Goal: Task Accomplishment & Management: Complete application form

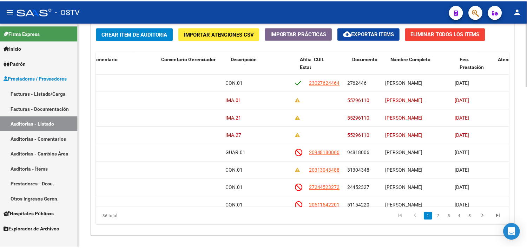
scroll to position [0, 325]
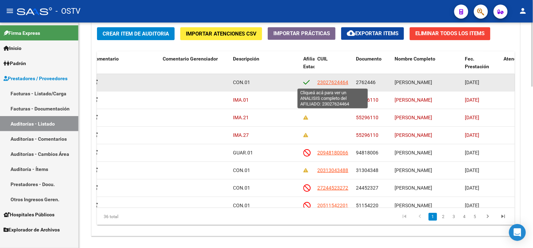
click at [332, 85] on span "23027624464" at bounding box center [332, 82] width 31 height 6
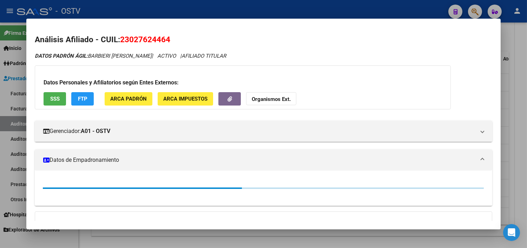
click at [51, 97] on span "SSS" at bounding box center [54, 99] width 9 height 6
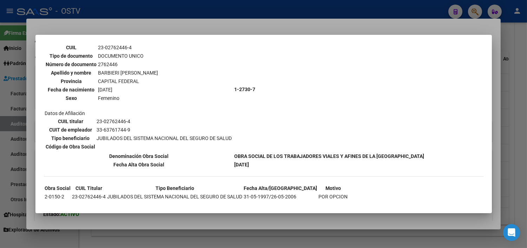
scroll to position [55, 0]
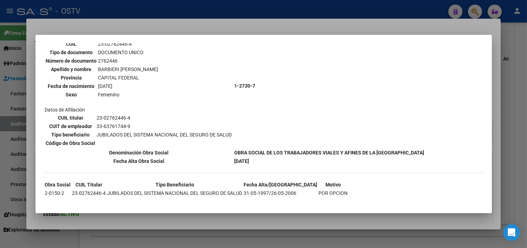
click at [208, 217] on div at bounding box center [263, 124] width 527 height 248
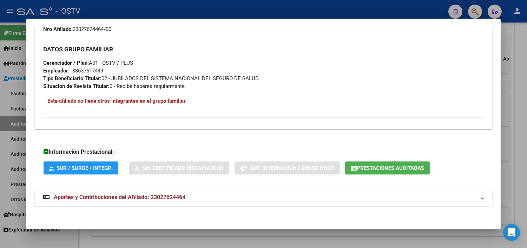
scroll to position [325, 0]
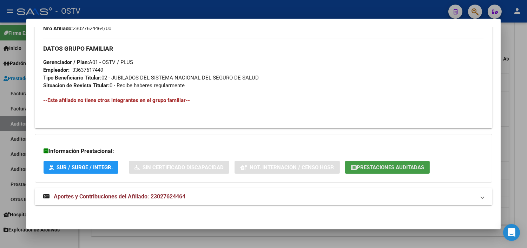
click at [352, 171] on button "Prestaciones Auditadas" at bounding box center [387, 166] width 85 height 13
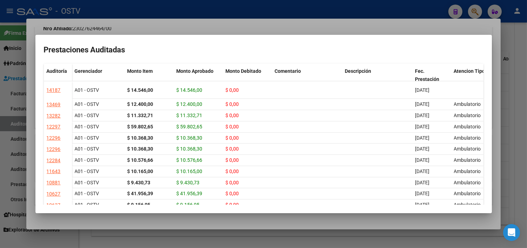
click at [282, 222] on div at bounding box center [263, 124] width 527 height 248
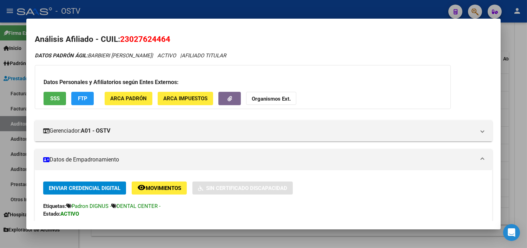
scroll to position [0, 0]
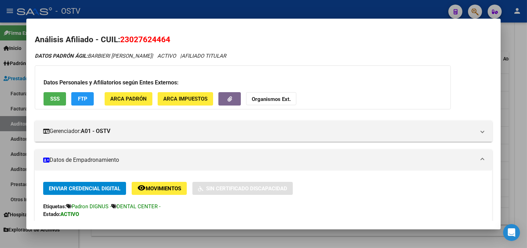
click at [54, 99] on span "SSS" at bounding box center [54, 99] width 9 height 6
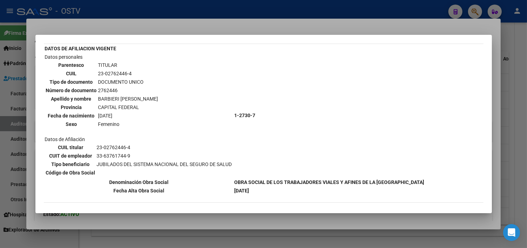
scroll to position [39, 0]
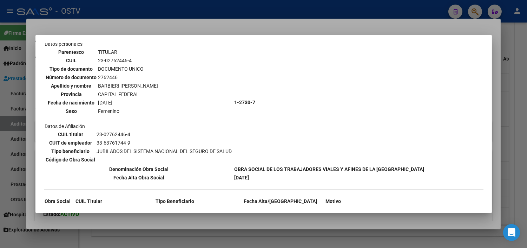
click at [198, 216] on div at bounding box center [263, 124] width 527 height 248
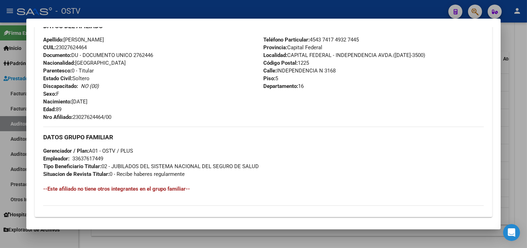
scroll to position [325, 0]
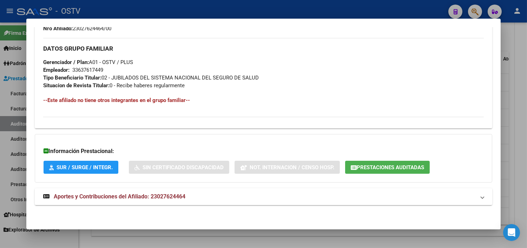
click at [160, 195] on span "Aportes y Contribuciones del Afiliado: 23027624464" at bounding box center [120, 196] width 132 height 7
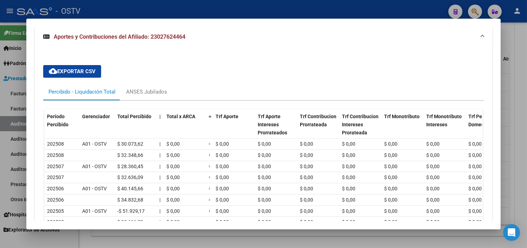
scroll to position [486, 0]
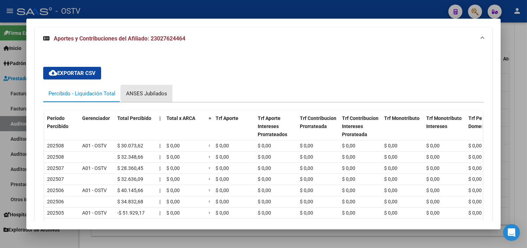
click at [158, 94] on div "ANSES Jubilados" at bounding box center [146, 94] width 41 height 8
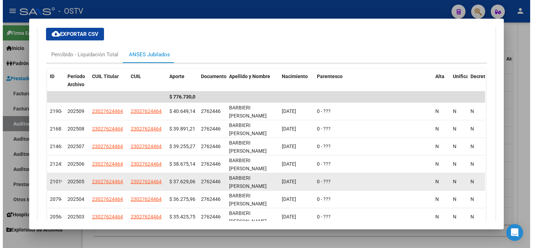
scroll to position [564, 0]
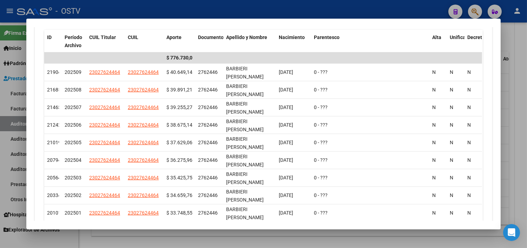
click at [267, 236] on div at bounding box center [263, 124] width 527 height 248
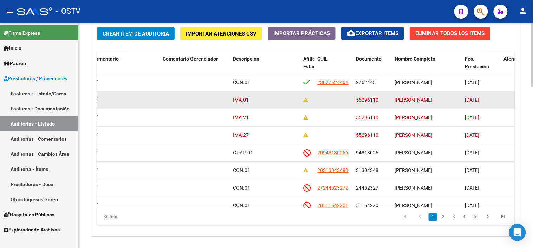
click at [358, 100] on span "55296110" at bounding box center [367, 100] width 22 height 6
copy span "55296110"
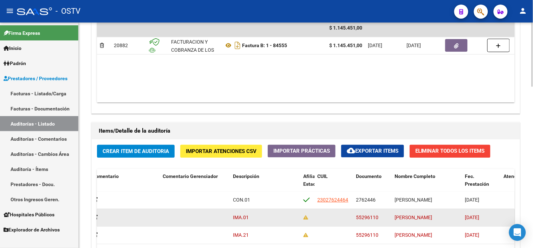
scroll to position [335, 0]
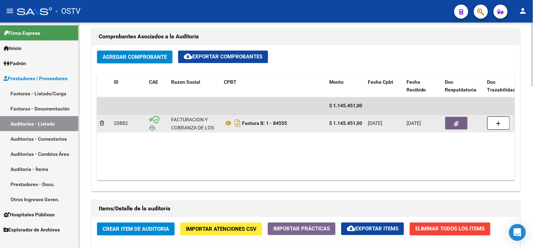
click at [454, 123] on icon "button" at bounding box center [456, 123] width 5 height 5
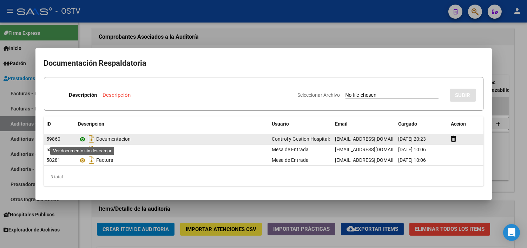
click at [82, 138] on icon at bounding box center [82, 139] width 9 height 8
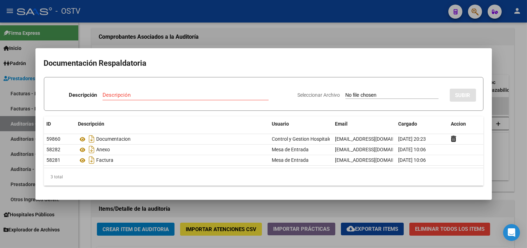
click at [171, 45] on div at bounding box center [263, 124] width 527 height 248
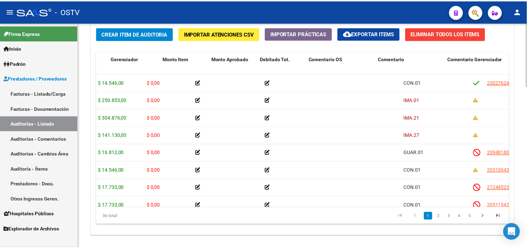
scroll to position [0, 0]
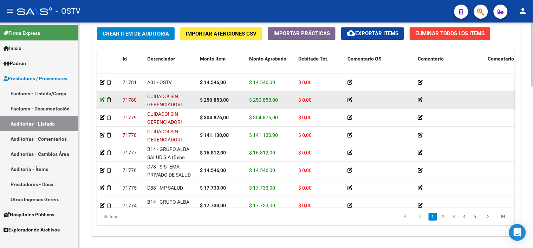
click at [103, 101] on icon at bounding box center [102, 99] width 5 height 5
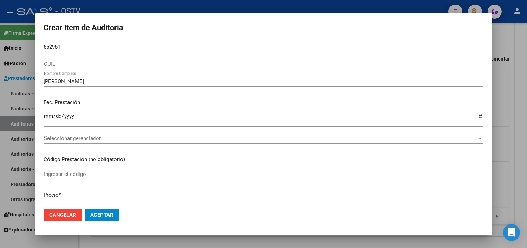
type input "55296110"
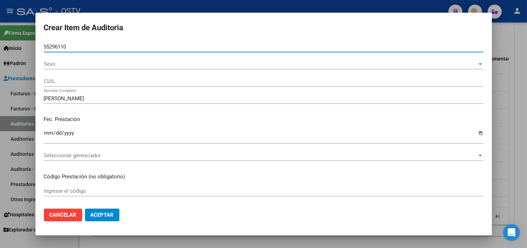
click at [61, 65] on span "Sexo" at bounding box center [260, 64] width 433 height 6
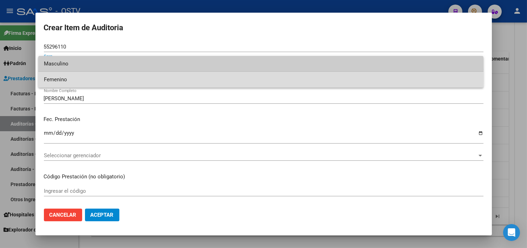
click at [63, 77] on span "Femenino" at bounding box center [261, 80] width 434 height 16
type input "27552961108"
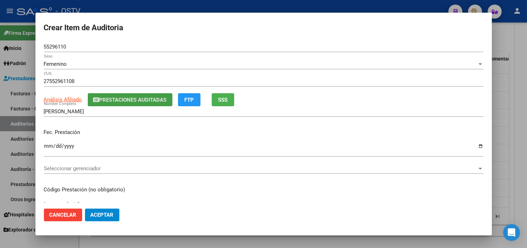
click at [147, 100] on span "Prestaciones Auditadas" at bounding box center [132, 100] width 67 height 6
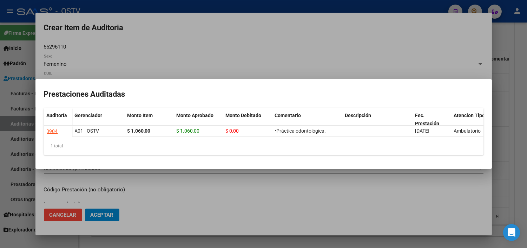
click at [307, 183] on div at bounding box center [263, 124] width 527 height 248
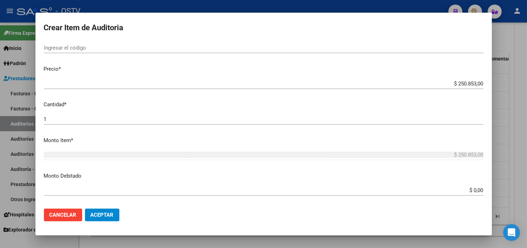
scroll to position [195, 0]
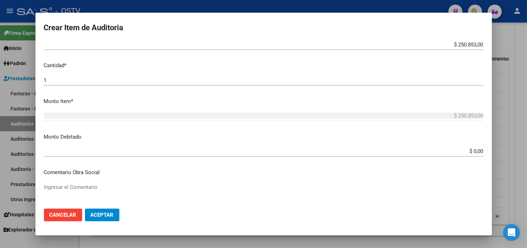
click at [473, 149] on input "$ 0,00" at bounding box center [264, 151] width 440 height 6
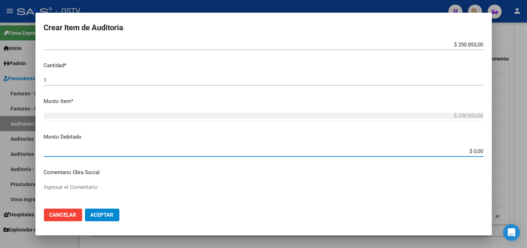
click at [473, 149] on input "$ 0,00" at bounding box center [264, 151] width 440 height 6
type input "$ 250.853,00"
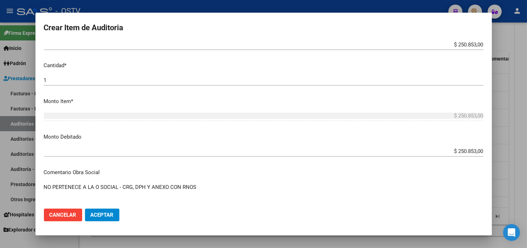
paste textarea "2-0040-0"
type textarea "NO PERTENECE A LA O SOCIAL - CRG, DPH Y ANEXO CON RNOS 2-0040-0"
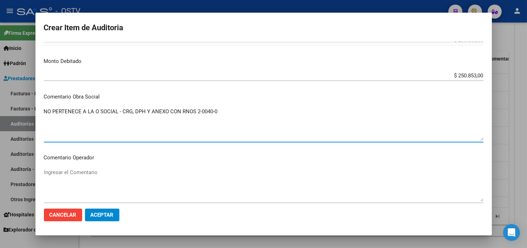
scroll to position [273, 0]
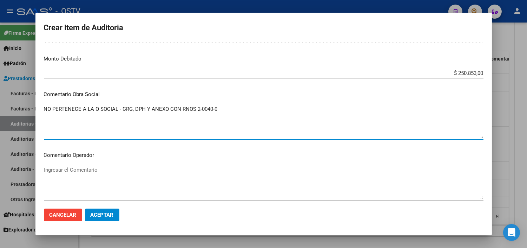
drag, startPoint x: 222, startPoint y: 107, endPoint x: 33, endPoint y: 105, distance: 188.6
click at [33, 105] on div "Crear Item de Auditoria 55296110 Nro Documento Femenino Sexo 27552961108 CUIL A…" at bounding box center [263, 124] width 527 height 248
click at [114, 213] on button "Aceptar" at bounding box center [102, 214] width 34 height 13
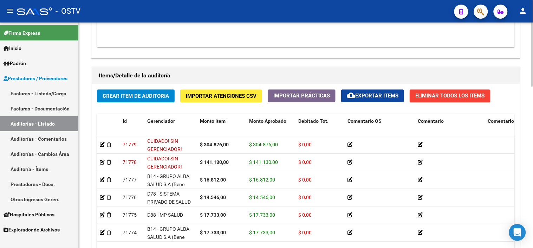
scroll to position [0, 0]
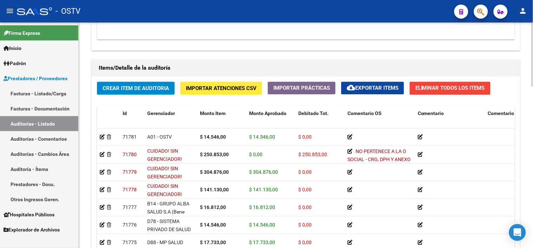
click at [532, 179] on div at bounding box center [532, 190] width 2 height 64
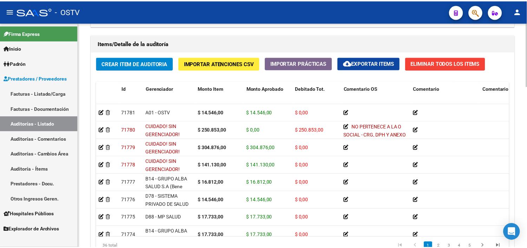
scroll to position [521, 0]
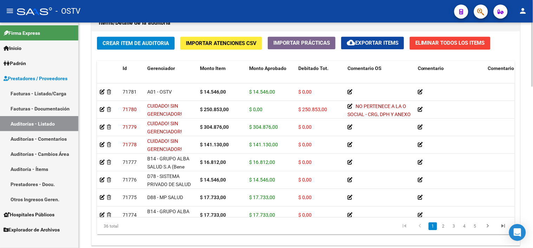
click at [532, 192] on div at bounding box center [532, 202] width 2 height 64
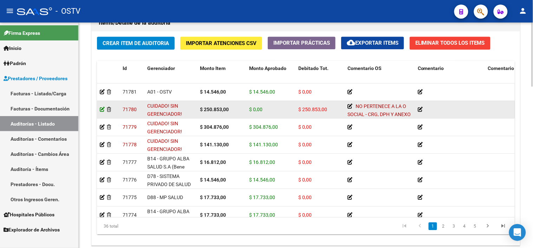
click at [102, 111] on icon at bounding box center [102, 109] width 5 height 5
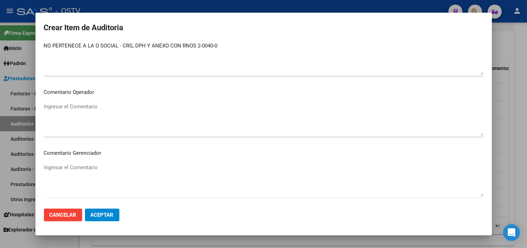
scroll to position [312, 0]
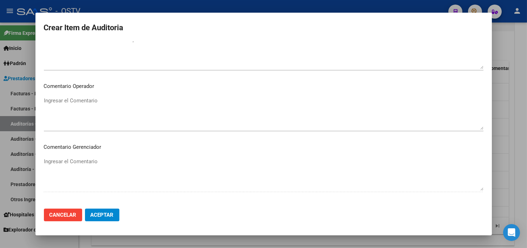
click at [97, 101] on textarea "Ingresar el Comentario" at bounding box center [264, 113] width 440 height 33
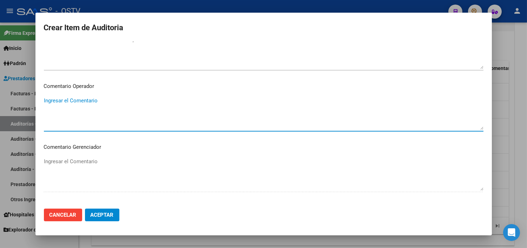
paste textarea "NO PERTENECE A LA O SOCIAL - CRG, DPH Y ANEXO CON RNOS 2-0040-0"
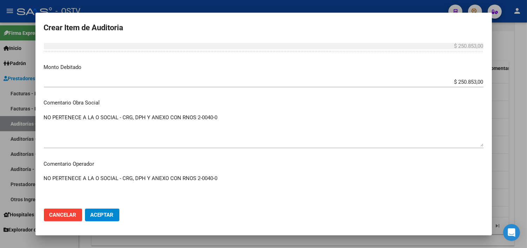
scroll to position [234, 0]
type textarea "NO PERTENECE A LA O SOCIAL - CRG, DPH Y ANEXO CON RNOS 2-0040-0"
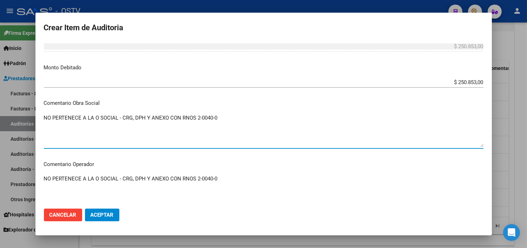
drag, startPoint x: 223, startPoint y: 117, endPoint x: 36, endPoint y: 120, distance: 187.5
click at [36, 120] on mat-dialog-content "55296110 Nro Documento 27552961108 CUIL [PERSON_NAME] Nombre Completo Fec. Pres…" at bounding box center [263, 121] width 456 height 161
click at [104, 213] on span "Aceptar" at bounding box center [102, 214] width 23 height 6
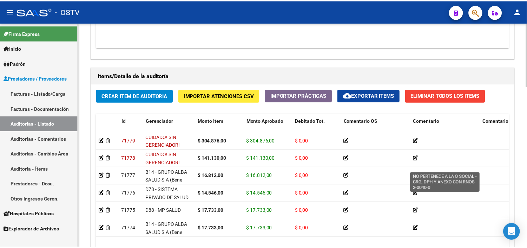
scroll to position [0, 0]
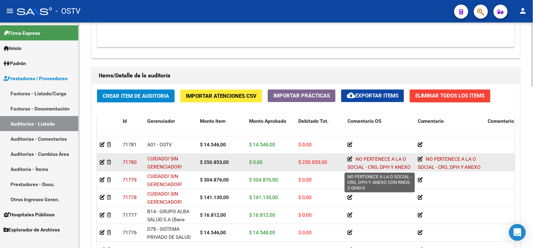
click at [350, 159] on icon at bounding box center [349, 158] width 5 height 5
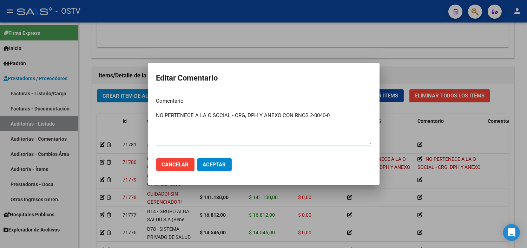
drag, startPoint x: 338, startPoint y: 115, endPoint x: 125, endPoint y: 122, distance: 212.9
click at [125, 121] on div "Editar Comentario Comentario NO PERTENECE A LA O SOCIAL - CRG, DPH Y ANEXO CON …" at bounding box center [263, 124] width 527 height 248
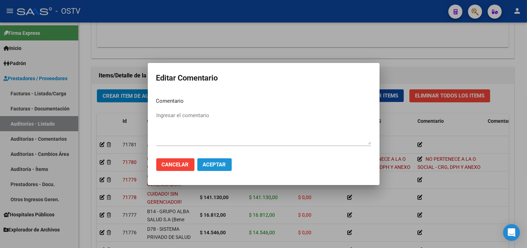
click at [226, 167] on button "Aceptar" at bounding box center [214, 164] width 34 height 13
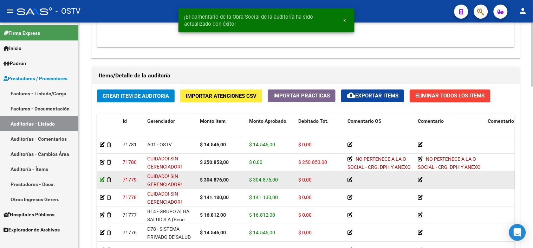
click at [101, 180] on icon at bounding box center [102, 179] width 5 height 5
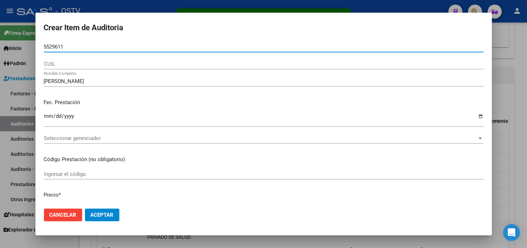
type input "55296110"
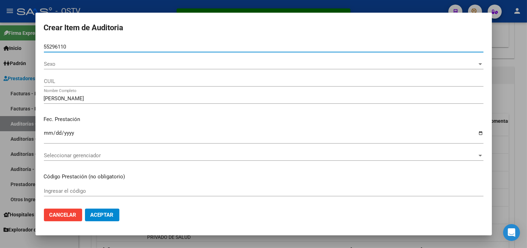
click at [48, 63] on span "Sexo" at bounding box center [260, 64] width 433 height 6
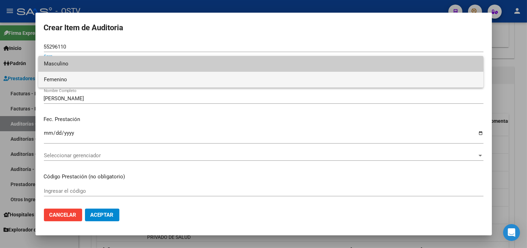
click at [60, 79] on span "Femenino" at bounding box center [261, 80] width 434 height 16
type input "27552961108"
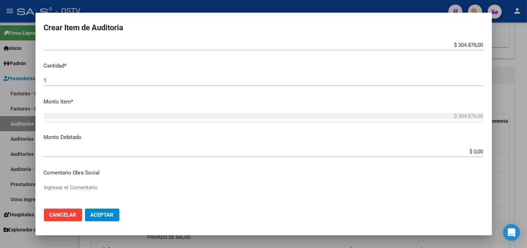
scroll to position [195, 0]
click at [476, 153] on input "$ 0,00" at bounding box center [264, 151] width 440 height 6
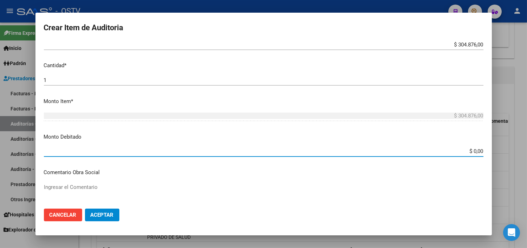
click at [476, 153] on input "$ 0,00" at bounding box center [264, 151] width 440 height 6
type input "$ 304.876,00"
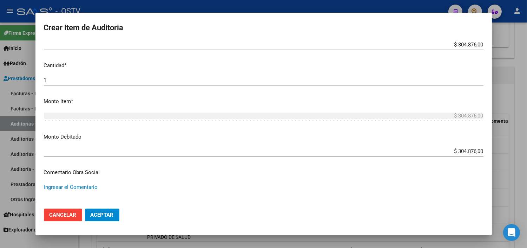
paste textarea "NO PERTENECE A LA O SOCIAL - CRG, DPH Y ANEXO CON RNOS 2-0040-0"
type textarea "NO PERTENECE A LA O SOCIAL - CRG, DPH Y ANEXO CON RNOS 2-0040-0"
click at [107, 211] on span "Aceptar" at bounding box center [102, 214] width 23 height 6
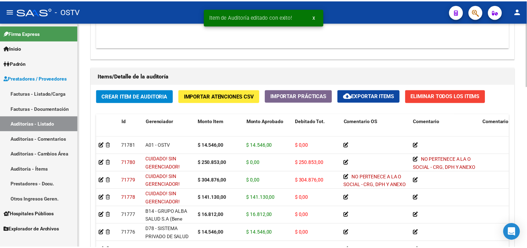
scroll to position [468, 0]
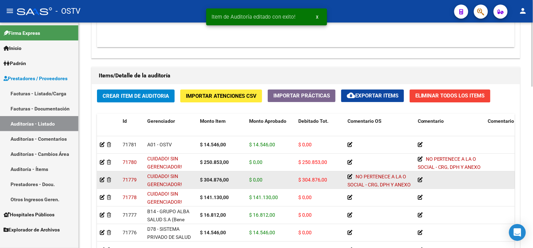
click at [420, 179] on icon at bounding box center [420, 179] width 5 height 5
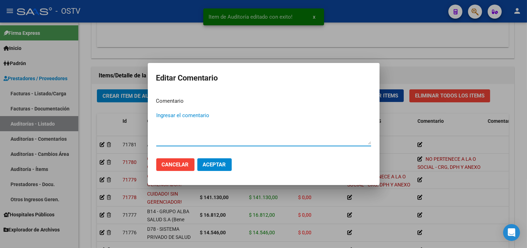
paste textarea "NO PERTENECE A LA O SOCIAL - CRG, DPH Y ANEXO CON RNOS 2-0040-0"
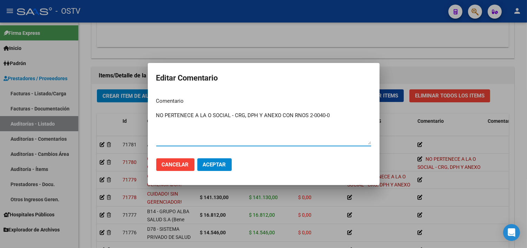
type textarea "NO PERTENECE A LA O SOCIAL - CRG, DPH Y ANEXO CON RNOS 2-0040-0"
click at [211, 164] on span "Aceptar" at bounding box center [214, 164] width 23 height 6
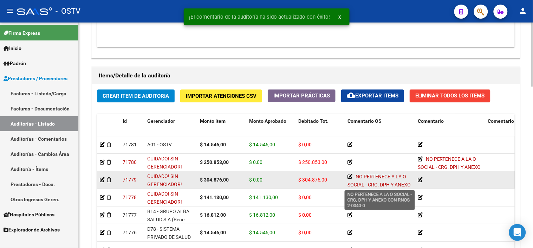
click at [348, 177] on icon at bounding box center [349, 176] width 5 height 5
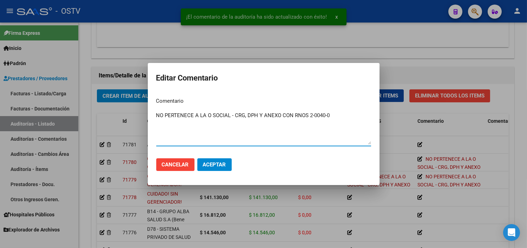
drag, startPoint x: 342, startPoint y: 116, endPoint x: 156, endPoint y: 120, distance: 185.4
click at [156, 120] on textarea "NO PERTENECE A LA O SOCIAL - CRG, DPH Y ANEXO CON RNOS 2-0040-0" at bounding box center [263, 127] width 215 height 33
click at [208, 165] on span "Aceptar" at bounding box center [214, 164] width 23 height 6
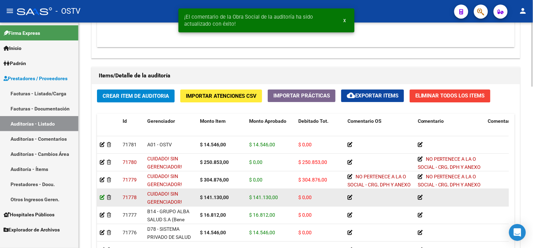
click at [103, 198] on icon at bounding box center [102, 197] width 5 height 5
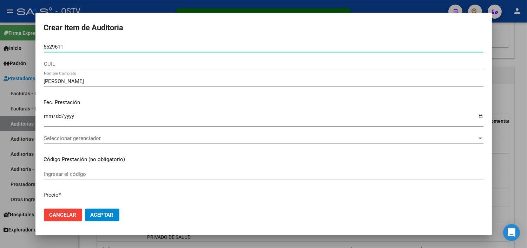
type input "55296110"
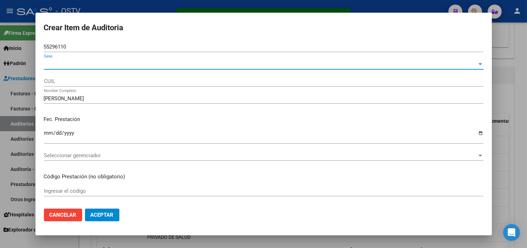
click at [61, 64] on span "Sexo" at bounding box center [260, 64] width 433 height 6
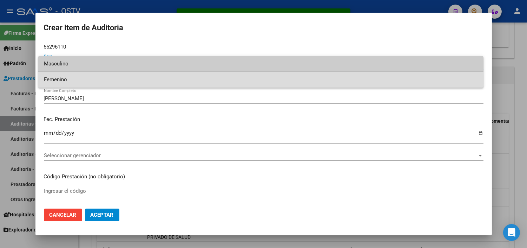
click at [62, 80] on span "Femenino" at bounding box center [261, 80] width 434 height 16
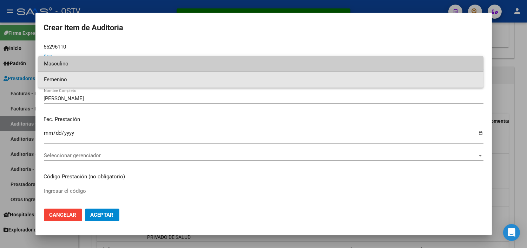
type input "27552961108"
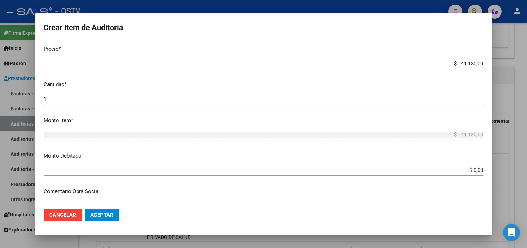
scroll to position [195, 0]
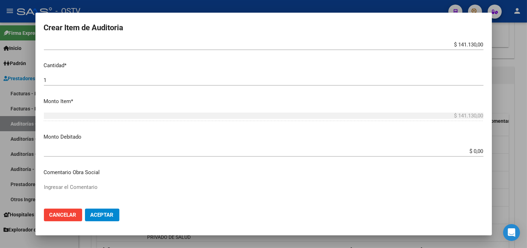
click at [468, 150] on input "$ 0,00" at bounding box center [264, 151] width 440 height 6
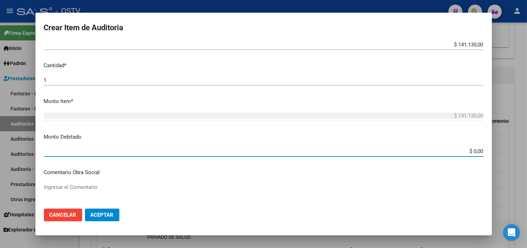
click at [468, 150] on input "$ 0,00" at bounding box center [264, 151] width 440 height 6
type input "$ 141.130,00"
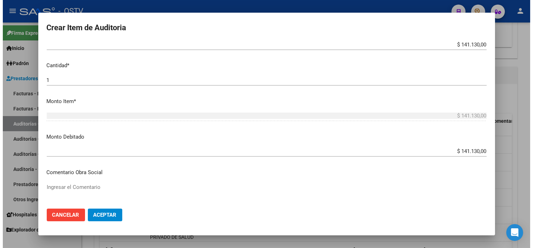
scroll to position [320, 0]
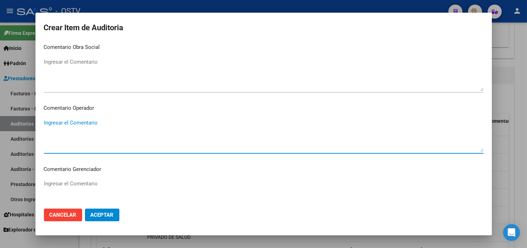
paste textarea "NO PERTENECE A LA O SOCIAL - CRG, DPH Y ANEXO CON RNOS 2-0040-0"
type textarea "NO PERTENECE A LA O SOCIAL - CRG, DPH Y ANEXO CON RNOS 2-0040-0"
click at [106, 215] on span "Aceptar" at bounding box center [102, 214] width 23 height 6
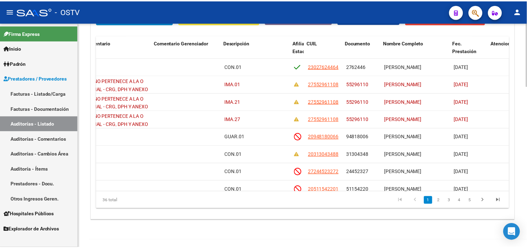
scroll to position [0, 332]
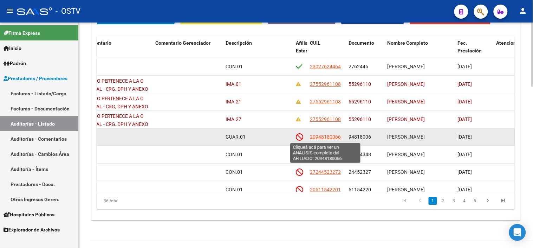
click at [332, 139] on span "20948180066" at bounding box center [325, 137] width 31 height 6
type textarea "20948180066"
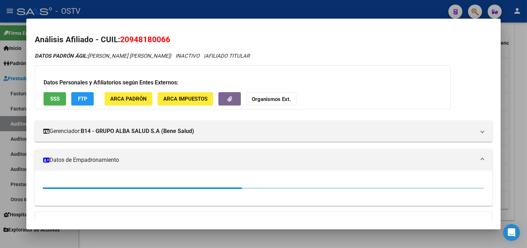
click at [59, 95] on button "SSS" at bounding box center [55, 98] width 22 height 13
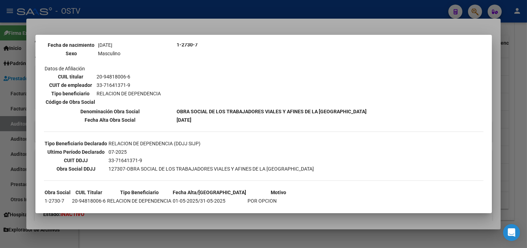
scroll to position [136, 0]
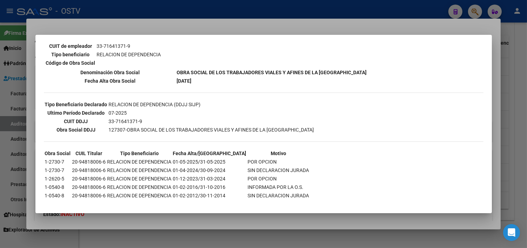
click at [92, 158] on td "20-94818006-6" at bounding box center [89, 162] width 34 height 8
copy td "20-94818006-6"
click at [171, 221] on div at bounding box center [263, 124] width 527 height 248
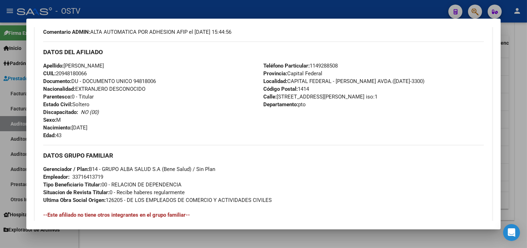
scroll to position [348, 0]
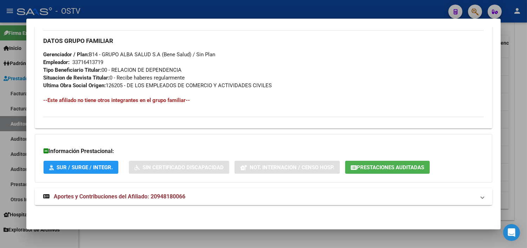
click at [160, 196] on span "Aportes y Contribuciones del Afiliado: 20948180066" at bounding box center [120, 196] width 132 height 7
click at [366, 170] on span "Prestaciones Auditadas" at bounding box center [390, 167] width 67 height 6
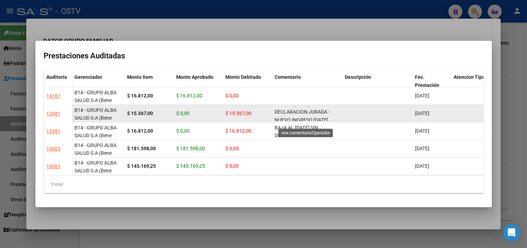
scroll to position [9, 0]
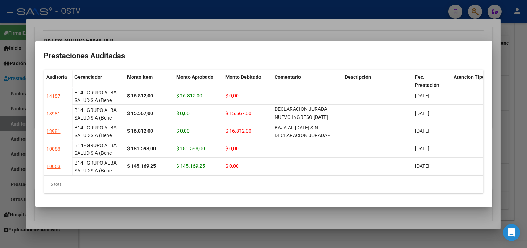
click at [269, 217] on div at bounding box center [263, 124] width 527 height 248
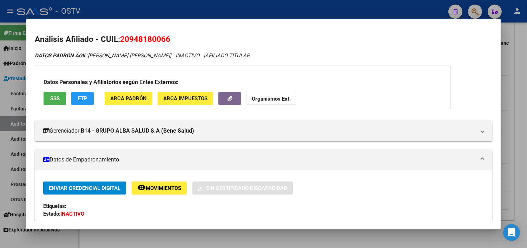
scroll to position [0, 0]
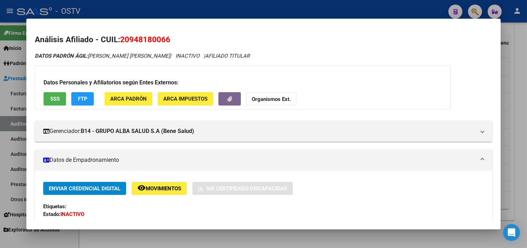
click at [250, 237] on div at bounding box center [263, 124] width 527 height 248
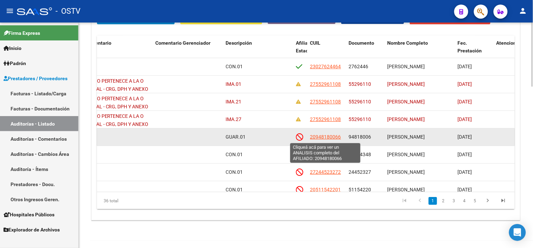
click at [332, 138] on span "20948180066" at bounding box center [325, 137] width 31 height 6
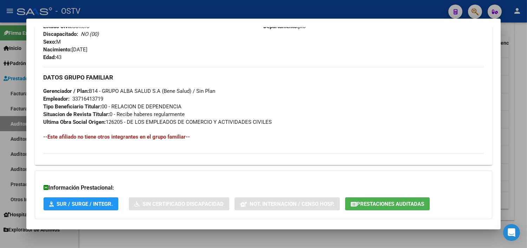
scroll to position [348, 0]
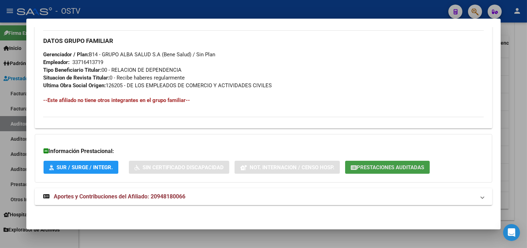
click at [384, 163] on button "Prestaciones Auditadas" at bounding box center [387, 166] width 85 height 13
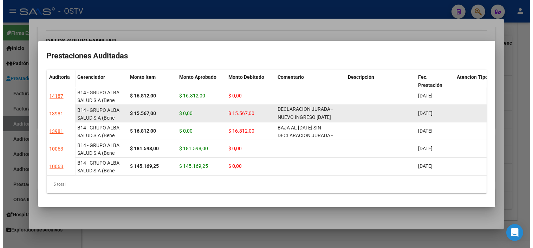
scroll to position [0, 0]
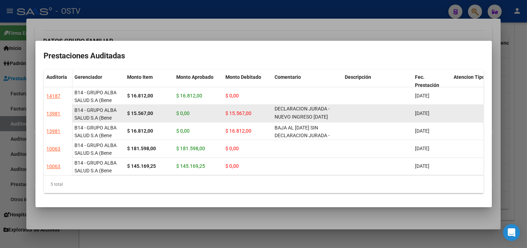
drag, startPoint x: 276, startPoint y: 107, endPoint x: 339, endPoint y: 114, distance: 63.6
click at [339, 114] on div "BAJA AL [DATE] SIN DECLARACION JURADA - NUEVO INGRESO [DATE]" at bounding box center [307, 113] width 65 height 15
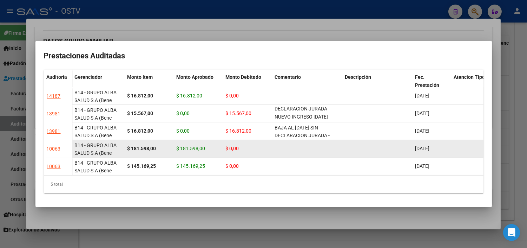
copy span "BAJA AL [DATE] SIN DECLARACION JURADA - NUEVO INGRESO [DATE]"
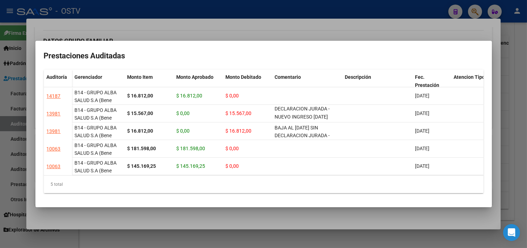
click at [286, 227] on div at bounding box center [263, 124] width 527 height 248
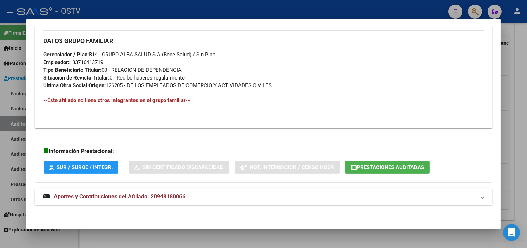
click at [286, 239] on div at bounding box center [263, 124] width 527 height 248
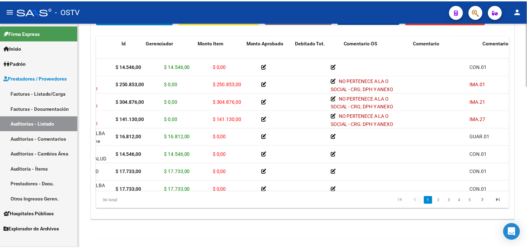
scroll to position [0, 0]
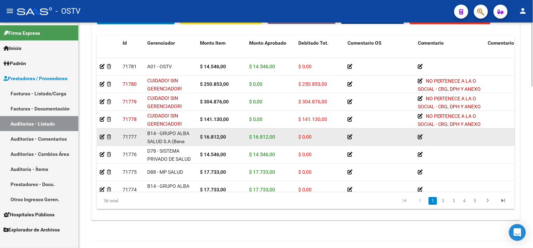
click at [99, 138] on datatable-body-cell at bounding box center [108, 136] width 23 height 17
click at [101, 137] on icon at bounding box center [102, 136] width 5 height 5
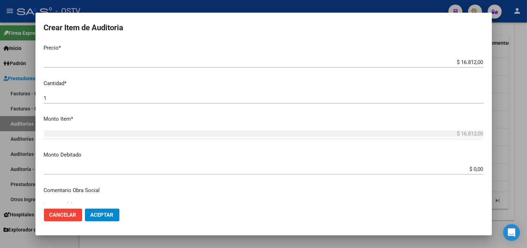
scroll to position [214, 0]
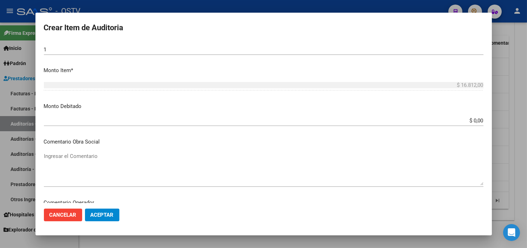
click at [472, 120] on input "$ 0,00" at bounding box center [264, 120] width 440 height 6
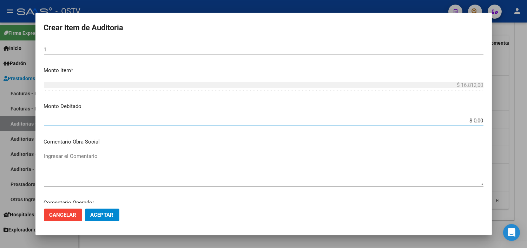
click at [472, 120] on input "$ 0,00" at bounding box center [264, 120] width 440 height 6
type input "$ 16.812,00"
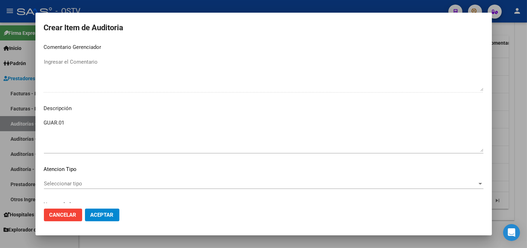
scroll to position [308, 0]
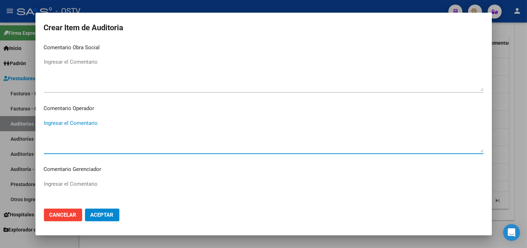
paste textarea "BAJA AL [DATE] SIN DECLARACION JURADA - NUEVO INGRESO [DATE]"
type textarea "BAJA AL [DATE] SIN DECLARACION JURADA - NUEVO INGRESO [DATE]"
click at [111, 216] on span "Aceptar" at bounding box center [102, 214] width 23 height 6
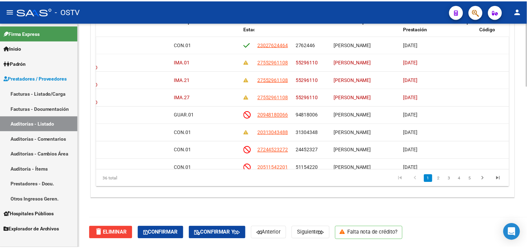
scroll to position [0, 384]
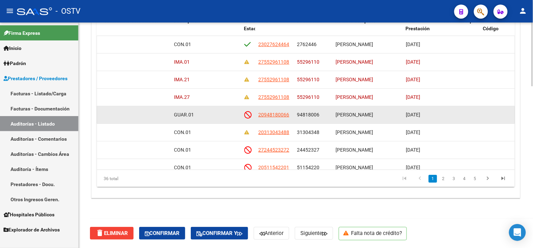
click at [309, 114] on span "94818006" at bounding box center [308, 115] width 22 height 6
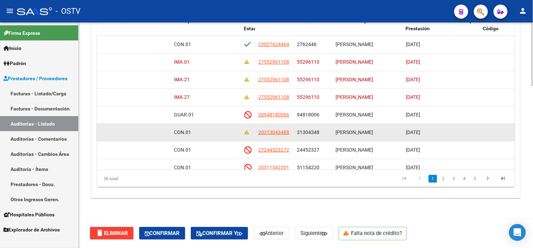
copy span "94818006"
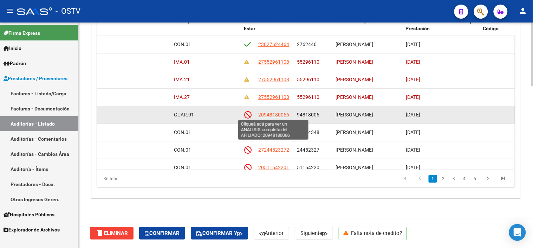
click at [275, 114] on span "20948180066" at bounding box center [273, 115] width 31 height 6
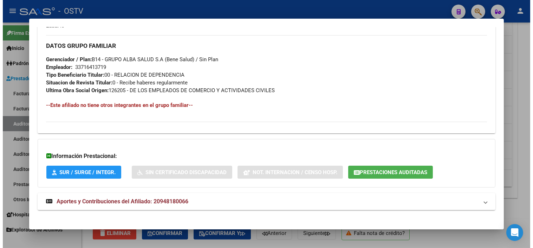
scroll to position [348, 0]
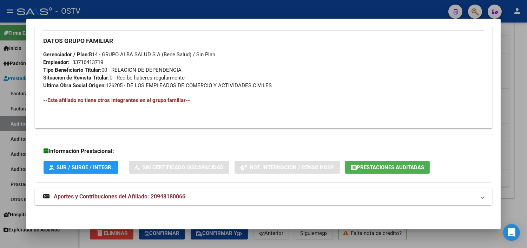
click at [401, 166] on span "Prestaciones Auditadas" at bounding box center [390, 167] width 67 height 6
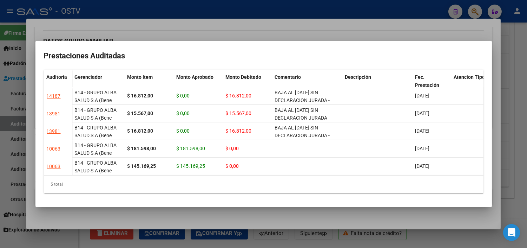
click at [400, 215] on div at bounding box center [263, 124] width 527 height 248
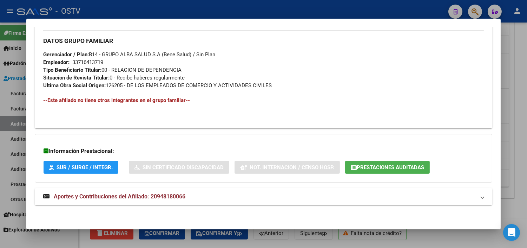
click at [413, 247] on div at bounding box center [263, 124] width 527 height 248
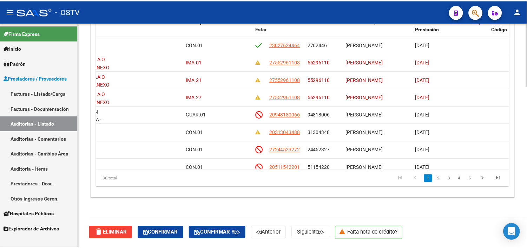
scroll to position [0, 360]
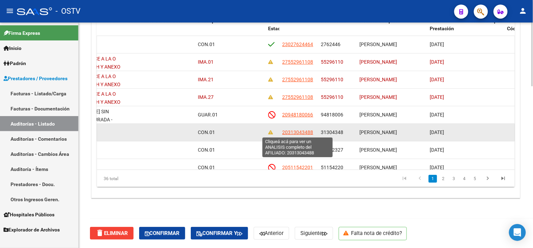
click at [308, 132] on span "20313043488" at bounding box center [297, 132] width 31 height 6
type textarea "20313043488"
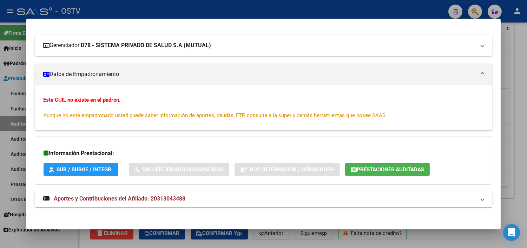
scroll to position [88, 0]
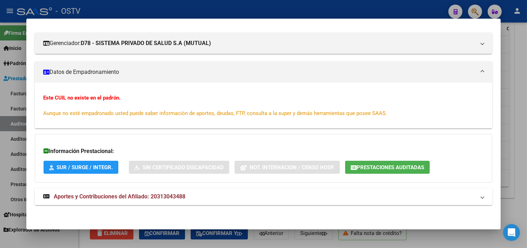
click at [110, 195] on span "Aportes y Contribuciones del Afiliado: 20313043488" at bounding box center [120, 196] width 132 height 7
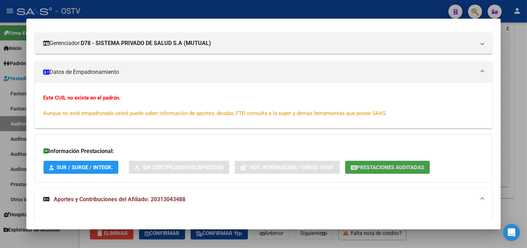
click at [378, 169] on span "Prestaciones Auditadas" at bounding box center [390, 167] width 67 height 6
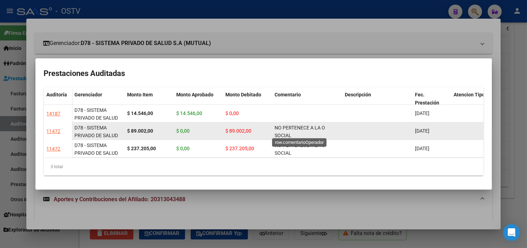
scroll to position [1, 0]
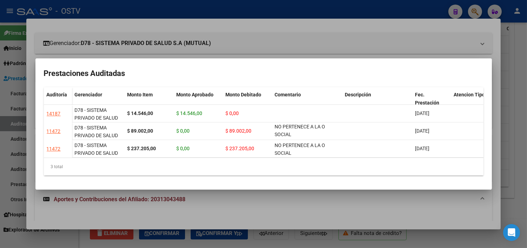
click at [271, 197] on div at bounding box center [263, 124] width 527 height 248
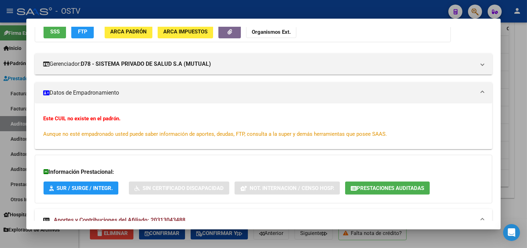
scroll to position [0, 0]
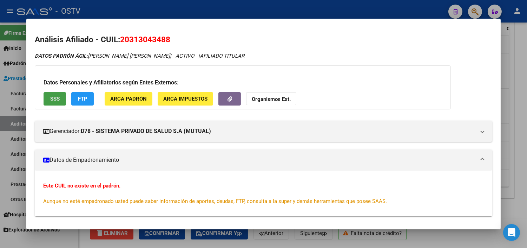
click at [56, 98] on span "SSS" at bounding box center [54, 99] width 9 height 6
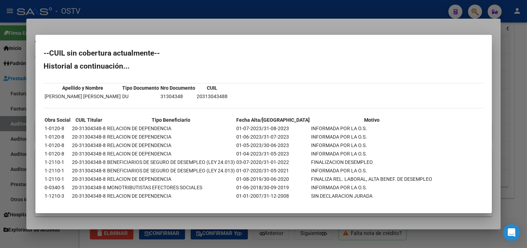
scroll to position [5, 0]
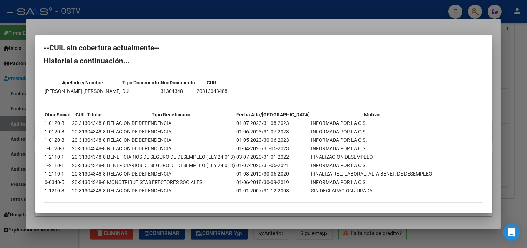
click at [255, 218] on div at bounding box center [263, 124] width 527 height 248
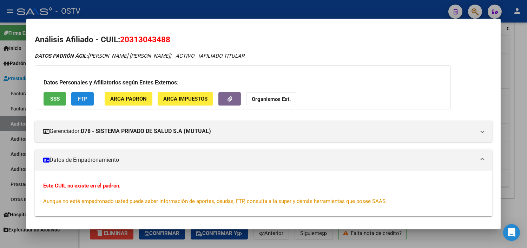
click at [82, 95] on span "FTP" at bounding box center [82, 98] width 9 height 6
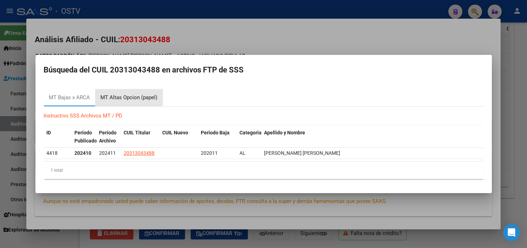
click at [113, 95] on div "MT Altas Opcion (papel)" at bounding box center [129, 97] width 57 height 8
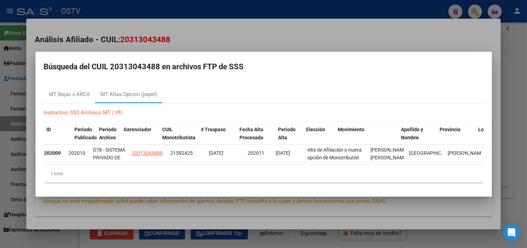
scroll to position [0, 0]
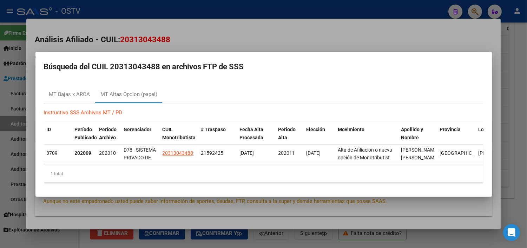
click at [96, 207] on div at bounding box center [263, 124] width 527 height 248
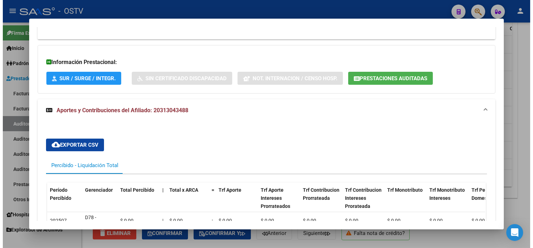
scroll to position [195, 0]
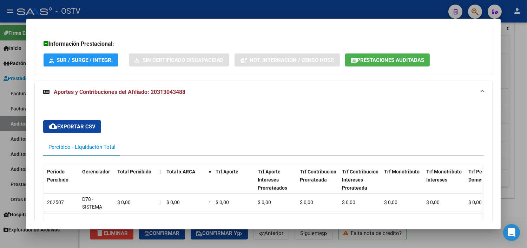
click at [308, 244] on div at bounding box center [263, 124] width 527 height 248
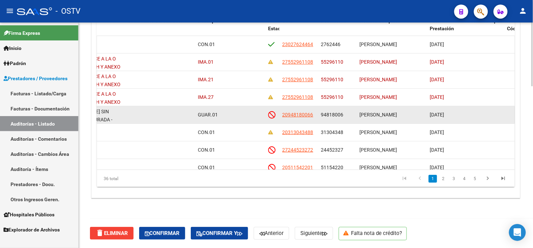
click at [336, 112] on span "94818006" at bounding box center [332, 115] width 22 height 6
click at [336, 114] on span "94818006" at bounding box center [332, 115] width 22 height 6
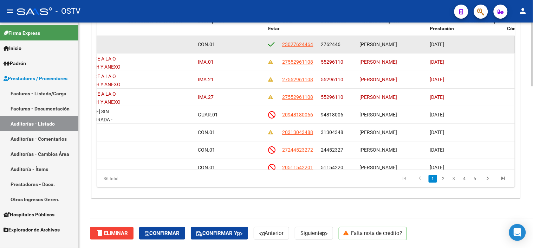
copy span "94818006"
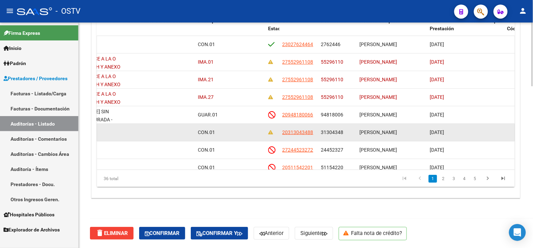
click at [329, 135] on div "31304348" at bounding box center [337, 132] width 33 height 8
click at [329, 133] on span "31304348" at bounding box center [332, 132] width 22 height 6
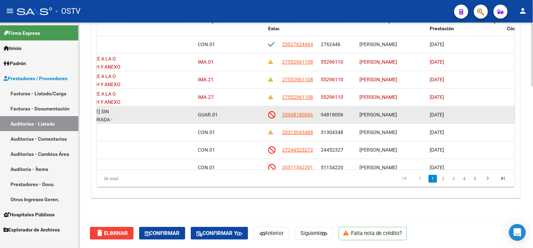
copy span "31304348"
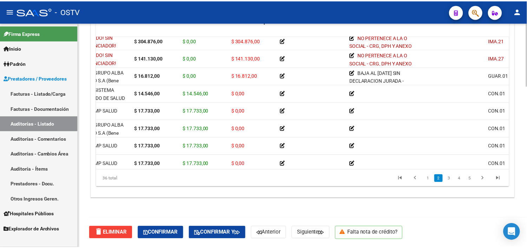
scroll to position [39, 0]
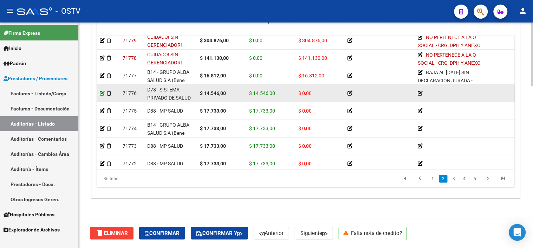
click at [101, 93] on icon at bounding box center [102, 93] width 5 height 5
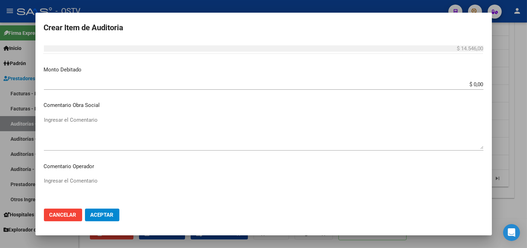
scroll to position [234, 0]
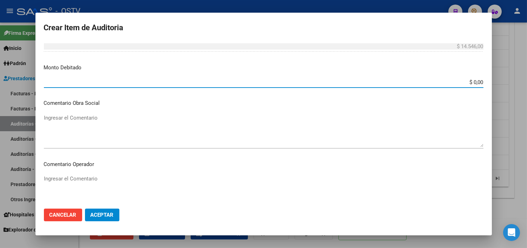
click at [468, 83] on input "$ 0,00" at bounding box center [264, 82] width 440 height 6
type input "$ 14.546,00"
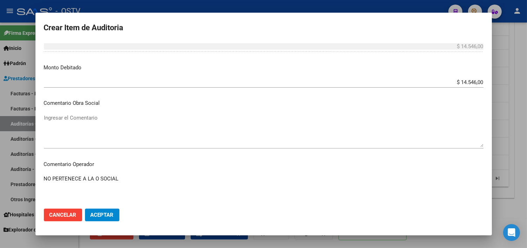
type textarea "NO PERTENECE A LA O SOCIAL"
click at [98, 215] on span "Aceptar" at bounding box center [102, 214] width 23 height 6
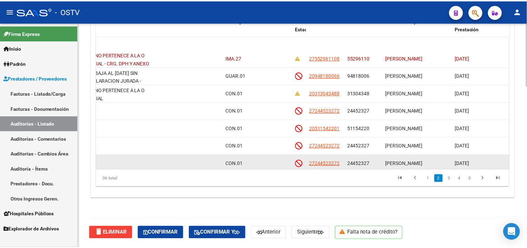
scroll to position [78, 330]
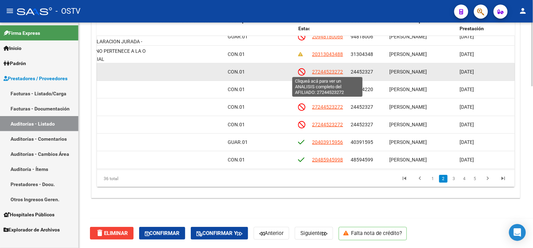
click at [329, 71] on span "27244523272" at bounding box center [327, 72] width 31 height 6
type textarea "27244523272"
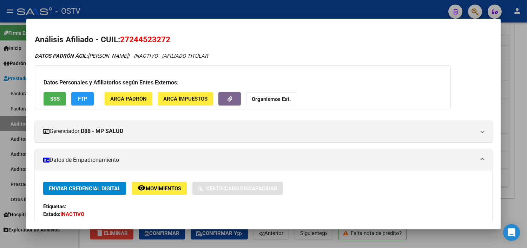
click at [50, 101] on span "SSS" at bounding box center [54, 99] width 9 height 6
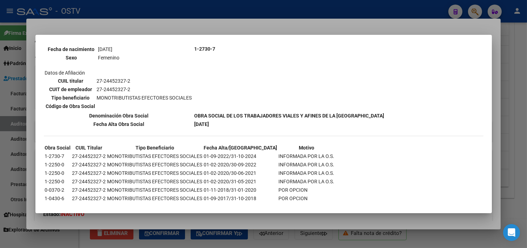
scroll to position [113, 0]
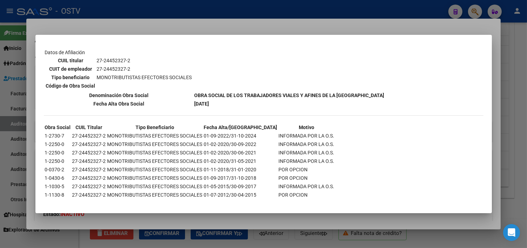
click at [166, 221] on div at bounding box center [263, 124] width 527 height 248
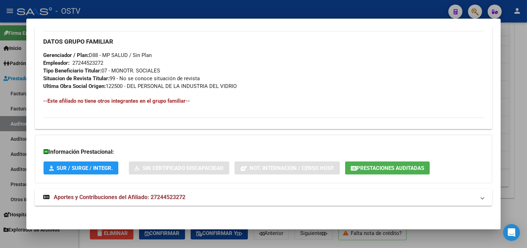
scroll to position [348, 0]
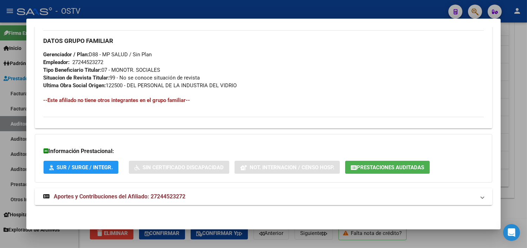
click at [146, 194] on span "Aportes y Contribuciones del Afiliado: 27244523272" at bounding box center [120, 196] width 132 height 7
click at [357, 169] on span "Prestaciones Auditadas" at bounding box center [390, 167] width 67 height 6
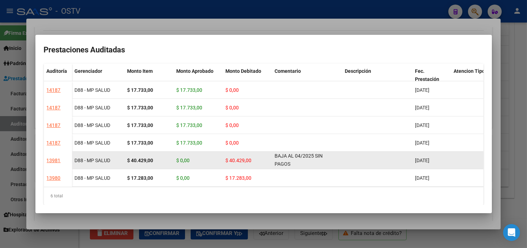
scroll to position [0, 0]
drag, startPoint x: 276, startPoint y: 157, endPoint x: 288, endPoint y: 164, distance: 14.6
click at [288, 164] on span "BAJA AL 04/2025 SIN PAGOS" at bounding box center [299, 159] width 48 height 14
click at [288, 165] on span "BAJA AL 04/2025 SIN PAGOS" at bounding box center [299, 159] width 48 height 14
click at [280, 157] on span "BAJA AL 04/2025 SIN PAGOS" at bounding box center [299, 159] width 48 height 14
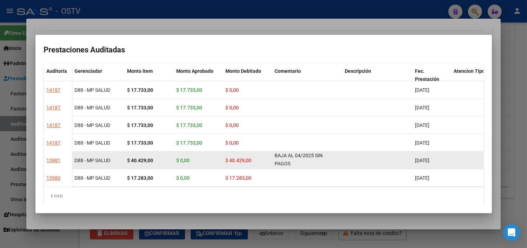
drag, startPoint x: 274, startPoint y: 155, endPoint x: 290, endPoint y: 166, distance: 19.5
click at [290, 166] on datatable-body-cell "BAJA AL 04/2025 SIN PAGOS" at bounding box center [307, 159] width 70 height 17
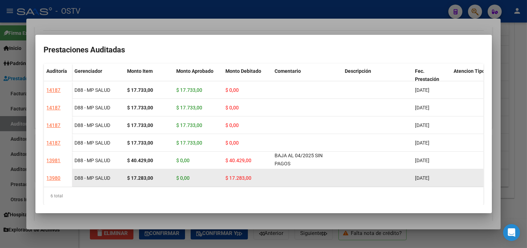
copy span "BAJA AL 04/2025 SIN PAGOS"
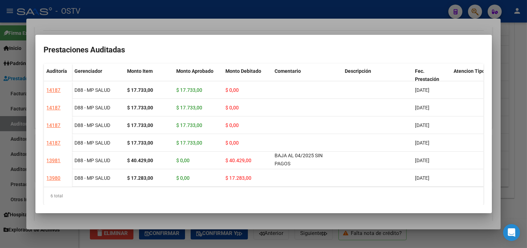
click at [264, 219] on div at bounding box center [263, 124] width 527 height 248
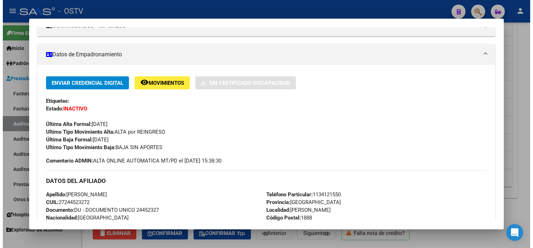
scroll to position [0, 0]
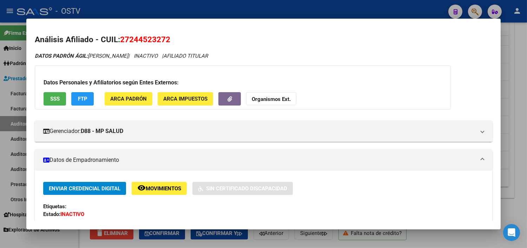
click at [256, 239] on div at bounding box center [263, 124] width 527 height 248
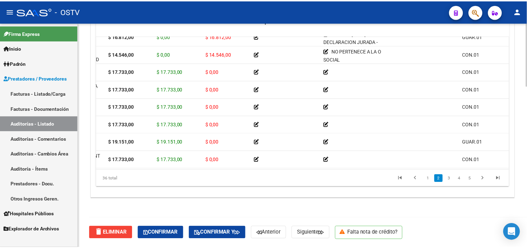
scroll to position [78, 0]
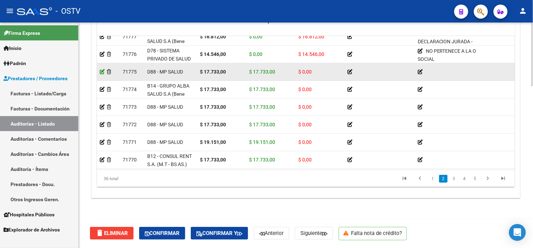
click at [101, 72] on icon at bounding box center [102, 71] width 5 height 5
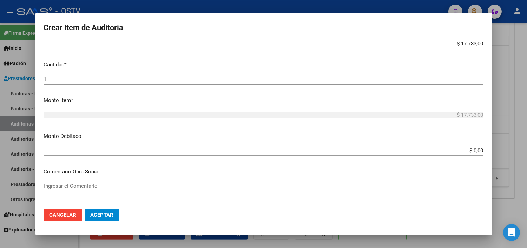
scroll to position [195, 0]
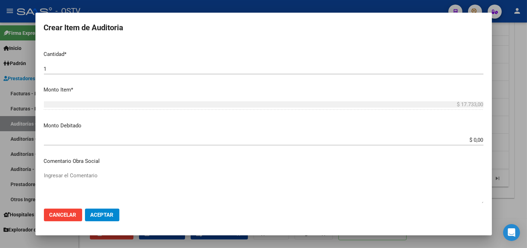
click at [467, 143] on div "$ 0,00 Ingresar el monto" at bounding box center [264, 139] width 440 height 11
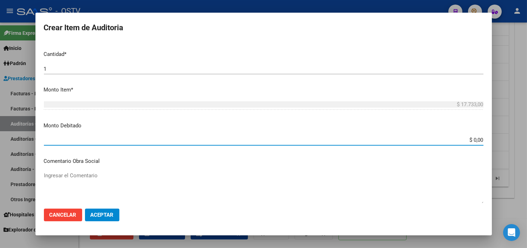
click at [468, 142] on input "$ 0,00" at bounding box center [264, 140] width 440 height 6
type input "$ 17.733,00"
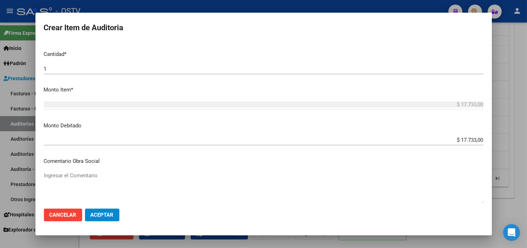
scroll to position [308, 0]
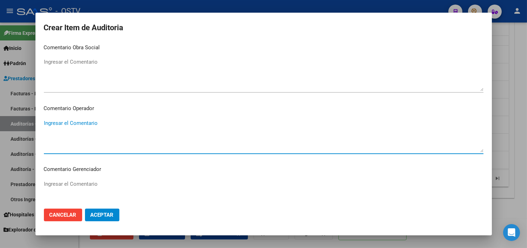
paste textarea "BAJA AL 04/2025 SIN PAGOS"
type textarea "BAJA AL 04/2025 SIN PAGOS"
click at [111, 216] on span "Aceptar" at bounding box center [102, 214] width 23 height 6
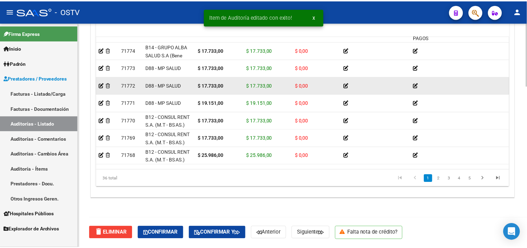
scroll to position [78, 0]
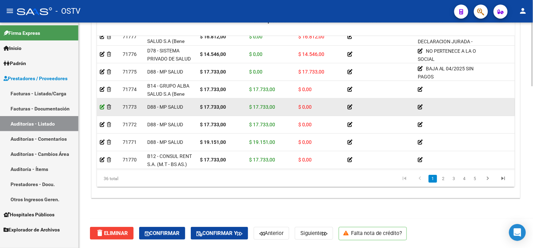
click at [100, 106] on icon at bounding box center [102, 106] width 5 height 5
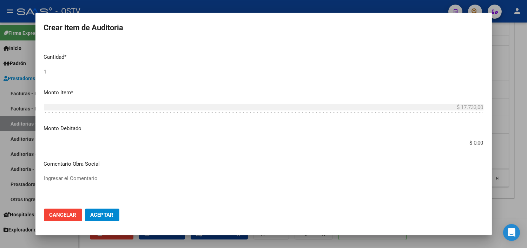
scroll to position [195, 0]
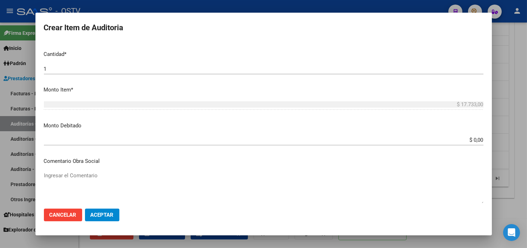
click at [469, 137] on input "$ 0,00" at bounding box center [264, 140] width 440 height 6
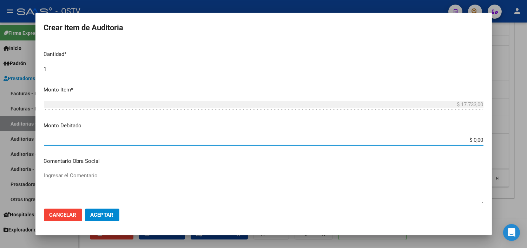
click at [469, 137] on input "$ 0,00" at bounding box center [264, 140] width 440 height 6
type input "$ 17.733,00"
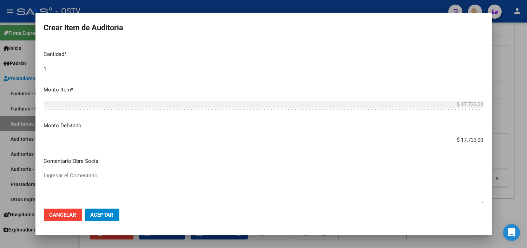
scroll to position [308, 0]
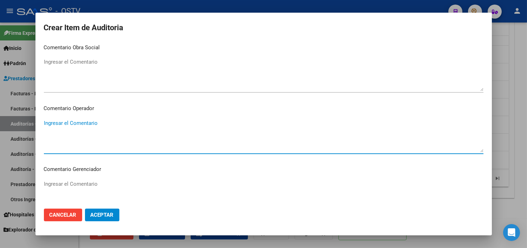
paste textarea "BAJA AL 04/2025 SIN PAGOS"
type textarea "BAJA AL 04/2025 SIN PAGOS"
click at [99, 209] on button "Aceptar" at bounding box center [102, 214] width 34 height 13
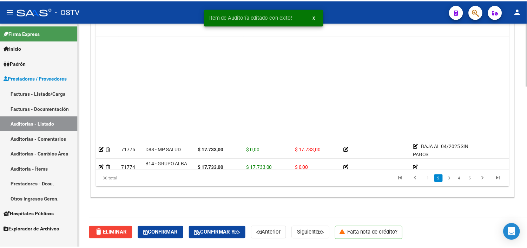
scroll to position [117, 0]
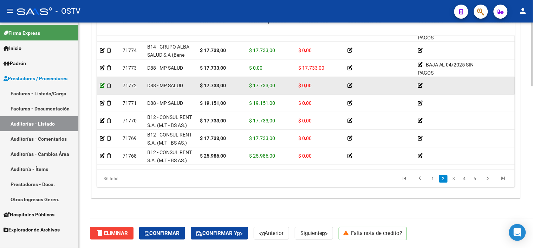
click at [103, 85] on icon at bounding box center [102, 85] width 5 height 5
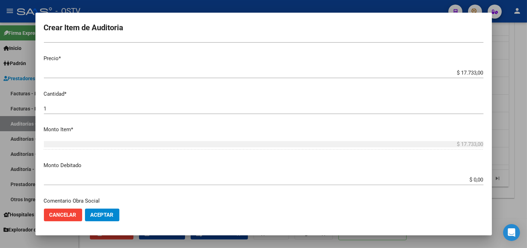
scroll to position [156, 0]
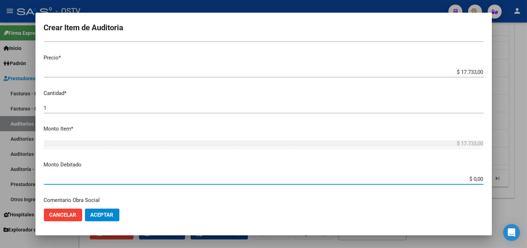
click at [475, 180] on input "$ 0,00" at bounding box center [264, 179] width 440 height 6
type input "$ 17.733,00"
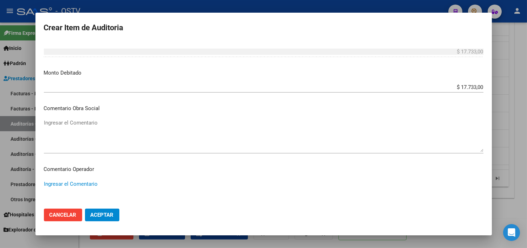
paste textarea "BAJA AL 04/2025 SIN PAGOS"
type textarea "BAJA AL 04/2025 SIN PAGOS"
click at [106, 217] on span "Aceptar" at bounding box center [102, 214] width 23 height 6
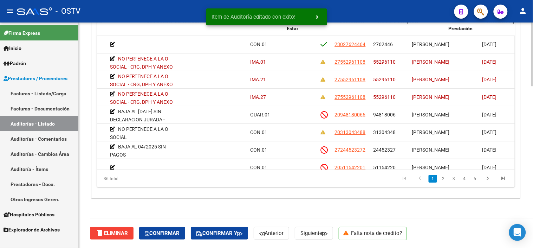
scroll to position [0, 341]
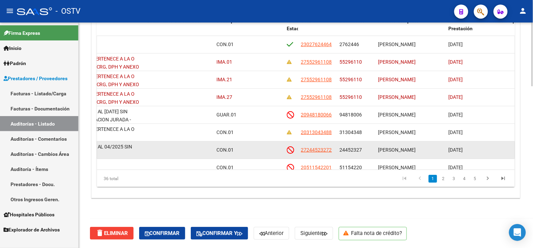
click at [353, 150] on span "24452327" at bounding box center [351, 150] width 22 height 6
copy span "24452327"
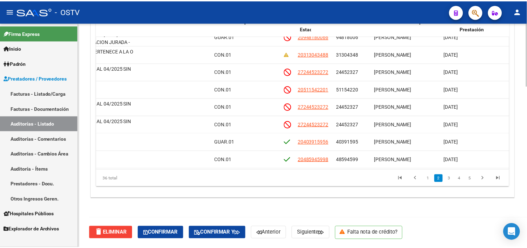
scroll to position [78, 314]
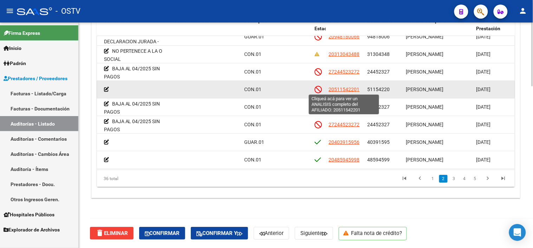
click at [335, 88] on span "20511542201" at bounding box center [344, 89] width 31 height 6
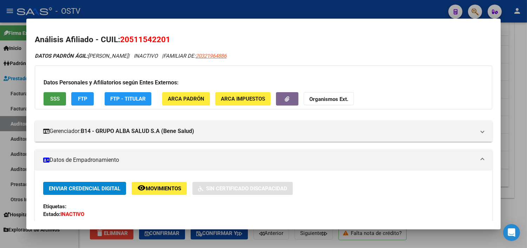
click at [52, 96] on span "SSS" at bounding box center [54, 99] width 9 height 6
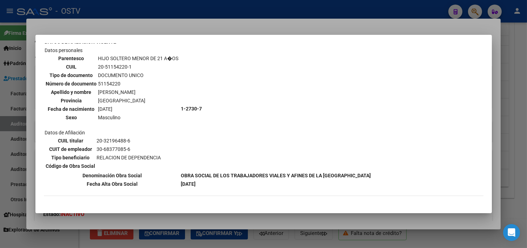
scroll to position [422, 0]
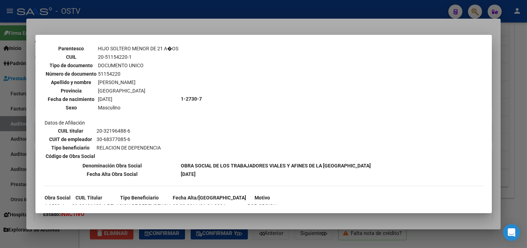
click at [183, 215] on div at bounding box center [263, 124] width 527 height 248
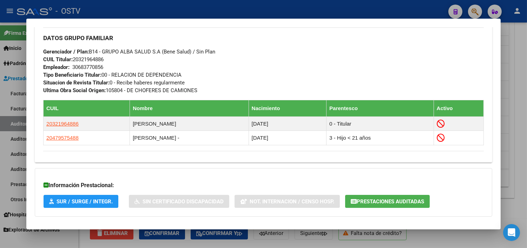
scroll to position [395, 0]
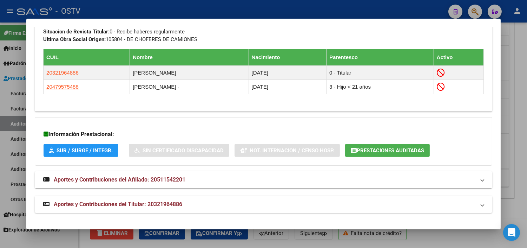
click at [171, 200] on strong "Aportes y Contribuciones del Titular: 20321964886" at bounding box center [112, 204] width 139 height 8
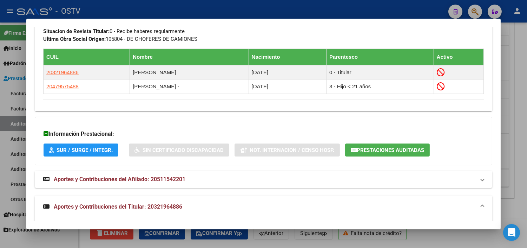
click at [374, 144] on button "Prestaciones Auditadas" at bounding box center [387, 149] width 85 height 13
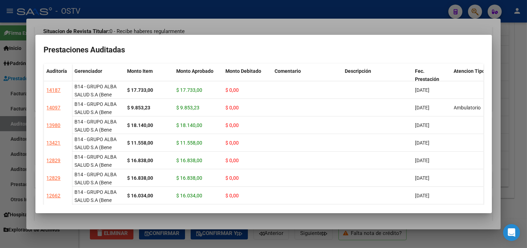
click at [336, 224] on div at bounding box center [263, 124] width 527 height 248
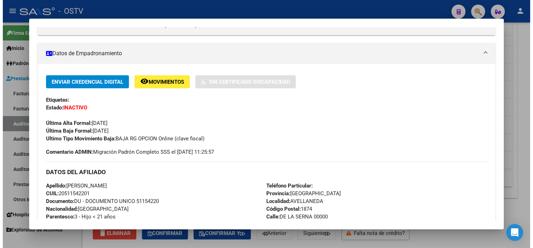
scroll to position [0, 0]
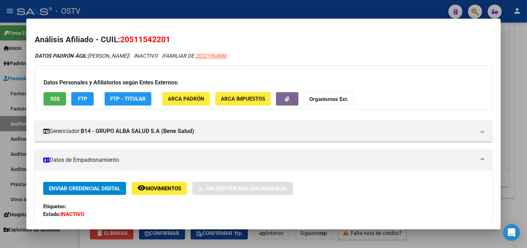
click at [45, 98] on button "SSS" at bounding box center [55, 98] width 22 height 13
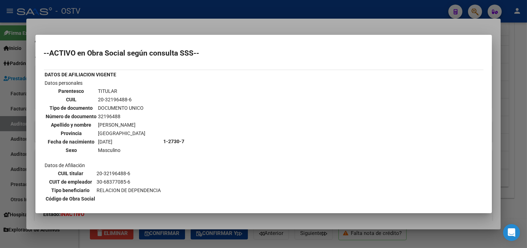
click at [111, 98] on td "20-32196488-6" at bounding box center [122, 100] width 48 height 8
copy tbody "20-32196488-6"
click at [254, 221] on div at bounding box center [263, 124] width 527 height 248
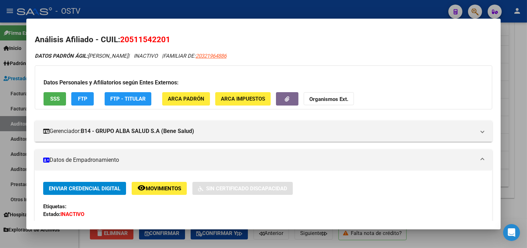
click at [255, 241] on div at bounding box center [263, 124] width 527 height 248
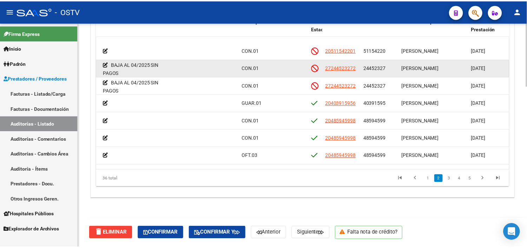
scroll to position [156, 314]
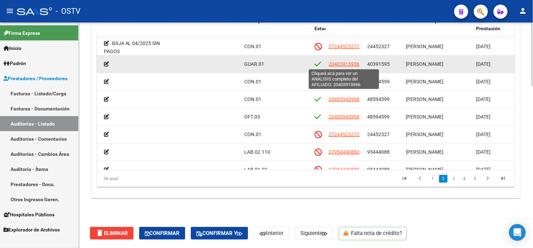
click at [347, 62] on span "20403915956" at bounding box center [344, 64] width 31 height 6
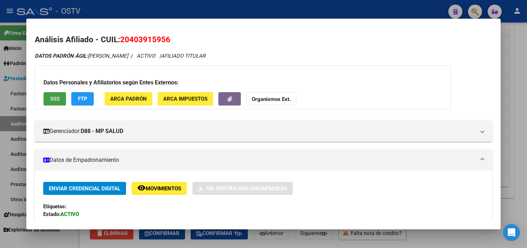
click at [56, 95] on span "SSS" at bounding box center [54, 98] width 9 height 6
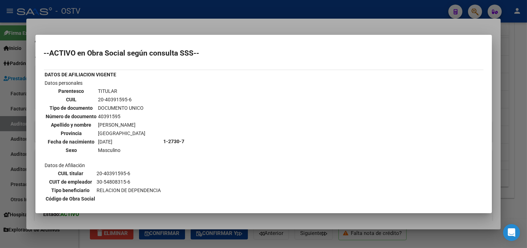
scroll to position [117, 0]
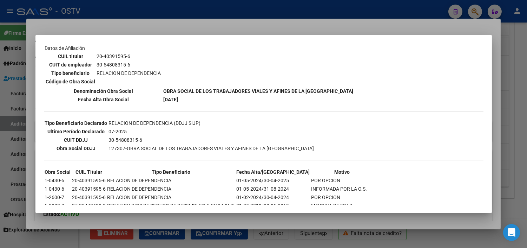
click at [157, 220] on div at bounding box center [263, 124] width 527 height 248
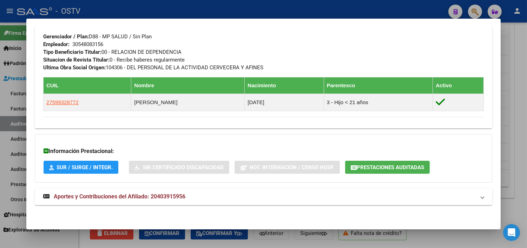
click at [111, 198] on span "Aportes y Contribuciones del Afiliado: 20403915956" at bounding box center [120, 196] width 132 height 7
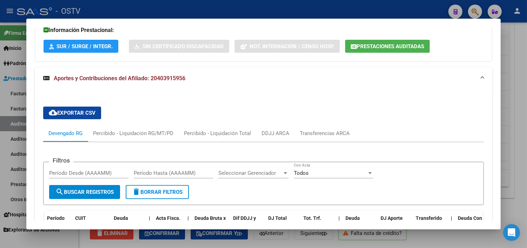
scroll to position [470, 0]
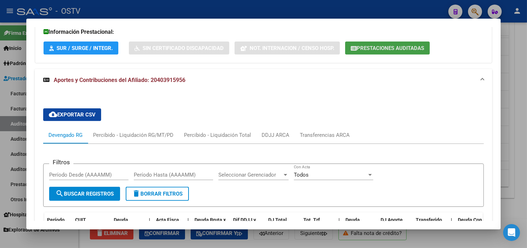
click at [390, 43] on button "Prestaciones Auditadas" at bounding box center [387, 47] width 85 height 13
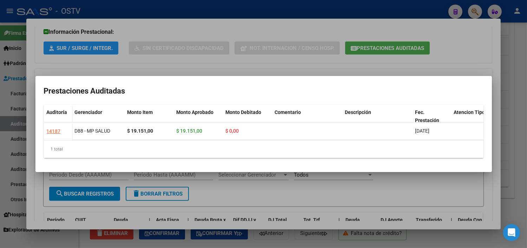
click at [420, 179] on div at bounding box center [263, 124] width 527 height 248
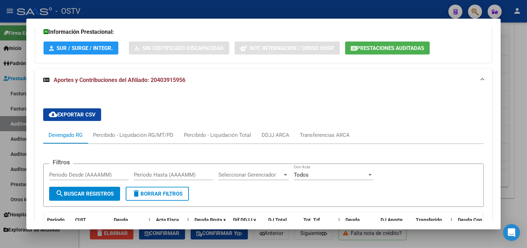
click at [421, 242] on div at bounding box center [263, 124] width 527 height 248
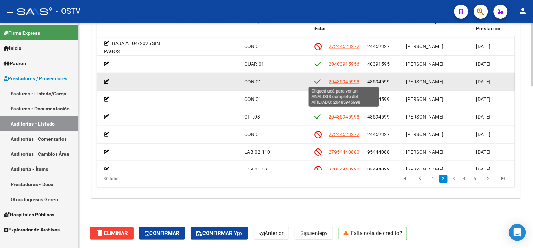
click at [338, 79] on span "20485945998" at bounding box center [344, 82] width 31 height 6
type textarea "20485945998"
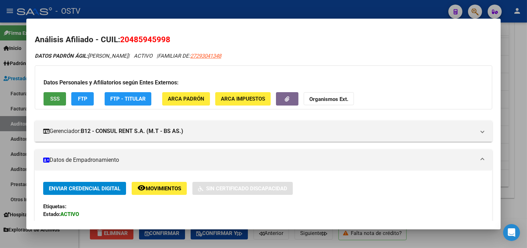
click at [52, 99] on span "SSS" at bounding box center [54, 99] width 9 height 6
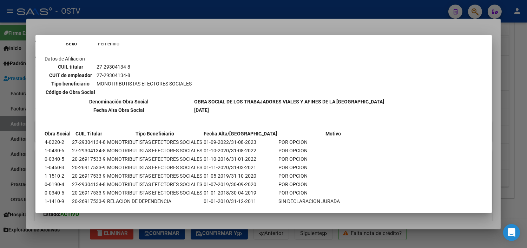
scroll to position [440, 0]
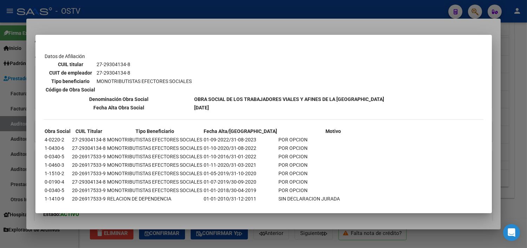
click at [265, 218] on div at bounding box center [263, 124] width 527 height 248
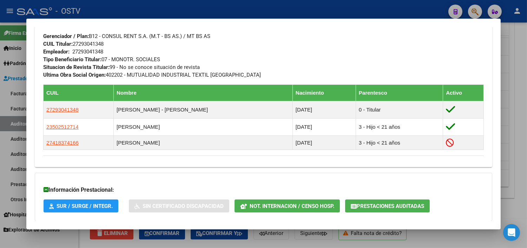
scroll to position [407, 0]
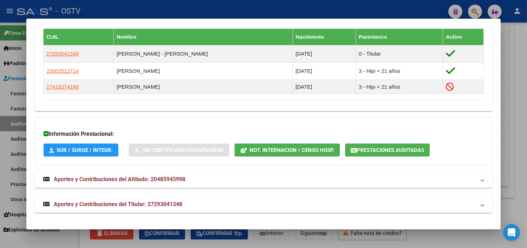
click at [375, 149] on span "Prestaciones Auditadas" at bounding box center [390, 150] width 67 height 6
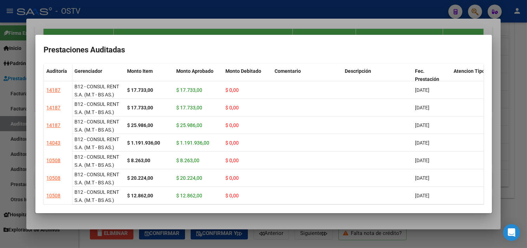
click at [330, 223] on div at bounding box center [263, 124] width 527 height 248
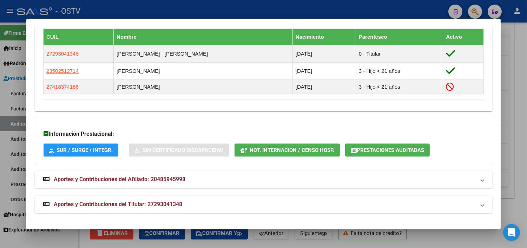
click at [134, 202] on span "Aportes y Contribuciones del Titular: 27293041348" at bounding box center [118, 204] width 129 height 7
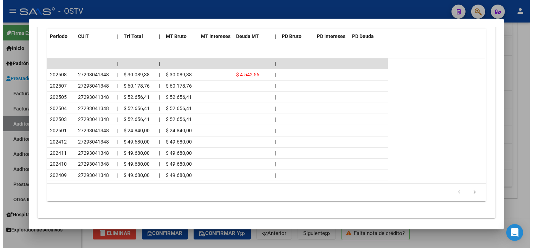
scroll to position [722, 0]
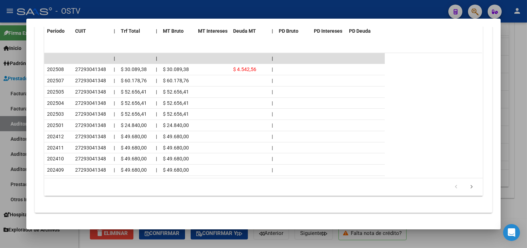
click at [282, 244] on div at bounding box center [263, 124] width 527 height 248
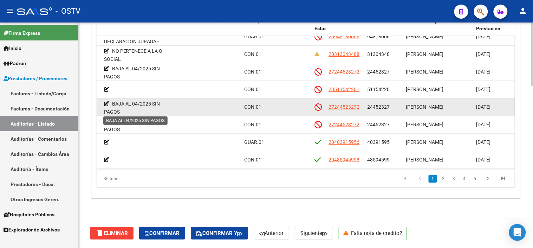
scroll to position [2, 0]
drag, startPoint x: 114, startPoint y: 102, endPoint x: 124, endPoint y: 109, distance: 11.9
click at [124, 109] on div "BAJA AL 04/2025 SIN PAGOS" at bounding box center [136, 105] width 65 height 14
copy span "BAJA AL 04/2025 SIN PAGOS"
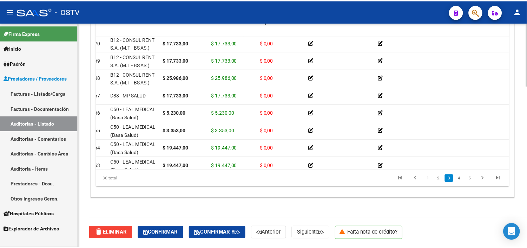
scroll to position [195, 0]
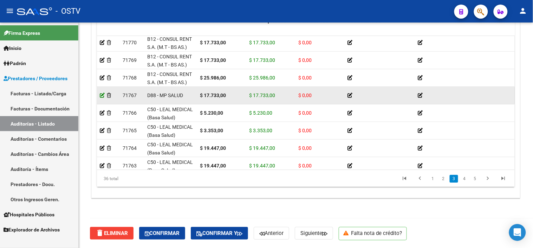
click at [101, 93] on icon at bounding box center [102, 95] width 5 height 5
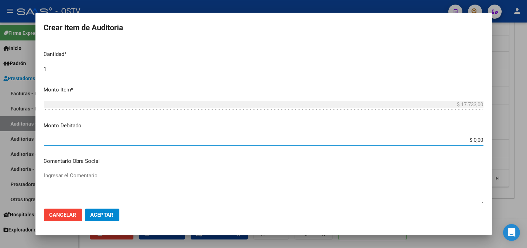
click at [468, 137] on input "$ 0,00" at bounding box center [264, 140] width 440 height 6
type input "$ 17.733,00"
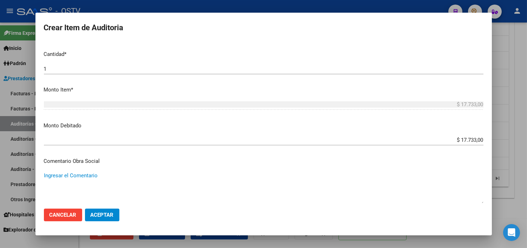
paste textarea "BAJA AL 04/2025 SIN PAGOS"
type textarea "BAJA AL 04/2025 SIN PAGOS"
click at [101, 213] on span "Aceptar" at bounding box center [102, 214] width 23 height 6
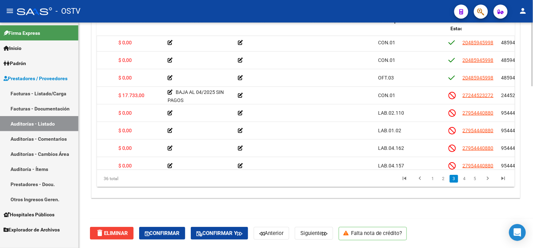
scroll to position [195, 173]
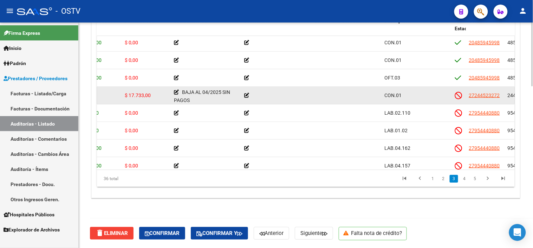
click at [246, 95] on icon at bounding box center [246, 95] width 5 height 5
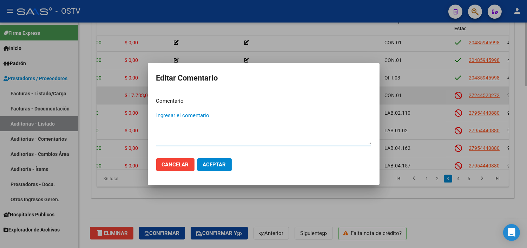
paste textarea "BAJA AL 04/2025 SIN PAGOS"
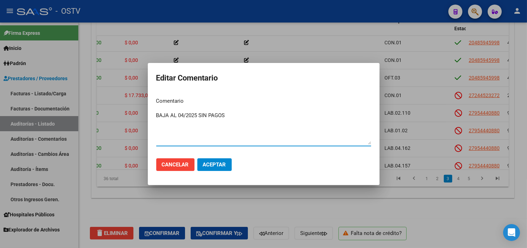
type textarea "BAJA AL 04/2025 SIN PAGOS"
click at [204, 164] on span "Aceptar" at bounding box center [214, 164] width 23 height 6
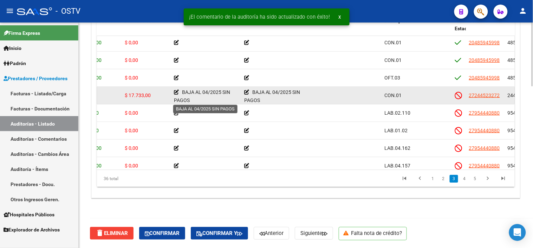
click at [174, 94] on app-edit-comment-line at bounding box center [176, 92] width 5 height 6
click at [174, 91] on icon at bounding box center [176, 92] width 5 height 5
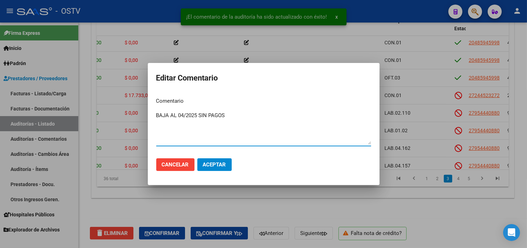
drag, startPoint x: 206, startPoint y: 114, endPoint x: 152, endPoint y: 115, distance: 54.4
click at [152, 115] on mat-dialog-content "Comentario BAJA AL 04/2025 SIN PAGOS Ingresar el comentario" at bounding box center [264, 122] width 232 height 61
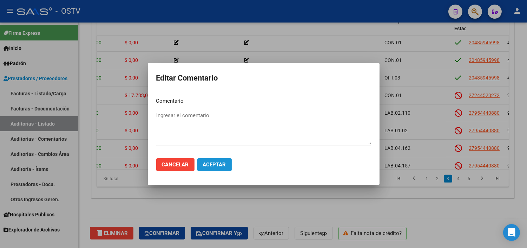
click at [214, 167] on span "Aceptar" at bounding box center [214, 164] width 23 height 6
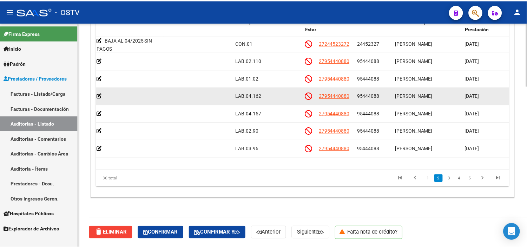
scroll to position [234, 320]
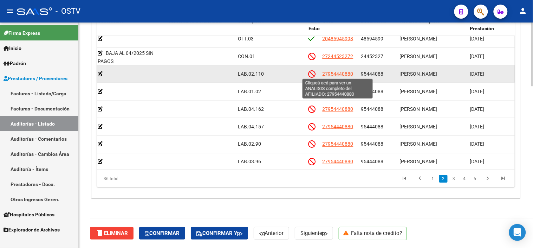
click at [346, 74] on span "27954440880" at bounding box center [337, 74] width 31 height 6
type textarea "27954440880"
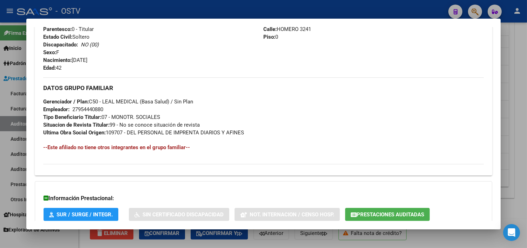
scroll to position [348, 0]
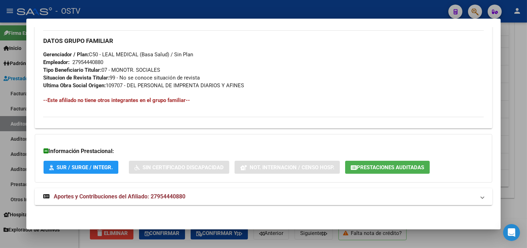
click at [164, 193] on span "Aportes y Contribuciones del Afiliado: 27954440880" at bounding box center [120, 196] width 132 height 7
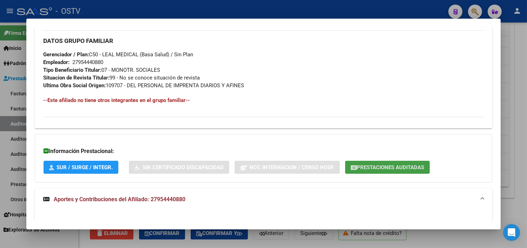
click at [399, 171] on button "Prestaciones Auditadas" at bounding box center [387, 166] width 85 height 13
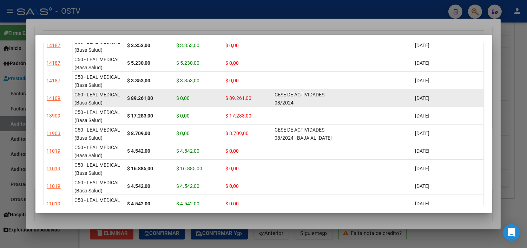
scroll to position [0, 0]
drag, startPoint x: 276, startPoint y: 93, endPoint x: 295, endPoint y: 100, distance: 20.3
click at [295, 100] on div "CESE DE ACTIVIDADES 08/2024" at bounding box center [307, 97] width 65 height 15
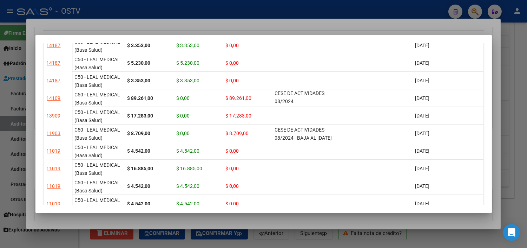
click at [272, 217] on div at bounding box center [263, 124] width 527 height 248
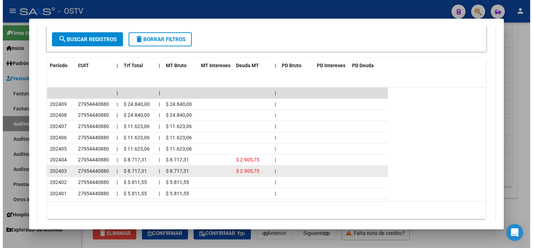
scroll to position [652, 0]
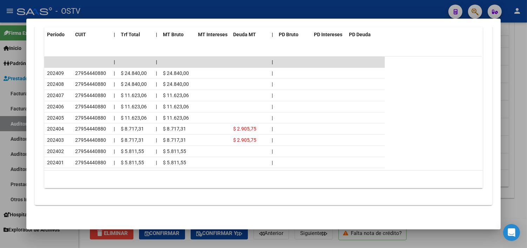
click at [191, 241] on div at bounding box center [263, 124] width 527 height 248
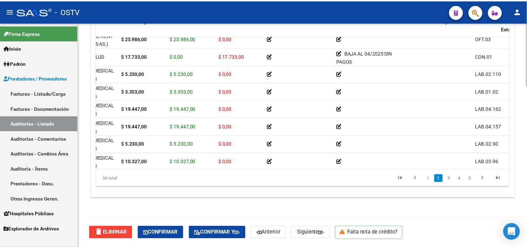
scroll to position [234, 0]
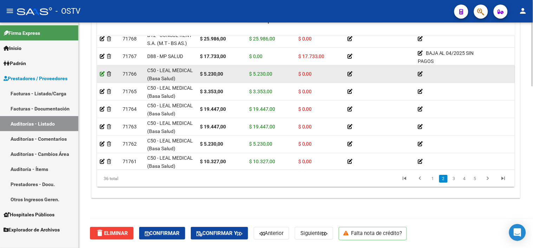
click at [102, 73] on icon at bounding box center [102, 73] width 5 height 5
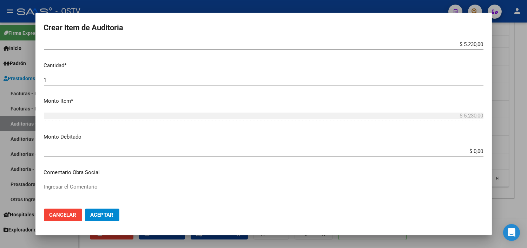
scroll to position [195, 0]
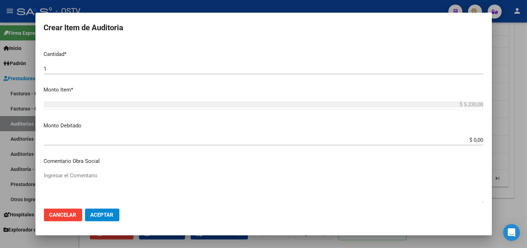
click at [469, 138] on input "$ 0,00" at bounding box center [264, 140] width 440 height 6
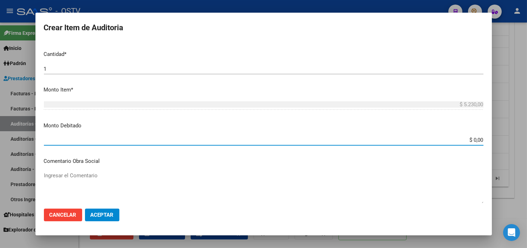
click at [469, 138] on input "$ 0,00" at bounding box center [264, 140] width 440 height 6
type input "$ 5.230,00"
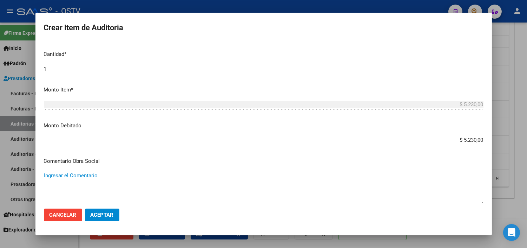
scroll to position [308, 0]
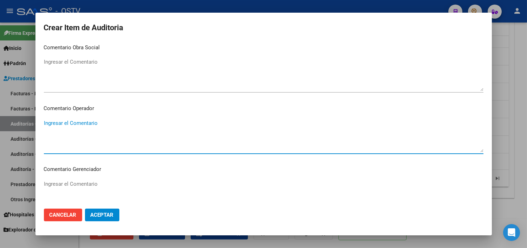
paste textarea "CESE DE ACTIVIDADES 08/2024"
type textarea "CESE DE ACTIVIDADES 08/2024"
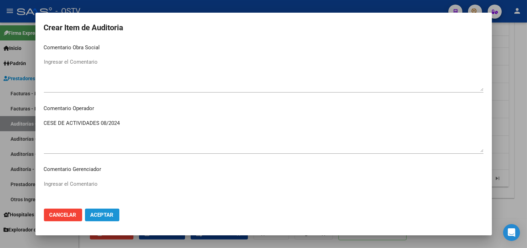
click at [100, 220] on button "Aceptar" at bounding box center [102, 214] width 34 height 13
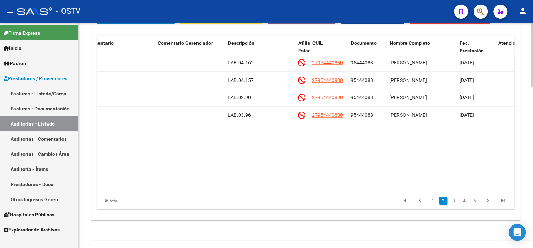
scroll to position [234, 330]
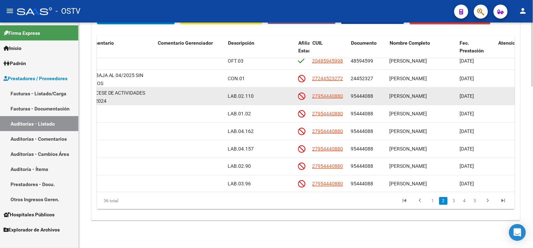
click at [358, 97] on span "95444088" at bounding box center [362, 96] width 22 height 6
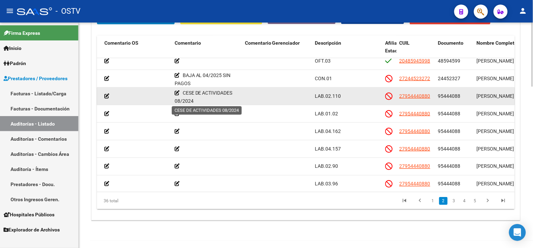
scroll to position [2, 0]
drag, startPoint x: 183, startPoint y: 93, endPoint x: 194, endPoint y: 102, distance: 14.0
click at [194, 102] on div "CESE DE ACTIVIDADES 08/2024" at bounding box center [207, 96] width 65 height 14
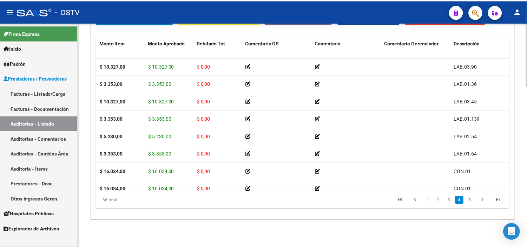
scroll to position [439, 0]
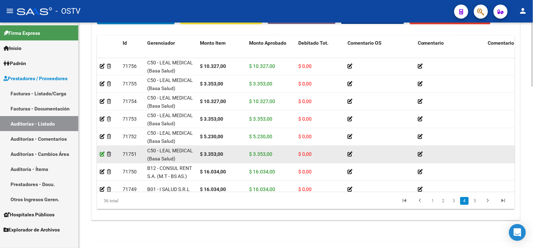
click at [103, 154] on icon at bounding box center [102, 153] width 5 height 5
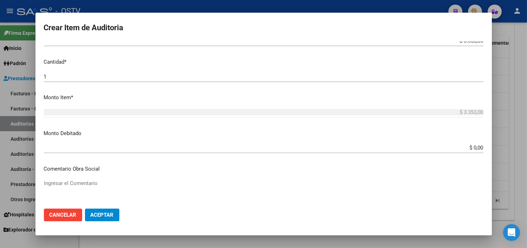
scroll to position [195, 0]
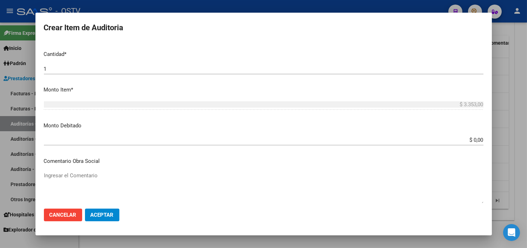
click at [470, 144] on div "$ 0,00 Ingresar el monto" at bounding box center [264, 139] width 440 height 11
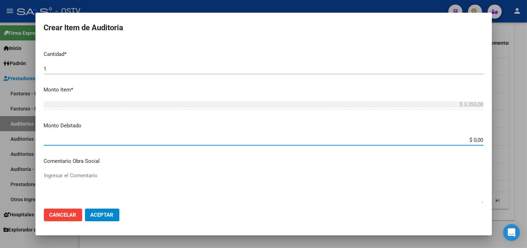
click at [470, 142] on input "$ 0,00" at bounding box center [264, 140] width 440 height 6
type input "$ 3.353,00"
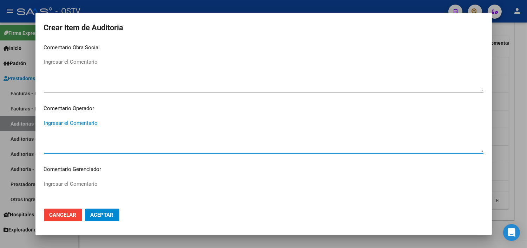
scroll to position [430, 0]
paste textarea "CESE DE ACTIVIDADES 08/2024"
type textarea "LAB.01.64"
paste textarea "CESE DE ACTIVIDADES 08/2024"
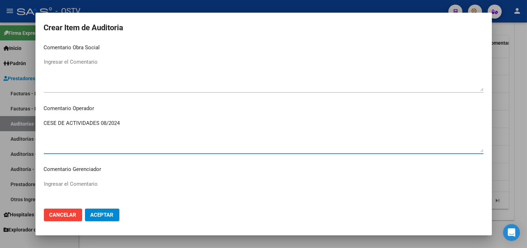
type textarea "CESE DE ACTIVIDADES 08/2024"
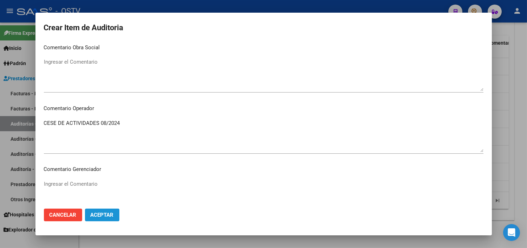
click at [103, 218] on button "Aceptar" at bounding box center [102, 214] width 34 height 13
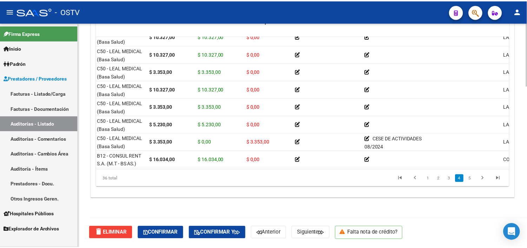
scroll to position [429, 0]
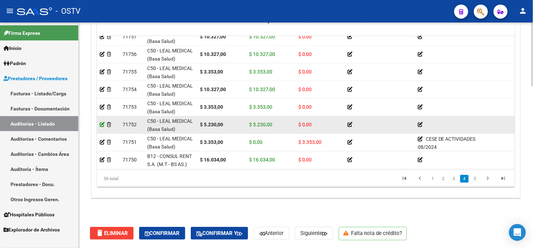
click at [101, 126] on icon at bounding box center [102, 124] width 5 height 5
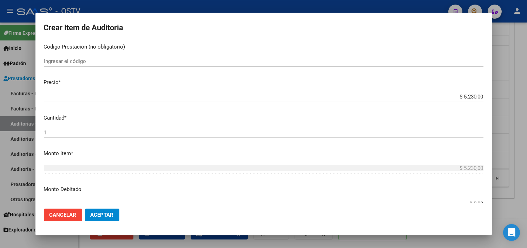
scroll to position [156, 0]
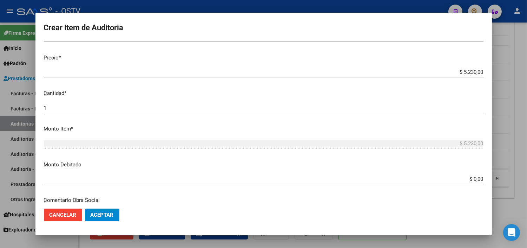
click at [465, 178] on input "$ 0,00" at bounding box center [264, 179] width 440 height 6
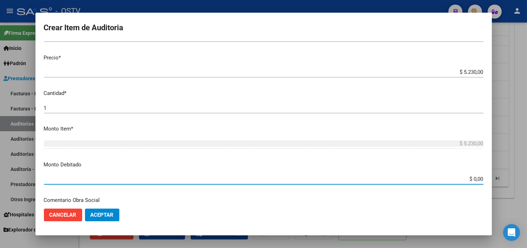
click at [465, 178] on input "$ 0,00" at bounding box center [264, 179] width 440 height 6
type input "$ 5.230,00"
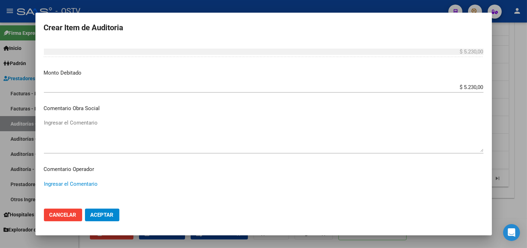
paste textarea "CESE DE ACTIVIDADES 08/2024"
type textarea "CESE DE ACTIVIDADES 08/2024"
click at [96, 216] on span "Aceptar" at bounding box center [102, 214] width 23 height 6
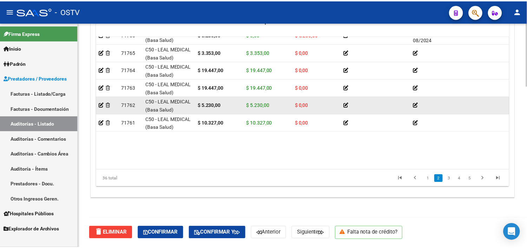
scroll to position [234, 0]
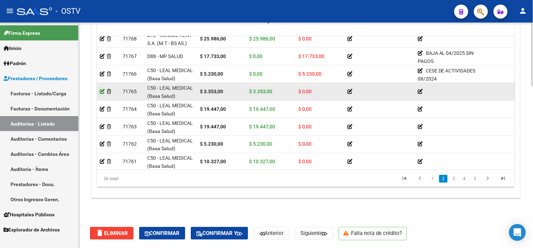
click at [102, 92] on icon at bounding box center [102, 91] width 5 height 5
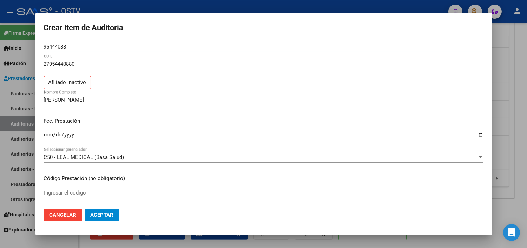
scroll to position [195, 0]
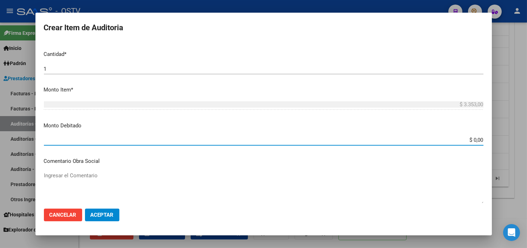
click at [465, 140] on input "$ 0,00" at bounding box center [264, 140] width 440 height 6
type input "$ 3.353,00"
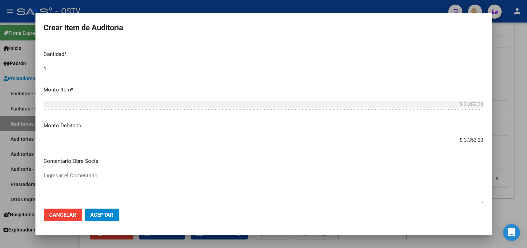
scroll to position [308, 0]
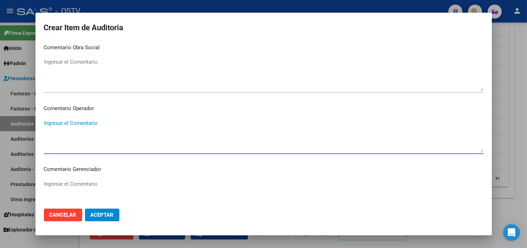
paste textarea "CESE DE ACTIVIDADES 08/2024"
type textarea "CESE DE ACTIVIDADES 08/2024"
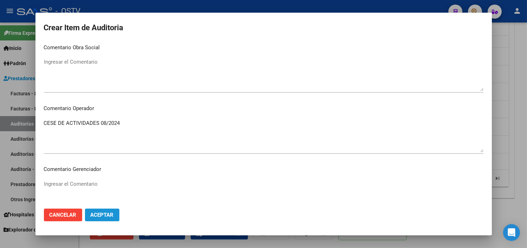
click at [113, 216] on span "Aceptar" at bounding box center [102, 214] width 23 height 6
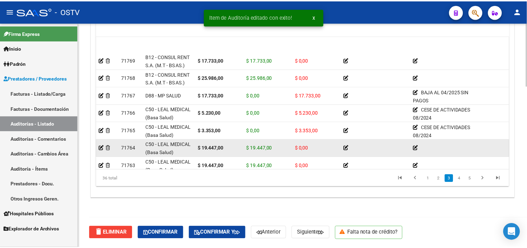
scroll to position [234, 0]
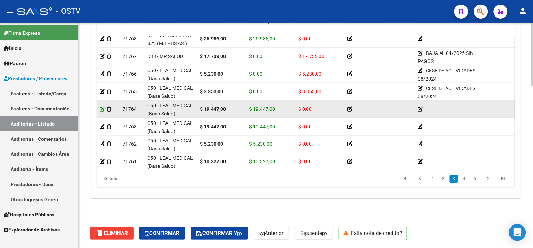
click at [102, 108] on icon at bounding box center [102, 108] width 5 height 5
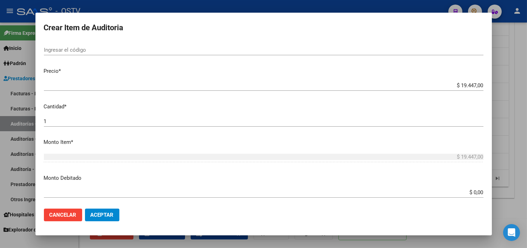
scroll to position [156, 0]
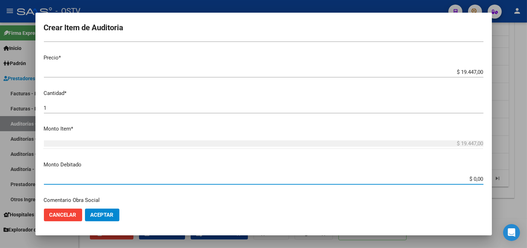
click at [473, 181] on input "$ 0,00" at bounding box center [264, 179] width 440 height 6
type input "$ 19.447,00"
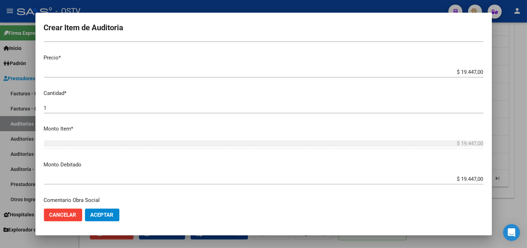
scroll to position [248, 0]
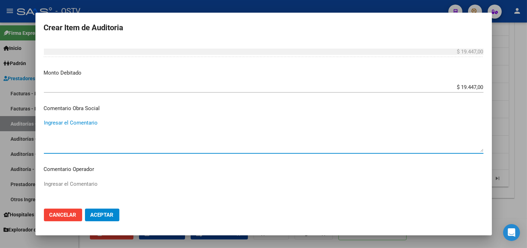
paste textarea "CESE DE ACTIVIDADES 08/2024"
type textarea "C"
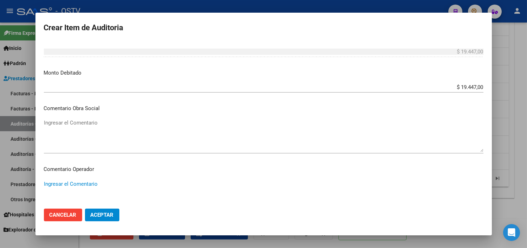
paste textarea "CESE DE ACTIVIDADES 08/2024"
type textarea "CESE DE ACTIVIDADES 08/2024"
click at [102, 216] on span "Aceptar" at bounding box center [102, 214] width 23 height 6
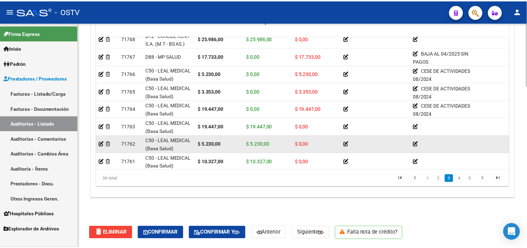
scroll to position [273, 0]
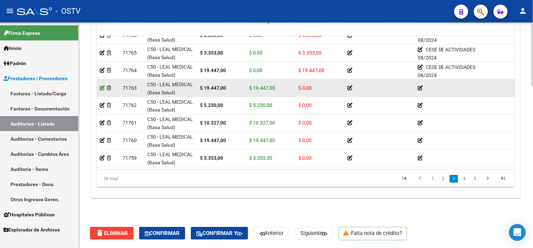
click at [100, 88] on icon at bounding box center [102, 87] width 5 height 5
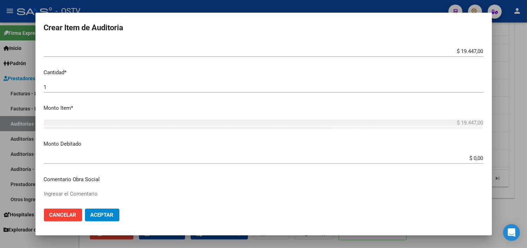
scroll to position [195, 0]
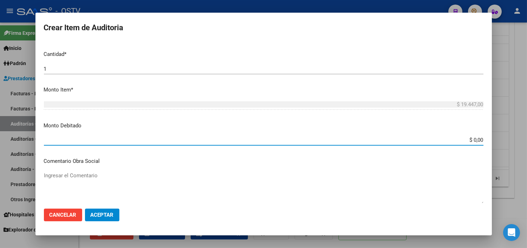
click at [468, 140] on input "$ 0,00" at bounding box center [264, 140] width 440 height 6
type input "$ 19.447,00"
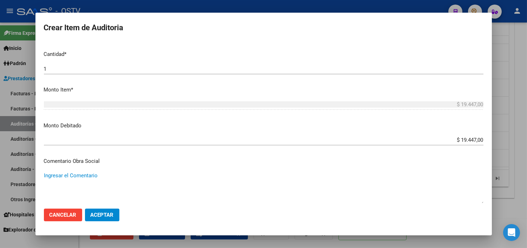
scroll to position [308, 0]
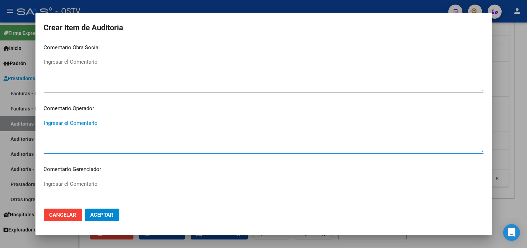
paste textarea "CESE DE ACTIVIDADES 08/2024"
type textarea "CESE DE ACTIVIDADES 08/2024"
click at [94, 216] on span "Aceptar" at bounding box center [102, 214] width 23 height 6
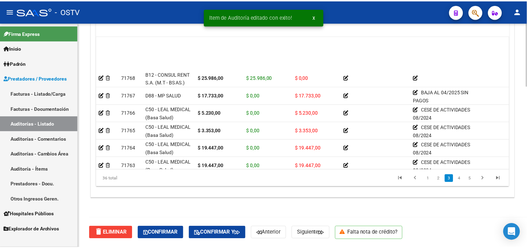
scroll to position [273, 0]
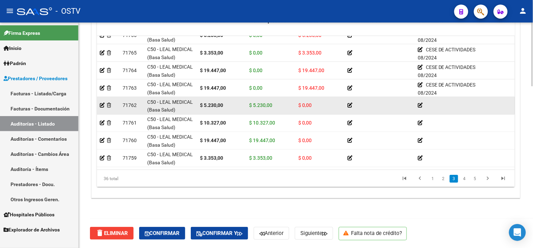
click at [99, 104] on datatable-body-cell at bounding box center [108, 105] width 23 height 17
click at [102, 104] on icon at bounding box center [102, 105] width 5 height 5
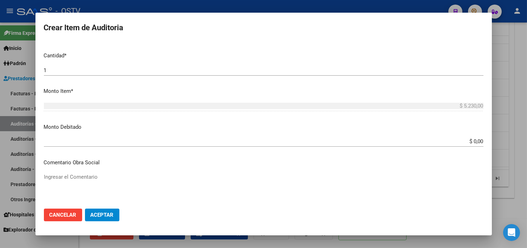
scroll to position [195, 0]
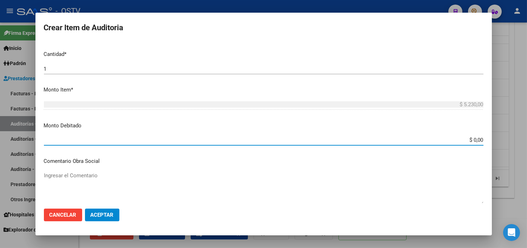
click at [467, 139] on input "$ 0,00" at bounding box center [264, 140] width 440 height 6
type input "$ 5.230,00"
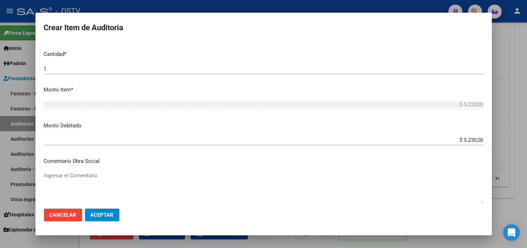
scroll to position [308, 0]
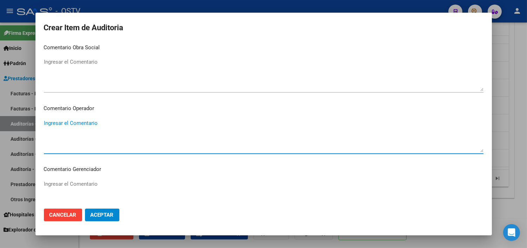
paste textarea "CESE DE ACTIVIDADES 08/2024"
type textarea "CESE DE ACTIVIDADES 08/2024"
click at [93, 218] on button "Aceptar" at bounding box center [102, 214] width 34 height 13
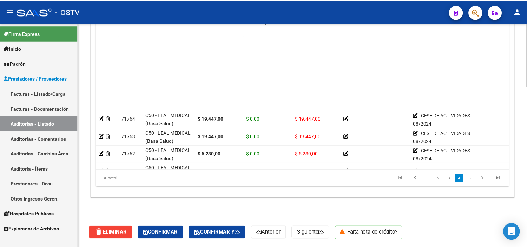
scroll to position [312, 0]
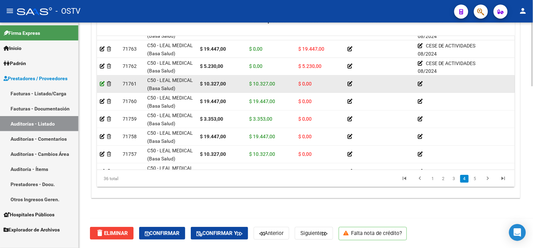
click at [101, 84] on icon at bounding box center [102, 83] width 5 height 5
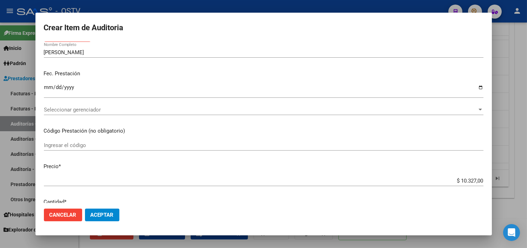
scroll to position [156, 0]
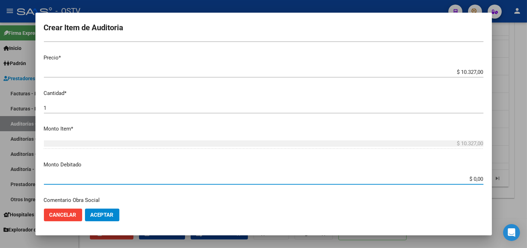
click at [471, 179] on input "$ 0,00" at bounding box center [264, 179] width 440 height 6
type input "$ 10.327,00"
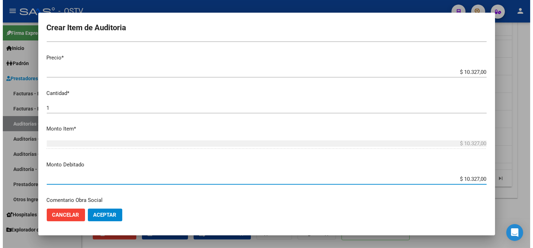
scroll to position [248, 0]
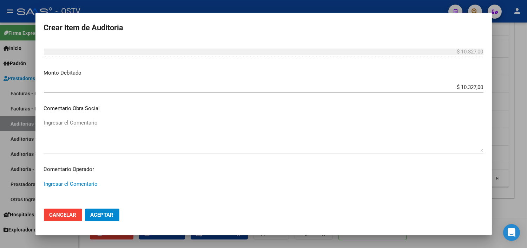
paste textarea "CESE DE ACTIVIDADES 08/2024"
type textarea "CESE DE ACTIVIDADES 08/2024"
click at [108, 210] on button "Aceptar" at bounding box center [102, 214] width 34 height 13
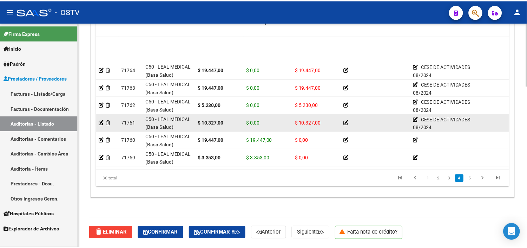
scroll to position [312, 0]
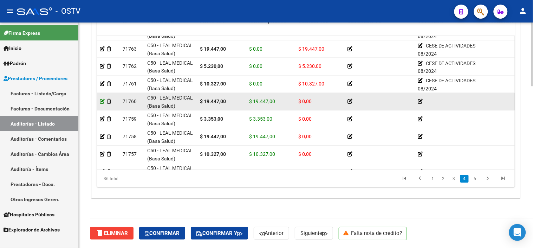
click at [104, 99] on icon at bounding box center [102, 101] width 5 height 5
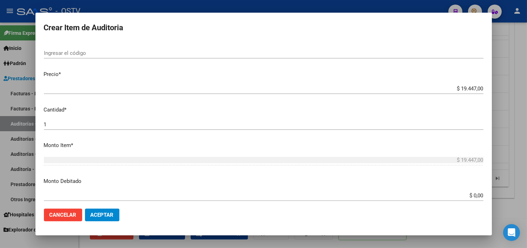
scroll to position [156, 0]
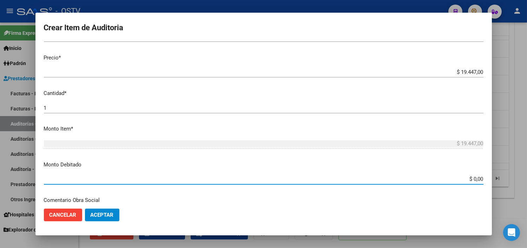
click at [468, 182] on div "$ 0,00 Ingresar el monto" at bounding box center [264, 178] width 440 height 11
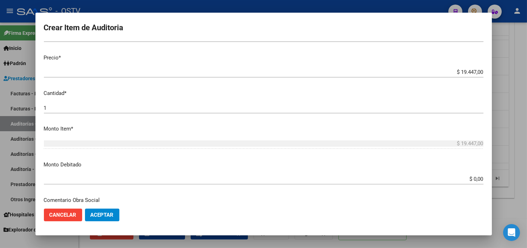
click at [468, 182] on div "$ 0,00 Ingresar el monto" at bounding box center [264, 178] width 440 height 11
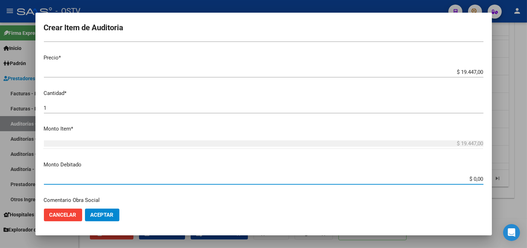
click at [468, 179] on input "$ 0,00" at bounding box center [264, 179] width 440 height 6
type input "$ 19.447,00"
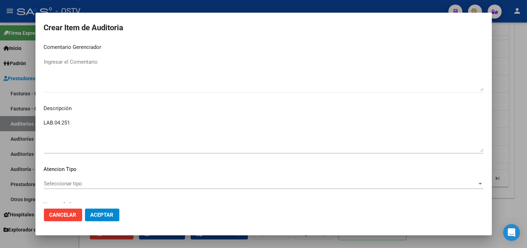
scroll to position [308, 0]
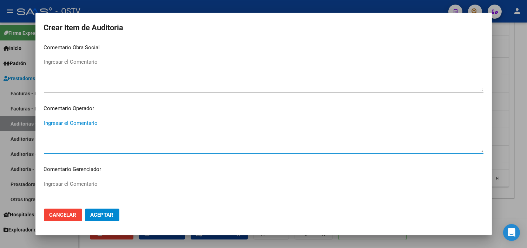
paste textarea "CESE DE ACTIVIDADES 08/2024"
type textarea "CESE DE ACTIVIDADES 08/2024"
drag, startPoint x: 95, startPoint y: 218, endPoint x: 107, endPoint y: 215, distance: 12.8
click at [96, 218] on button "Aceptar" at bounding box center [102, 214] width 34 height 13
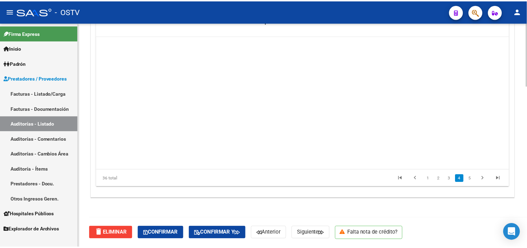
scroll to position [351, 0]
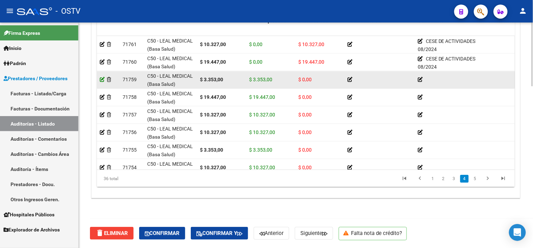
click at [102, 81] on icon at bounding box center [102, 79] width 5 height 5
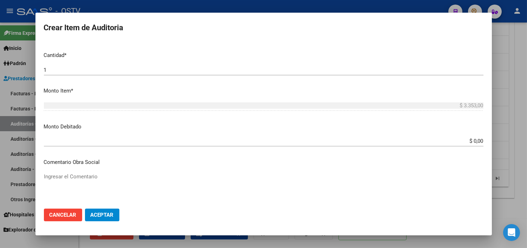
scroll to position [195, 0]
click at [468, 139] on input "$ 0,00" at bounding box center [264, 140] width 440 height 6
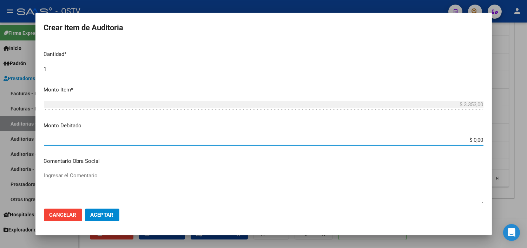
click at [468, 139] on input "$ 0,00" at bounding box center [264, 140] width 440 height 6
type input "$ 3.353,00"
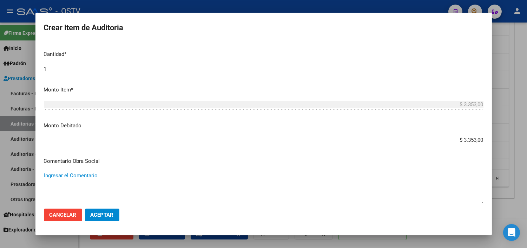
paste textarea "CESE DE ACTIVIDADES 08/2024"
type textarea "CESE DE ACTIVIDADES 08/2024"
click at [100, 177] on textarea "CESE DE ACTIVIDADES 08/2024" at bounding box center [264, 187] width 440 height 33
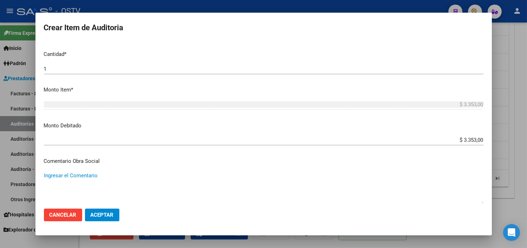
scroll to position [308, 0]
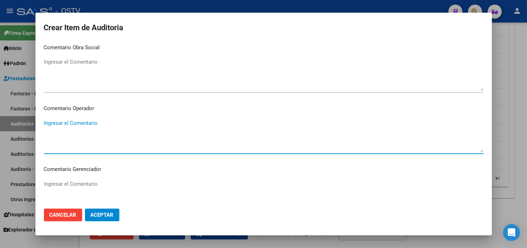
paste textarea "CESE DE ACTIVIDADES 08/2024"
type textarea "CESE DE ACTIVIDADES 08/2024"
click at [106, 213] on span "Aceptar" at bounding box center [102, 214] width 23 height 6
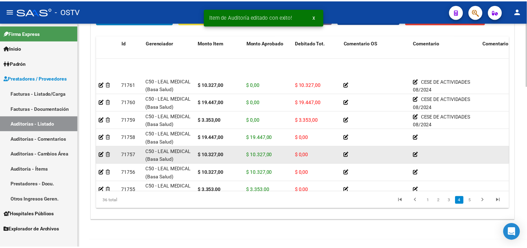
scroll to position [351, 0]
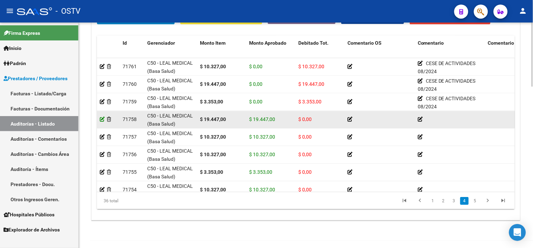
click at [100, 118] on icon at bounding box center [102, 119] width 5 height 5
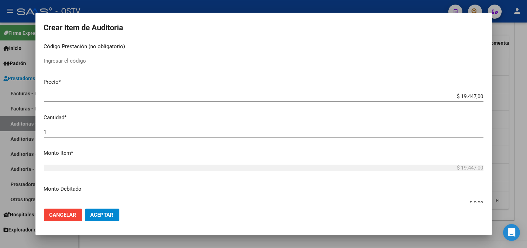
scroll to position [156, 0]
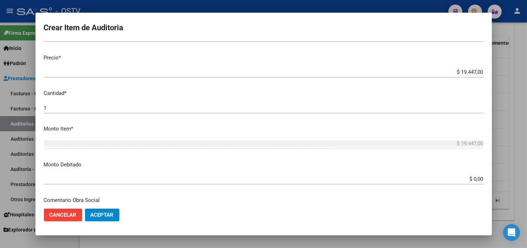
click at [471, 176] on input "$ 0,00" at bounding box center [264, 179] width 440 height 6
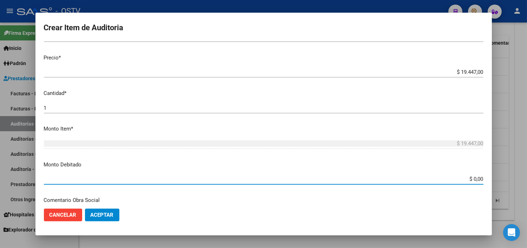
click at [471, 176] on input "$ 0,00" at bounding box center [264, 179] width 440 height 6
type input "$ 19.447,00"
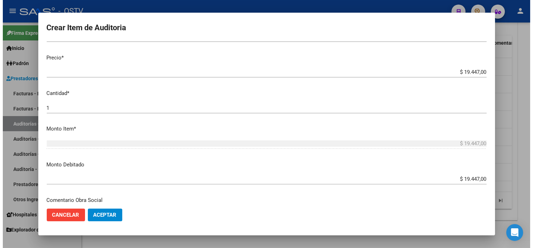
scroll to position [248, 0]
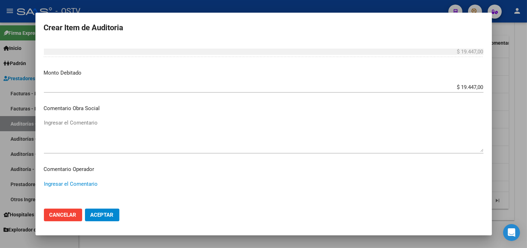
paste textarea "CESE DE ACTIVIDADES 08/2024"
type textarea "CESE DE ACTIVIDADES 08/2024"
click at [93, 215] on span "Aceptar" at bounding box center [102, 214] width 23 height 6
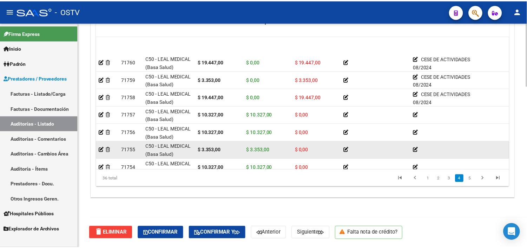
scroll to position [390, 0]
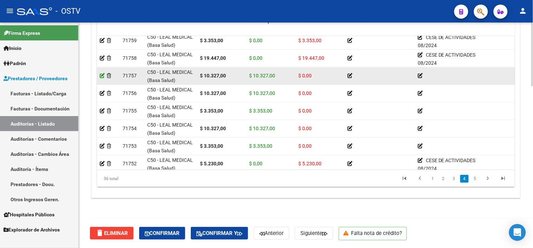
click at [100, 75] on icon at bounding box center [102, 75] width 5 height 5
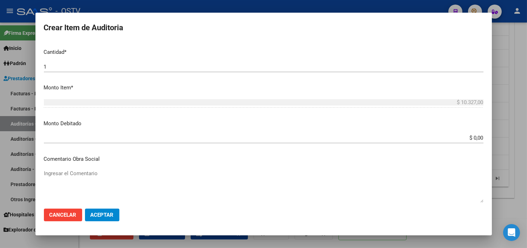
scroll to position [195, 0]
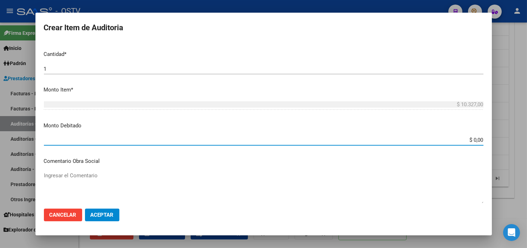
click at [467, 137] on input "$ 0,00" at bounding box center [264, 140] width 440 height 6
type input "$ 10.327,00"
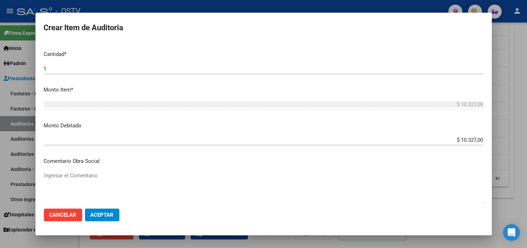
scroll to position [308, 0]
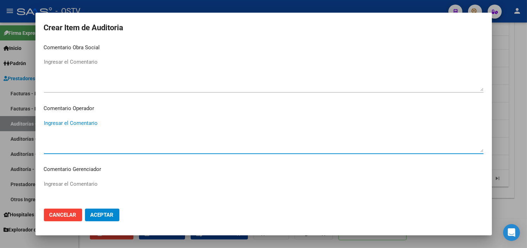
paste textarea "CESE DE ACTIVIDADES 08/2024"
type textarea "CESE DE ACTIVIDADES 08/2024"
click at [109, 218] on button "Aceptar" at bounding box center [102, 214] width 34 height 13
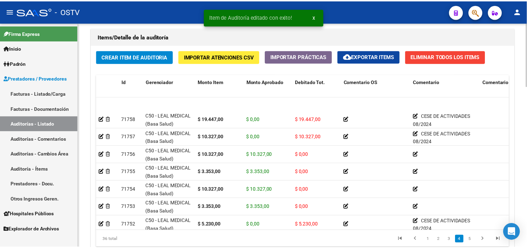
scroll to position [429, 0]
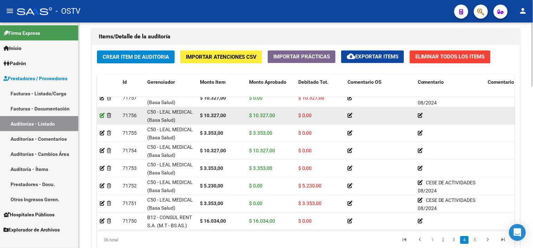
click at [103, 115] on icon at bounding box center [102, 115] width 5 height 5
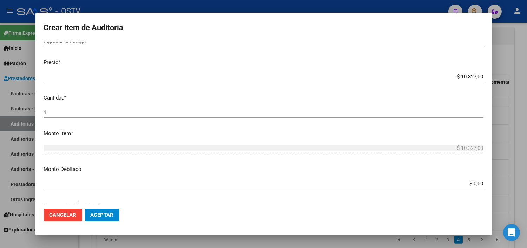
scroll to position [195, 0]
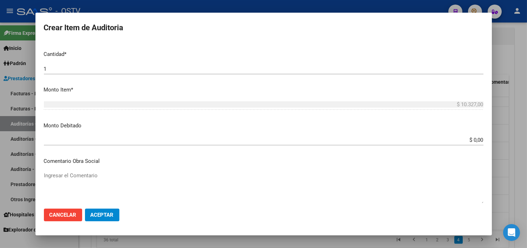
click at [467, 139] on input "$ 0,00" at bounding box center [264, 140] width 440 height 6
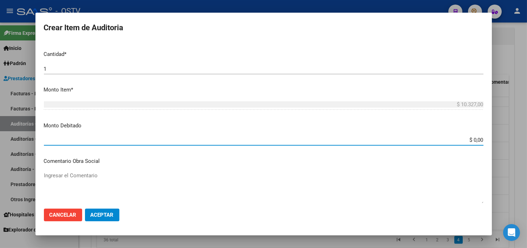
click at [467, 139] on input "$ 0,00" at bounding box center [264, 140] width 440 height 6
type input "$ 10.327,00"
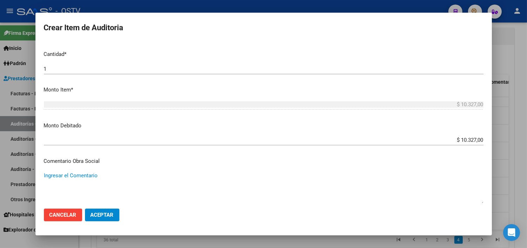
paste textarea "CESE DE ACTIVIDADES 08/2024"
type textarea "CESE DE ACTIVIDADES 08/2024"
click at [103, 215] on span "Aceptar" at bounding box center [102, 214] width 23 height 6
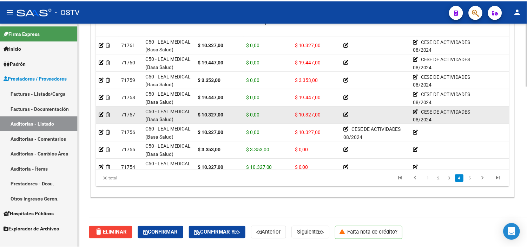
scroll to position [390, 0]
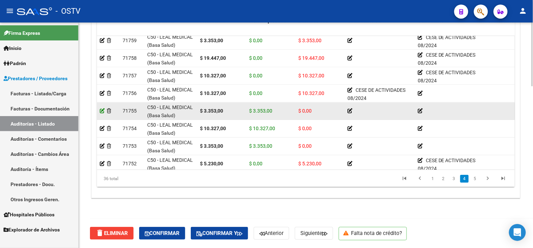
click at [102, 111] on icon at bounding box center [102, 110] width 5 height 5
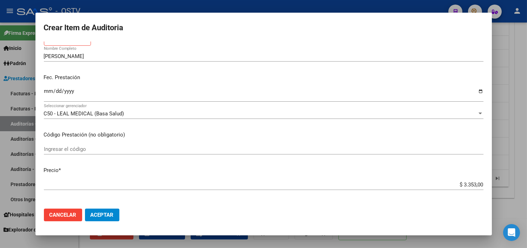
scroll to position [195, 0]
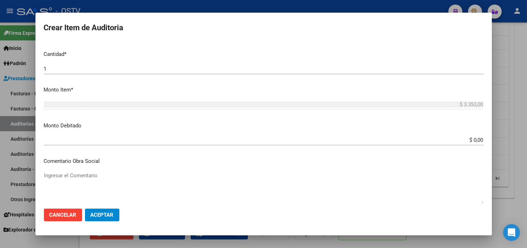
click at [472, 138] on input "$ 0,00" at bounding box center [264, 140] width 440 height 6
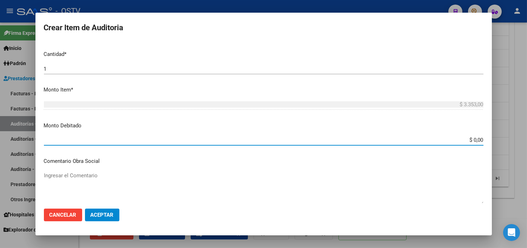
click at [472, 138] on input "$ 0,00" at bounding box center [264, 140] width 440 height 6
type input "$ 3.353,00"
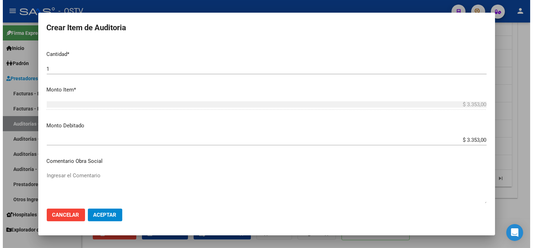
scroll to position [308, 0]
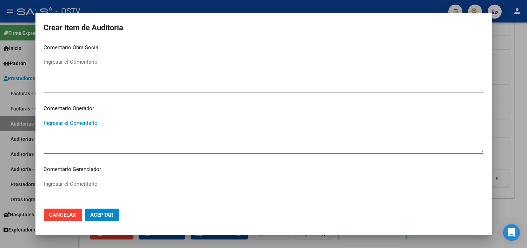
paste textarea "CESE DE ACTIVIDADES 08/2024"
type textarea "CESE DE ACTIVIDADES 08/2024"
click at [96, 210] on button "Aceptar" at bounding box center [102, 214] width 34 height 13
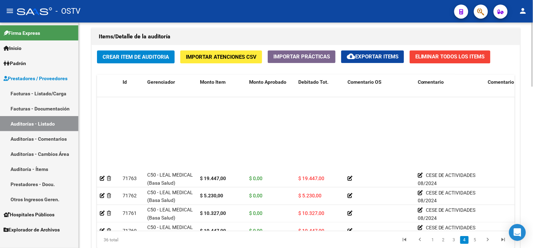
scroll to position [390, 0]
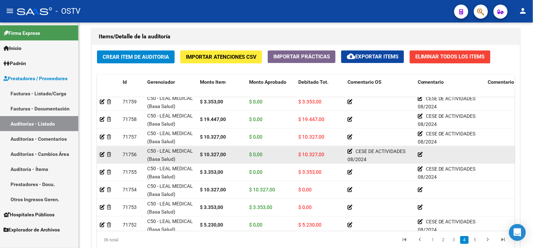
click at [420, 153] on icon at bounding box center [420, 154] width 5 height 5
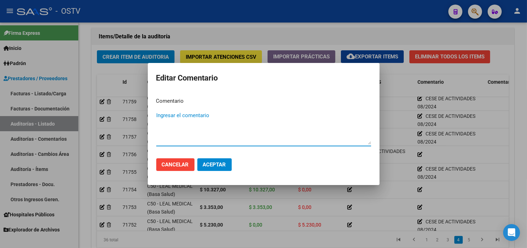
paste textarea "CESE DE ACTIVIDADES 08/2024"
type textarea "CESE DE ACTIVIDADES 08/2024"
click at [218, 165] on span "Aceptar" at bounding box center [214, 164] width 23 height 6
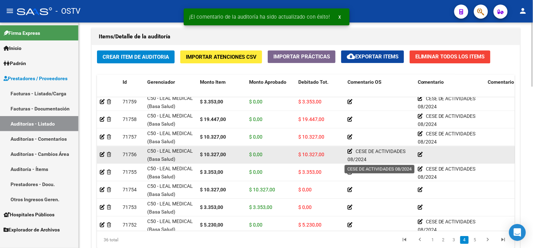
click at [349, 152] on icon at bounding box center [349, 151] width 5 height 5
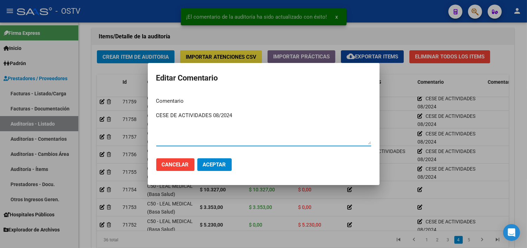
drag, startPoint x: 234, startPoint y: 115, endPoint x: 118, endPoint y: 118, distance: 115.9
click at [118, 118] on div "¡El comentario de la auditoría ha sido actualizado con éxito! x Editar Comentar…" at bounding box center [263, 124] width 527 height 248
click at [223, 167] on button "Aceptar" at bounding box center [214, 164] width 34 height 13
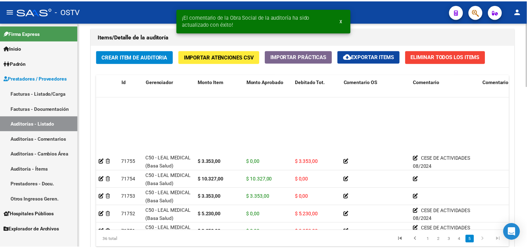
scroll to position [468, 0]
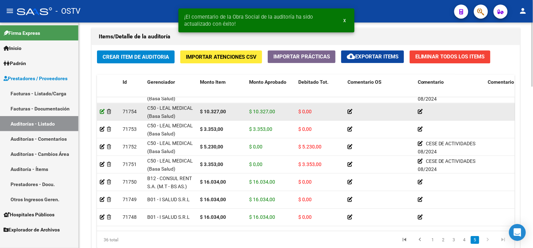
click at [101, 111] on icon at bounding box center [102, 111] width 5 height 5
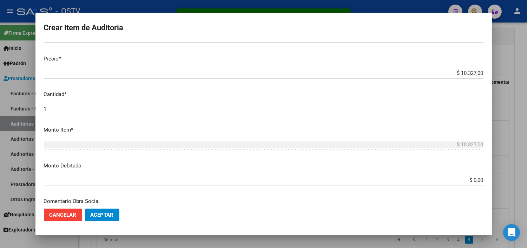
scroll to position [156, 0]
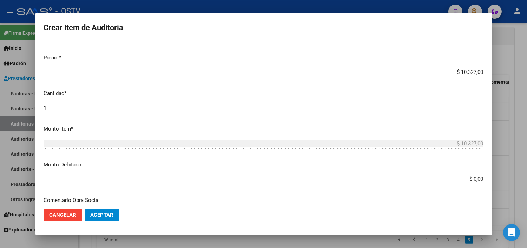
click at [467, 179] on input "$ 0,00" at bounding box center [264, 179] width 440 height 6
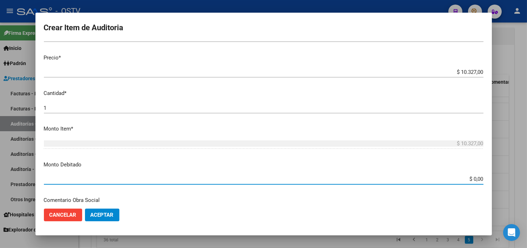
click at [467, 179] on input "$ 0,00" at bounding box center [264, 179] width 440 height 6
type input "$ 10.327,00"
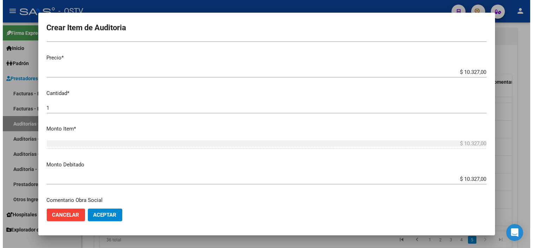
scroll to position [248, 0]
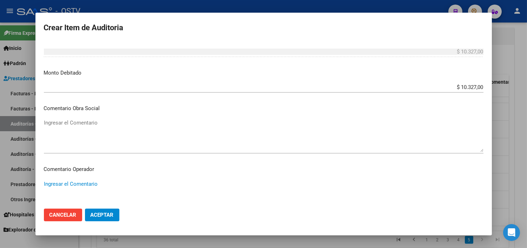
paste textarea "CESE DE ACTIVIDADES 08/2024"
type textarea "CESE DE ACTIVIDADES 08/2024"
click at [97, 213] on span "Aceptar" at bounding box center [102, 214] width 23 height 6
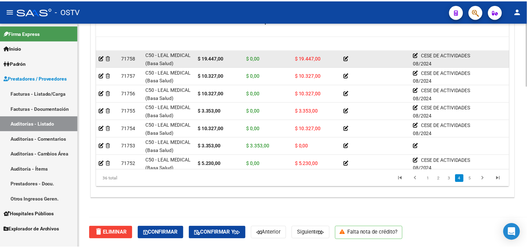
scroll to position [429, 0]
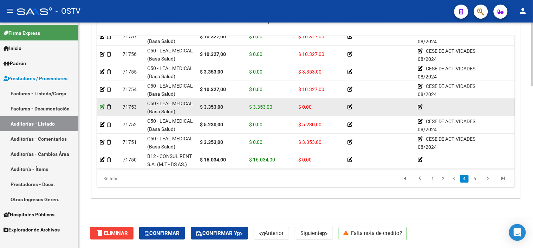
click at [100, 107] on icon at bounding box center [102, 106] width 5 height 5
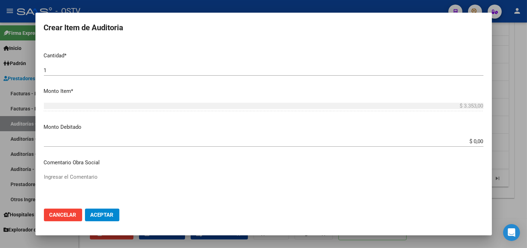
scroll to position [195, 0]
click at [471, 135] on div "$ 0,00 Ingresar el monto" at bounding box center [264, 139] width 440 height 11
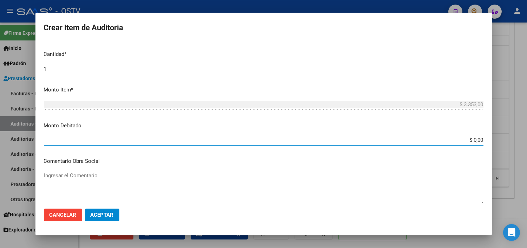
click at [471, 135] on div "$ 0,00 Ingresar el monto" at bounding box center [264, 139] width 440 height 11
click at [471, 137] on input "$ 0,00" at bounding box center [264, 140] width 440 height 6
type input "$ 3.353,00"
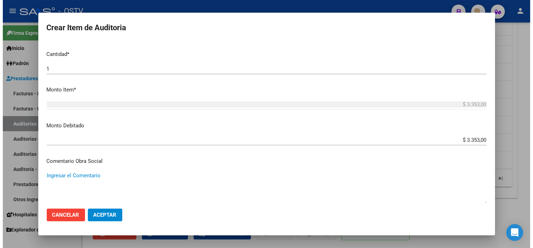
scroll to position [308, 0]
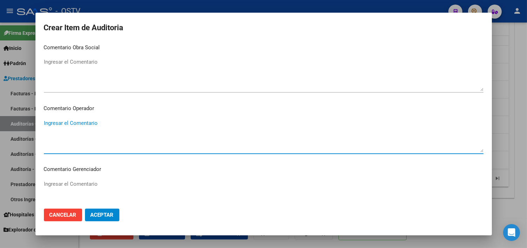
paste textarea "CESE DE ACTIVIDADES 08/2024"
type textarea "CESE DE ACTIVIDADES 08/2024"
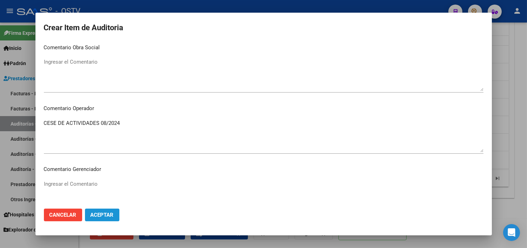
click at [106, 214] on span "Aceptar" at bounding box center [102, 214] width 23 height 6
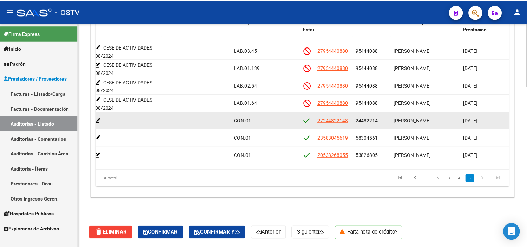
scroll to position [507, 322]
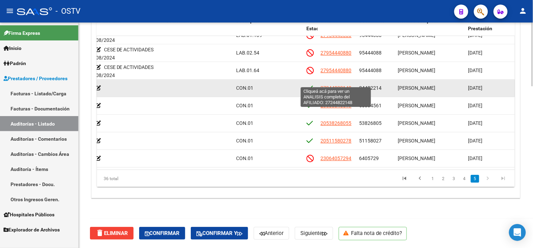
click at [341, 85] on span "27244822148" at bounding box center [336, 88] width 31 height 6
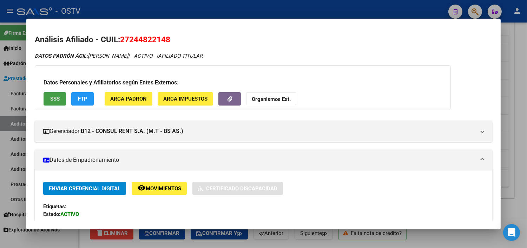
click at [50, 101] on span "SSS" at bounding box center [54, 99] width 9 height 6
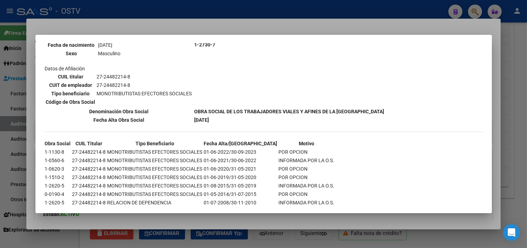
scroll to position [264, 0]
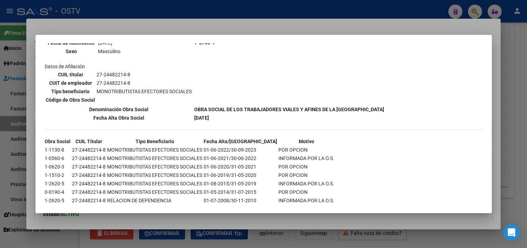
click at [225, 216] on div at bounding box center [263, 124] width 527 height 248
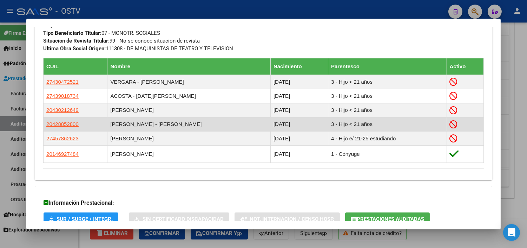
scroll to position [422, 0]
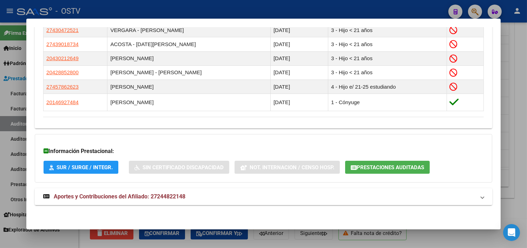
click at [165, 190] on mat-expansion-panel-header "Aportes y Contribuciones del Afiliado: 27244822148" at bounding box center [264, 196] width 458 height 17
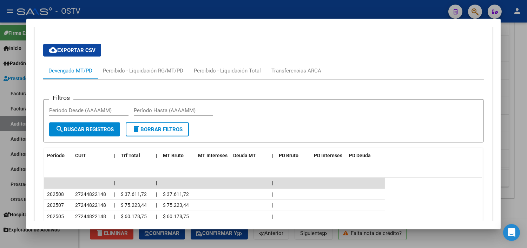
scroll to position [738, 0]
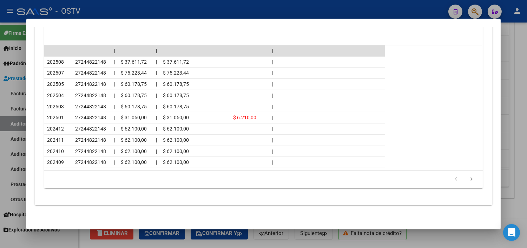
click at [307, 239] on div at bounding box center [263, 124] width 527 height 248
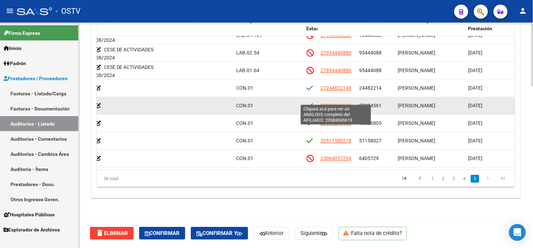
click at [347, 103] on span "23583045619" at bounding box center [336, 106] width 31 height 6
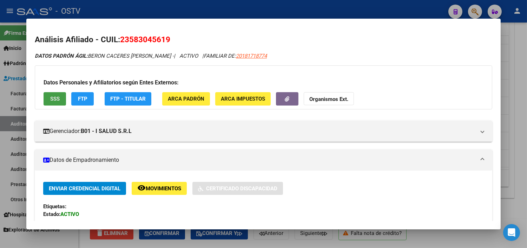
click at [61, 98] on button "SSS" at bounding box center [55, 98] width 22 height 13
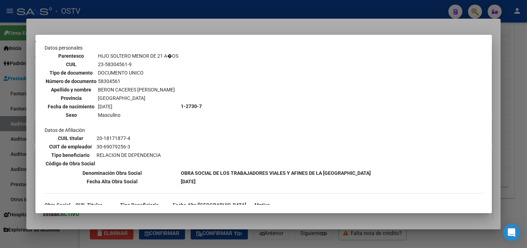
scroll to position [581, 0]
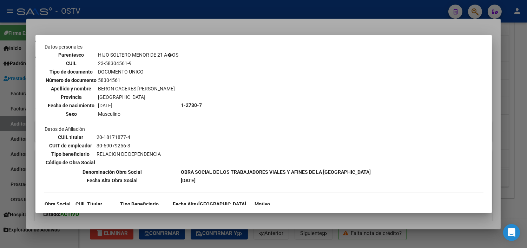
click at [270, 225] on div at bounding box center [263, 124] width 527 height 248
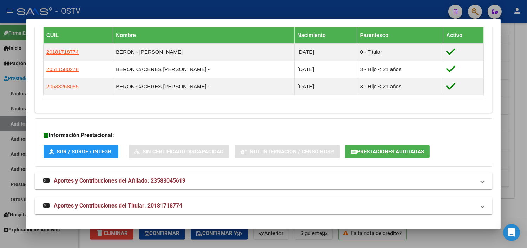
scroll to position [402, 0]
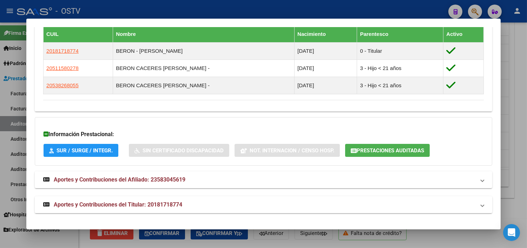
click at [180, 201] on span "Aportes y Contribuciones del Titular: 20181718774" at bounding box center [118, 204] width 129 height 7
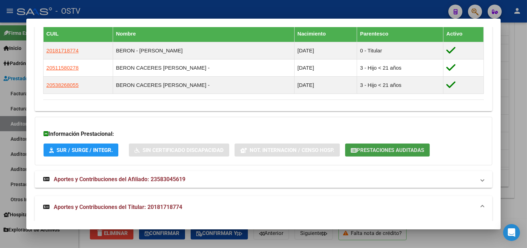
click at [361, 145] on button "Prestaciones Auditadas" at bounding box center [387, 149] width 85 height 13
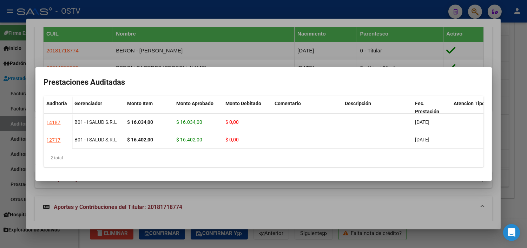
click at [361, 191] on div at bounding box center [263, 124] width 527 height 248
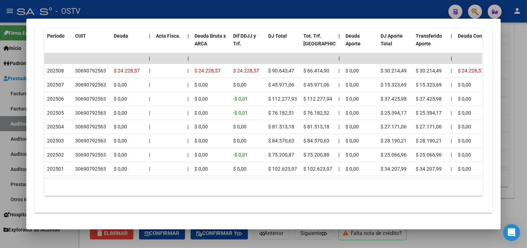
scroll to position [721, 0]
drag, startPoint x: 317, startPoint y: 244, endPoint x: 355, endPoint y: 217, distance: 46.7
click at [317, 244] on div at bounding box center [263, 124] width 527 height 248
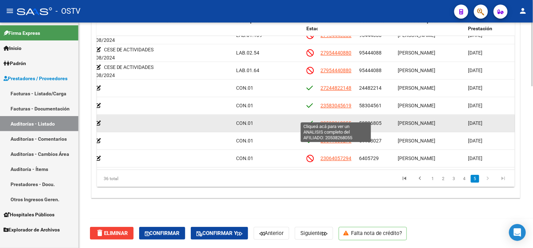
click at [342, 120] on span "20538268055" at bounding box center [336, 123] width 31 height 6
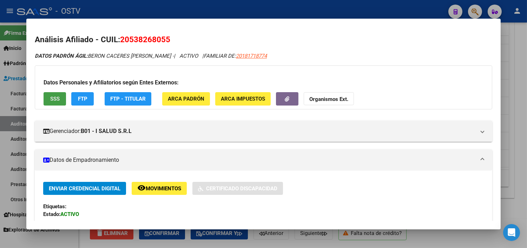
click at [52, 101] on span "SSS" at bounding box center [54, 99] width 9 height 6
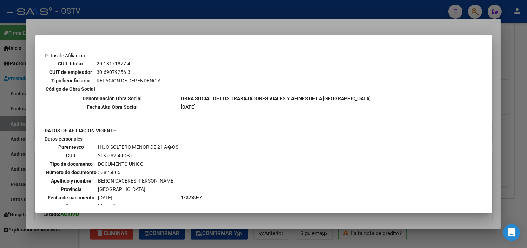
scroll to position [351, 0]
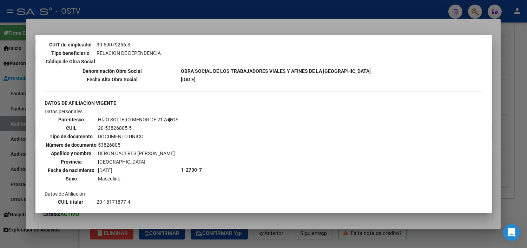
click at [272, 218] on div at bounding box center [263, 124] width 527 height 248
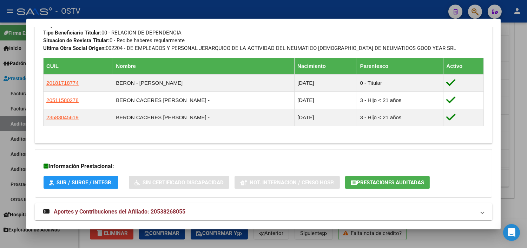
scroll to position [402, 0]
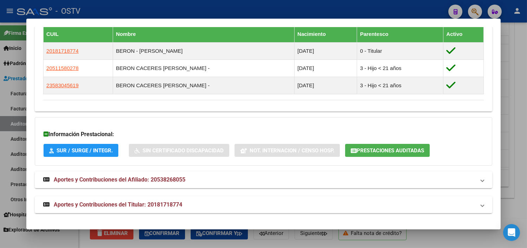
click at [159, 201] on span "Aportes y Contribuciones del Titular: 20181718774" at bounding box center [118, 204] width 129 height 7
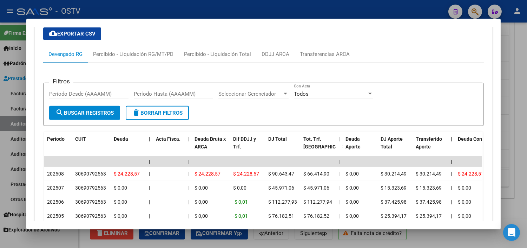
scroll to position [721, 0]
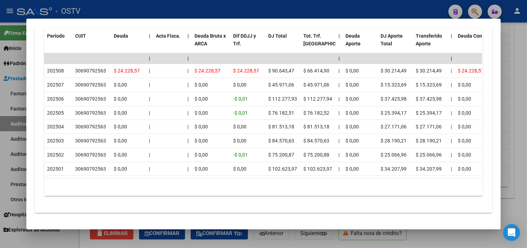
click at [383, 241] on div at bounding box center [263, 124] width 527 height 248
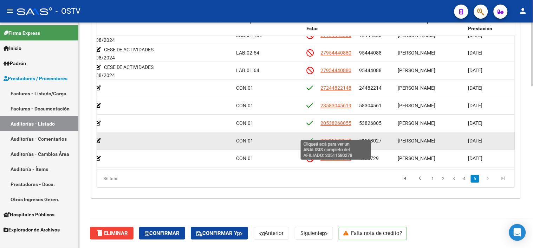
click at [340, 138] on span "20511580278" at bounding box center [336, 141] width 31 height 6
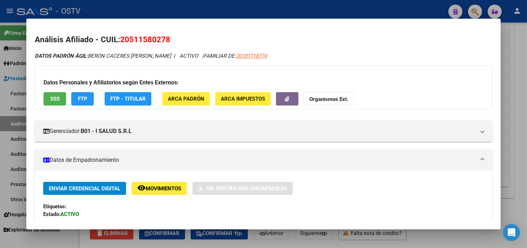
click at [56, 99] on span "SSS" at bounding box center [54, 99] width 9 height 6
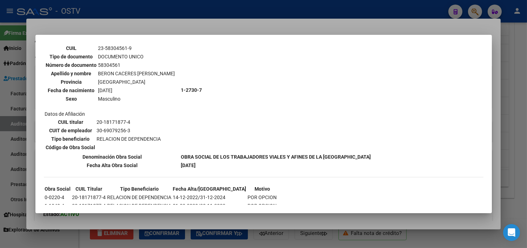
scroll to position [598, 0]
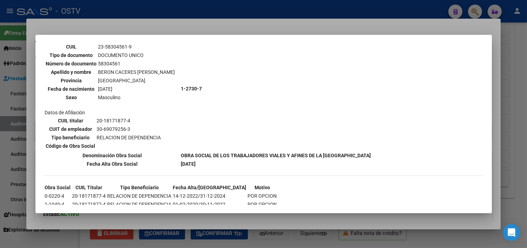
click at [283, 220] on div at bounding box center [263, 124] width 527 height 248
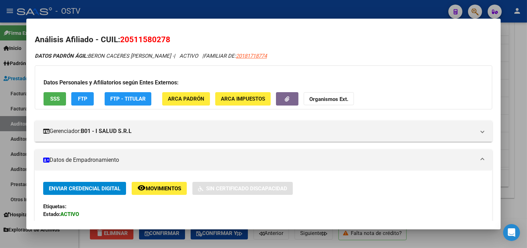
click at [292, 240] on div at bounding box center [263, 124] width 527 height 248
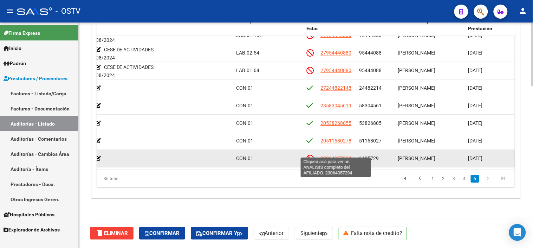
click at [339, 155] on span "23064057294" at bounding box center [336, 158] width 31 height 6
type textarea "23064057294"
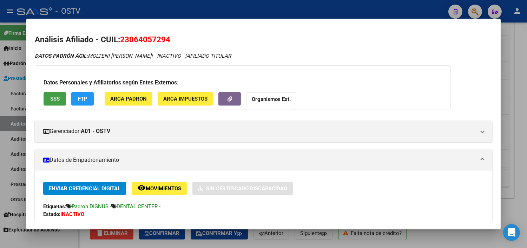
click at [51, 97] on span "SSS" at bounding box center [54, 99] width 9 height 6
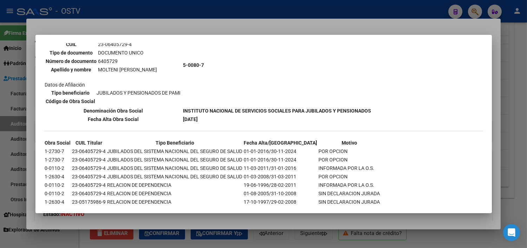
scroll to position [77, 0]
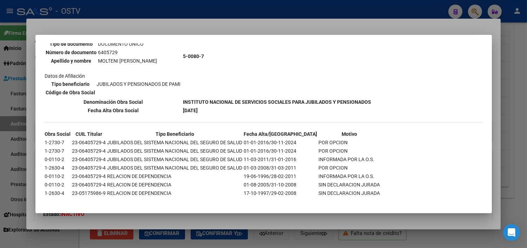
click at [210, 214] on div at bounding box center [263, 124] width 527 height 248
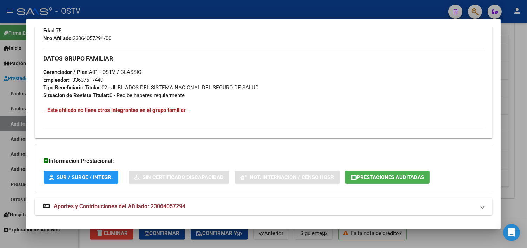
scroll to position [341, 0]
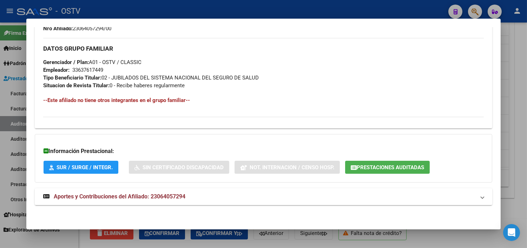
click at [171, 194] on span "Aportes y Contribuciones del Afiliado: 23064057294" at bounding box center [120, 196] width 132 height 7
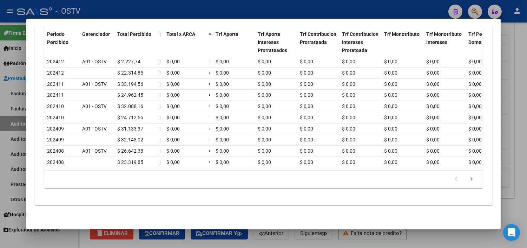
scroll to position [552, 0]
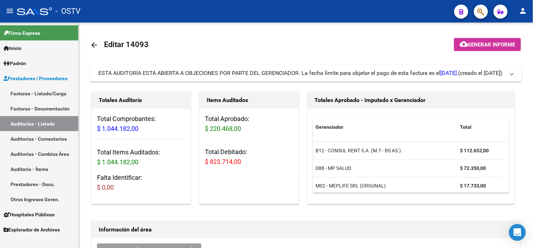
click at [46, 123] on link "Auditorías - Listado" at bounding box center [39, 123] width 78 height 15
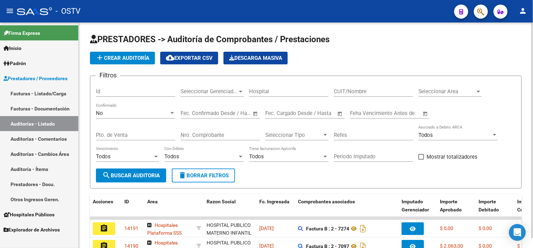
click at [193, 136] on input "Nro. Comprobante" at bounding box center [219, 135] width 79 height 6
click at [143, 92] on input "Id" at bounding box center [135, 91] width 79 height 6
type input "13981"
click at [130, 117] on div "No Confirmado" at bounding box center [135, 110] width 79 height 15
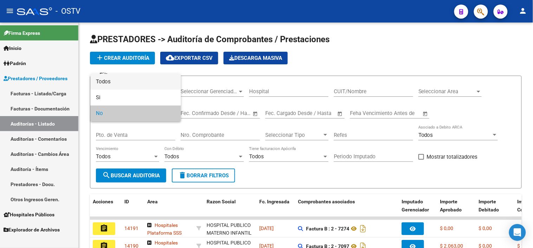
click at [127, 86] on span "Todos" at bounding box center [135, 82] width 79 height 16
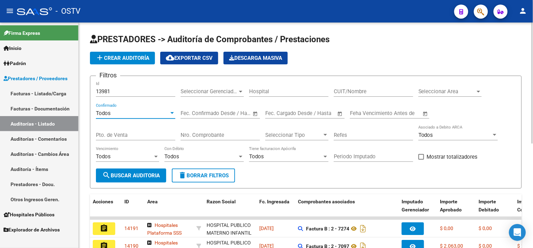
click at [128, 181] on button "search Buscar Auditoria" at bounding box center [131, 175] width 70 height 14
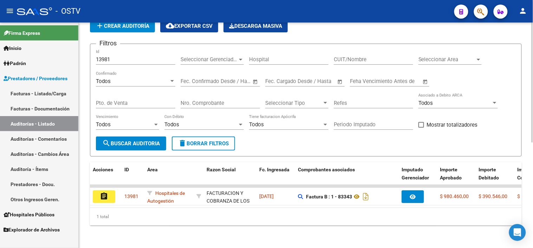
scroll to position [38, 0]
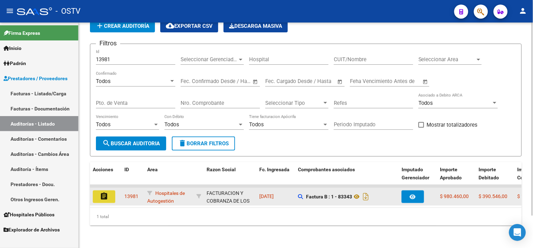
click at [109, 192] on button "assignment" at bounding box center [104, 196] width 22 height 13
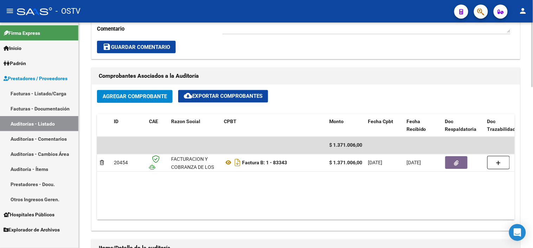
scroll to position [251, 0]
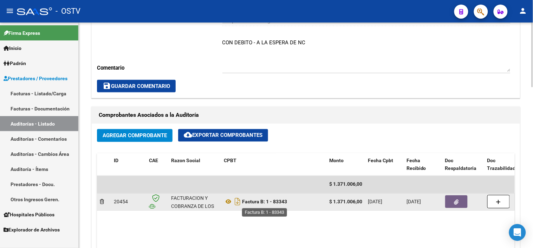
click at [283, 204] on strong "Factura B: 1 - 83343" at bounding box center [264, 202] width 45 height 6
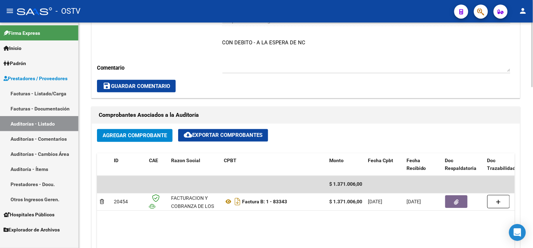
copy strong "83343"
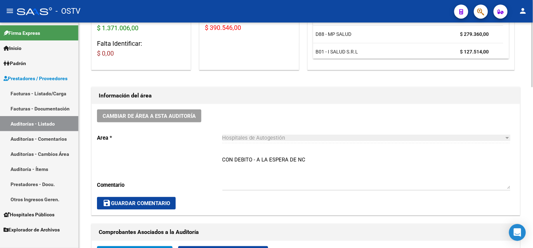
scroll to position [55, 0]
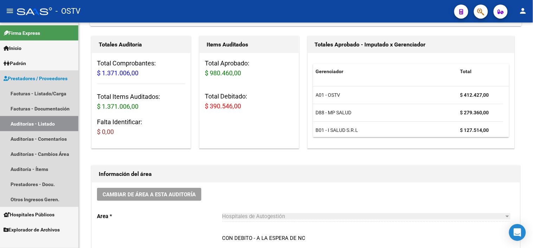
click at [32, 125] on link "Auditorías - Listado" at bounding box center [39, 123] width 78 height 15
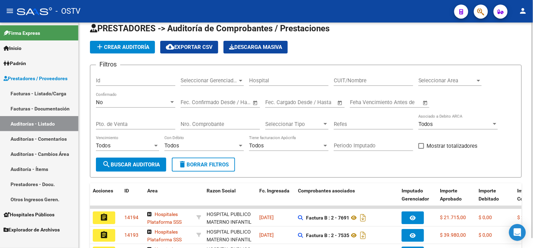
click at [116, 121] on input "Pto. de Venta" at bounding box center [135, 124] width 79 height 6
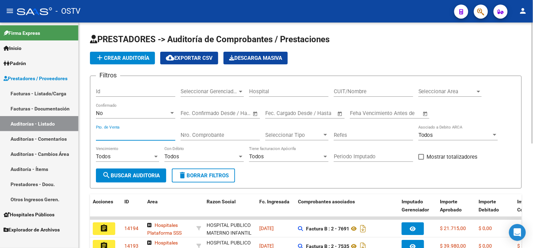
click at [111, 91] on input "Id" at bounding box center [135, 91] width 79 height 6
type input "13909"
click at [110, 114] on div "No" at bounding box center [132, 113] width 73 height 6
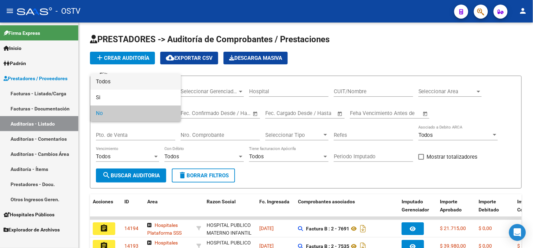
click at [118, 83] on span "Todos" at bounding box center [135, 82] width 79 height 16
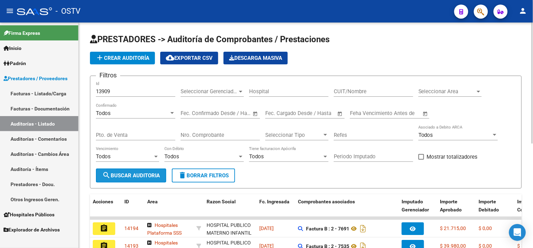
click at [122, 176] on span "search Buscar Auditoria" at bounding box center [131, 175] width 58 height 6
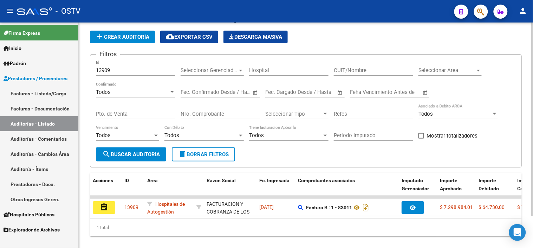
scroll to position [38, 0]
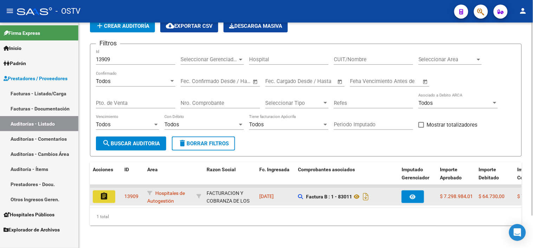
click at [104, 192] on mat-icon "assignment" at bounding box center [104, 196] width 8 height 8
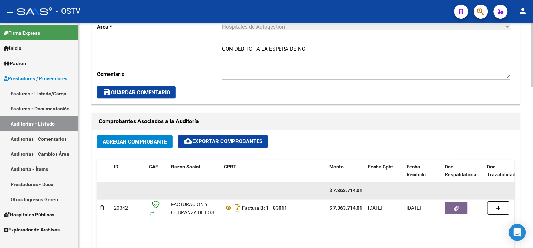
scroll to position [234, 0]
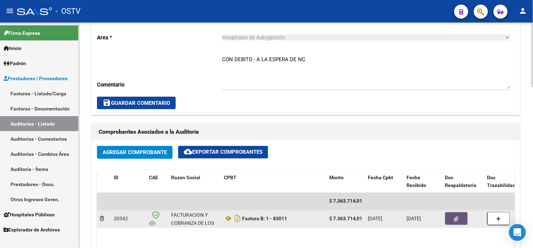
click at [455, 223] on button "button" at bounding box center [456, 218] width 22 height 13
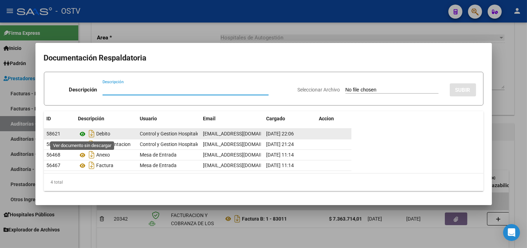
click at [83, 133] on icon at bounding box center [82, 134] width 9 height 8
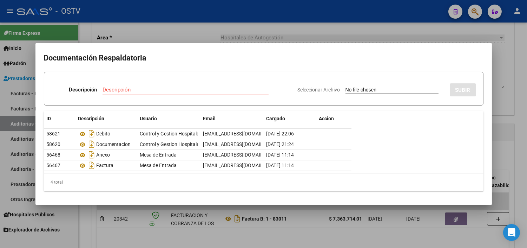
click at [224, 215] on div at bounding box center [263, 124] width 527 height 248
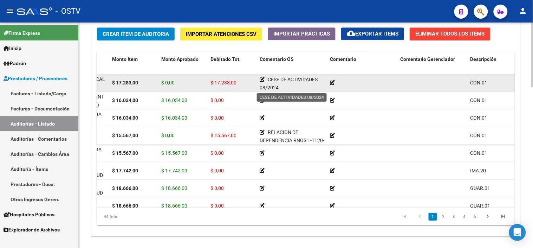
scroll to position [2, 0]
drag, startPoint x: 269, startPoint y: 81, endPoint x: 278, endPoint y: 91, distance: 14.2
click at [278, 91] on datatable-body-cell "CESE DE ACTIVIDADES 08/2024" at bounding box center [292, 82] width 70 height 17
copy span "CESE DE ACTIVIDADES 08/2024"
click at [334, 81] on icon at bounding box center [332, 82] width 5 height 5
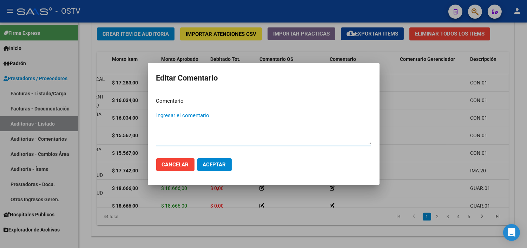
paste textarea "CESE DE ACTIVIDADES 08/2024"
type textarea "CESE DE ACTIVIDADES 08/2024"
click at [225, 166] on span "Aceptar" at bounding box center [214, 164] width 23 height 6
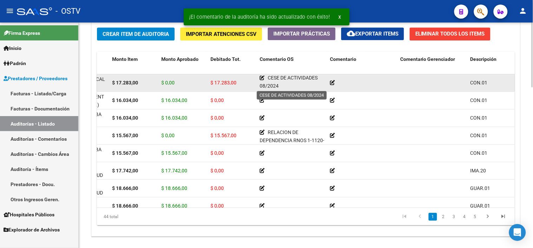
click at [262, 78] on icon at bounding box center [261, 77] width 5 height 5
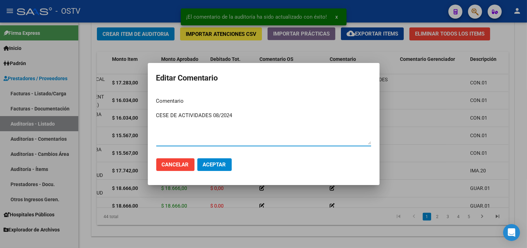
drag, startPoint x: 251, startPoint y: 117, endPoint x: 153, endPoint y: 125, distance: 99.1
click at [153, 125] on mat-dialog-content "Comentario CESE DE ACTIVIDADES 08/2024 Ingresar el comentario" at bounding box center [264, 122] width 232 height 61
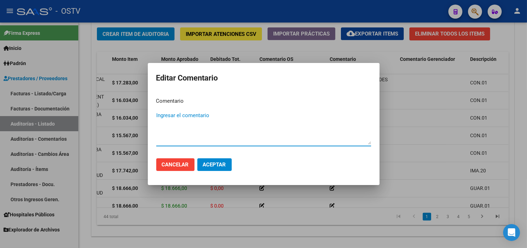
paste textarea "CESE DE ACTIVIDADES 08/2024"
type textarea "CESE DE ACTIVIDADES 08/2024"
click at [228, 160] on button "Aceptar" at bounding box center [214, 164] width 34 height 13
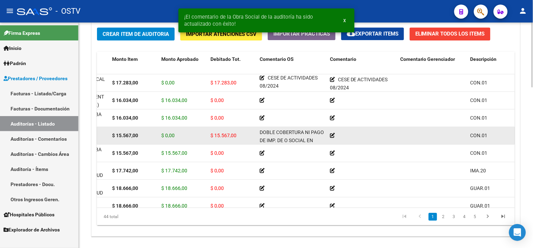
scroll to position [34, 0]
drag, startPoint x: 267, startPoint y: 134, endPoint x: 320, endPoint y: 139, distance: 52.9
click at [320, 139] on div "RELACION DE DEPENDENCIA RNOS 1-1120-9 - NO CORRESPONDE DOBLE COBERTURA NI PAGO …" at bounding box center [291, 135] width 65 height 14
copy div "RELACION DE DEPENDENCIA RNOS 1-1120-9 - NO CORRESPONDE DOBLE COBERTURA NI PAGO …"
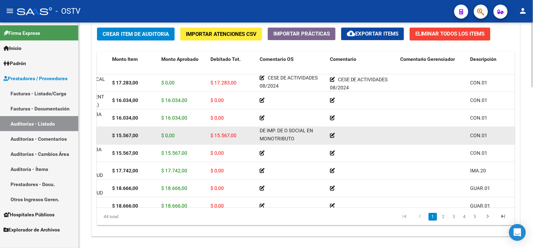
click at [333, 134] on icon at bounding box center [332, 135] width 5 height 5
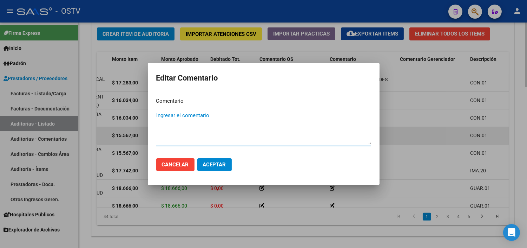
paste textarea "RELACION DE DEPENDENCIA RNOS 1-1120-9 - NO CORRESPONDE DOBLE COBERTURA NI PAGO …"
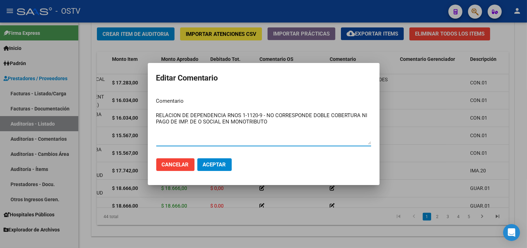
click at [158, 114] on textarea "RELACION DE DEPENDENCIA RNOS 1-1120-9 - NO CORRESPONDE DOBLE COBERTURA NI PAGO …" at bounding box center [263, 127] width 215 height 33
type textarea "RELACION DE DEPENDENCIA RNOS 1-1120-9 - NO CORRESPONDE DOBLE COBERTURA NI PAGO …"
click at [210, 161] on span "Aceptar" at bounding box center [214, 164] width 23 height 6
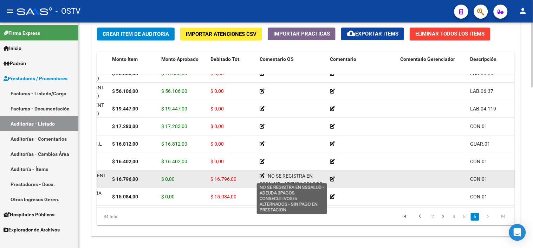
scroll to position [26, 0]
drag, startPoint x: 268, startPoint y: 169, endPoint x: 289, endPoint y: 176, distance: 21.9
click at [289, 176] on span "NO SE REGISTRA EN SSSALUD - ADEUDA 3PAGOS CONSECUTIVOS/5 ALTERNADOS - SIN PAGO …" at bounding box center [290, 166] width 63 height 38
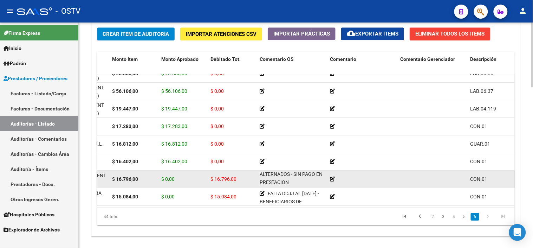
copy span "NO SE REGISTRA EN SSSALUD - ADEUDA 3PAGOS CONSECUTIVOS/5 ALTERNADOS - SIN PAGO …"
click at [333, 176] on icon at bounding box center [332, 178] width 5 height 5
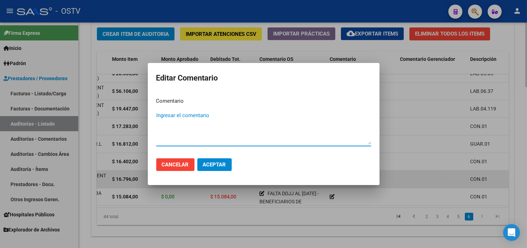
paste textarea "NO SE REGISTRA EN SSSALUD - ADEUDA 3PAGOS CONSECUTIVOS/5 ALTERNADOS - SIN PAGO …"
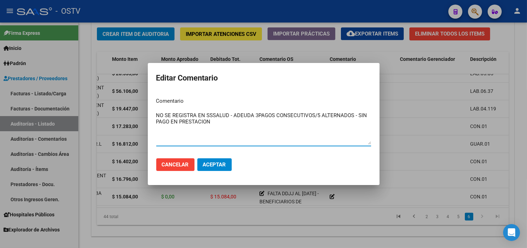
type textarea "NO SE REGISTRA EN SSSALUD - ADEUDA 3PAGOS CONSECUTIVOS/5 ALTERNADOS - SIN PAGO …"
click at [224, 166] on span "Aceptar" at bounding box center [214, 164] width 23 height 6
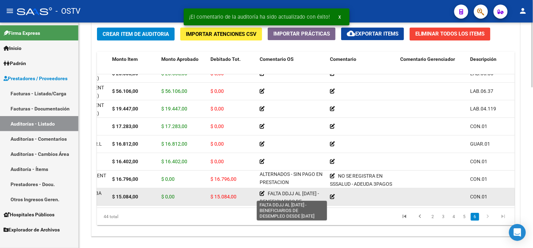
scroll to position [18, 0]
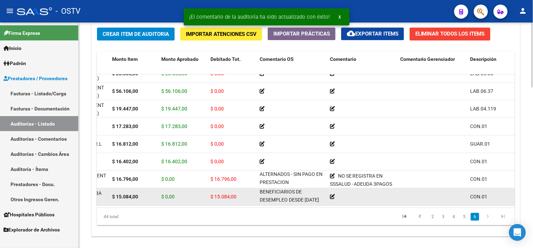
drag, startPoint x: 269, startPoint y: 187, endPoint x: 297, endPoint y: 196, distance: 29.8
click at [297, 196] on div "FALTA DDJJ AL 31-01-2025 - BENEFICIARIOS DE DESEMPLEO DESDE 01-03-2025" at bounding box center [291, 196] width 65 height 14
copy span "FALTA DDJJ AL 31-01-2025 - BENEFICIARIOS DE DESEMPLEO DESDE 01-03-2025"
click at [334, 192] on div at bounding box center [362, 196] width 65 height 8
click at [332, 194] on icon at bounding box center [332, 196] width 5 height 5
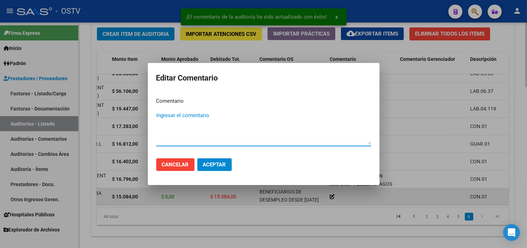
paste textarea "FALTA DDJJ AL 31-01-2025 - BENEFICIARIOS DE DESEMPLEO DESDE 01-03-2025"
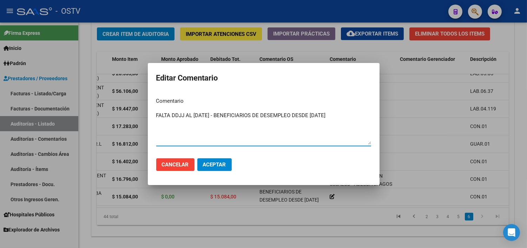
type textarea "FALTA DDJJ AL 31-01-2025 - BENEFICIARIOS DE DESEMPLEO DESDE 01-03-2025"
click at [228, 169] on button "Aceptar" at bounding box center [214, 164] width 34 height 13
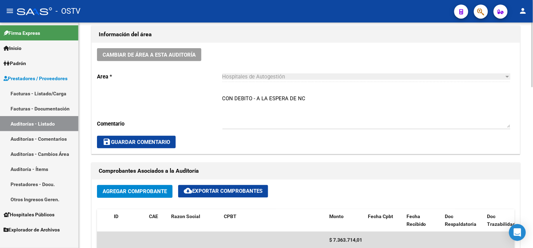
scroll to position [234, 0]
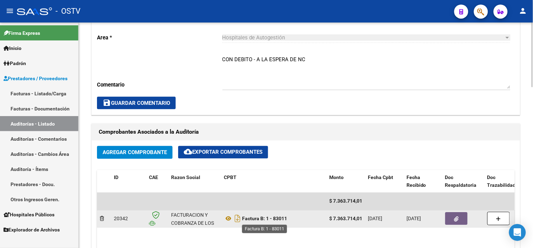
click at [280, 219] on strong "Factura B: 1 - 83011" at bounding box center [264, 219] width 45 height 6
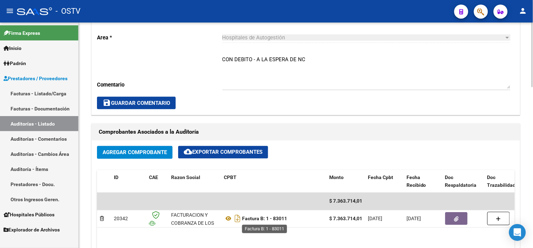
copy strong "83011"
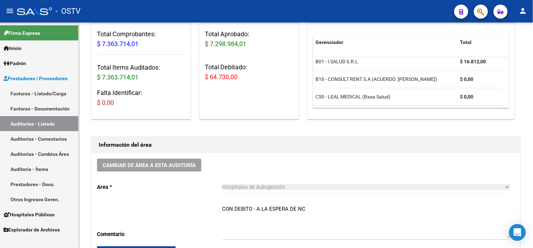
scroll to position [0, 0]
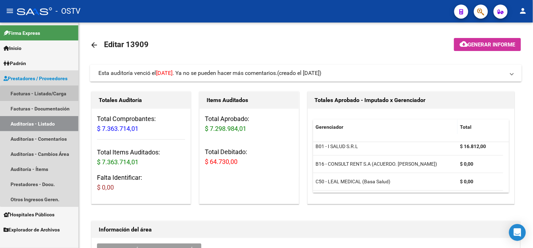
click at [40, 96] on link "Facturas - Listado/Carga" at bounding box center [39, 93] width 78 height 15
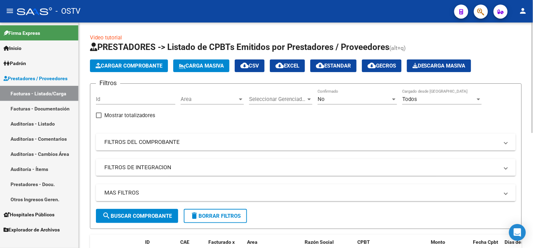
click at [357, 103] on div "No Confirmado" at bounding box center [356, 96] width 79 height 15
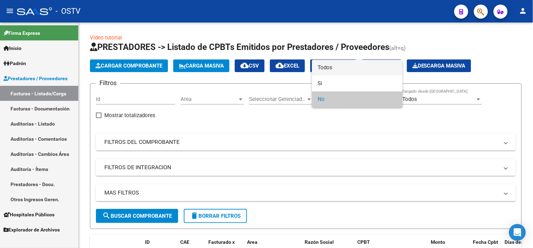
click at [341, 60] on span "Todos" at bounding box center [356, 68] width 79 height 16
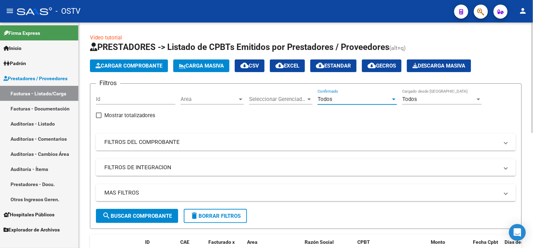
click at [153, 140] on mat-panel-title "FILTROS DEL COMPROBANTE" at bounding box center [301, 142] width 394 height 8
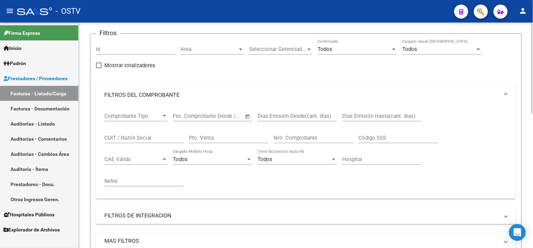
scroll to position [78, 0]
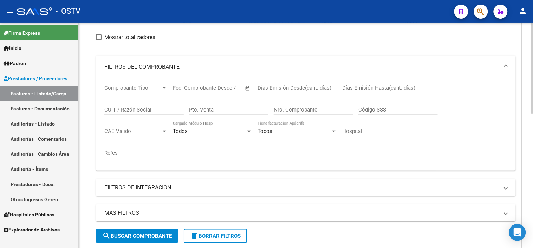
click at [132, 108] on input "CUIT / Razón Social" at bounding box center [143, 109] width 79 height 6
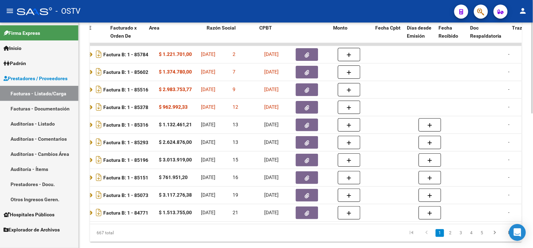
scroll to position [0, 0]
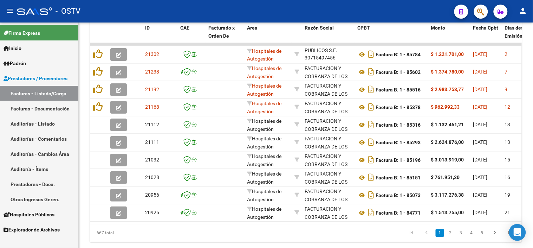
type input "30715497456"
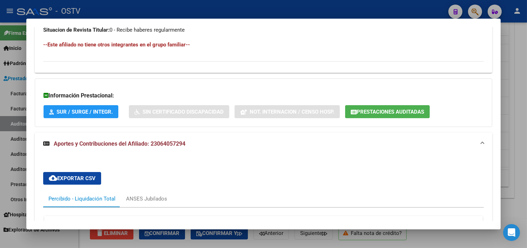
scroll to position [357, 0]
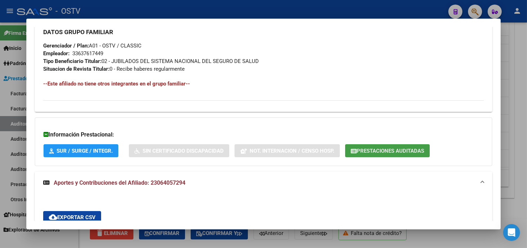
click at [369, 156] on button "Prestaciones Auditadas" at bounding box center [387, 150] width 85 height 13
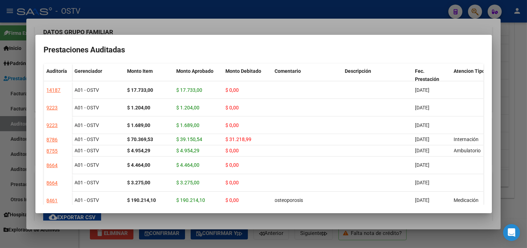
click at [291, 224] on div at bounding box center [263, 124] width 527 height 248
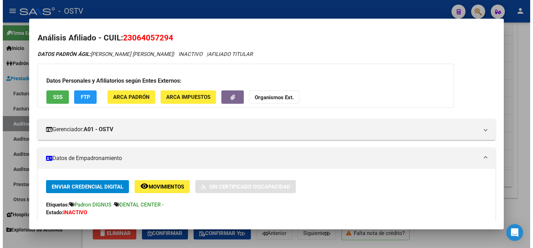
scroll to position [0, 0]
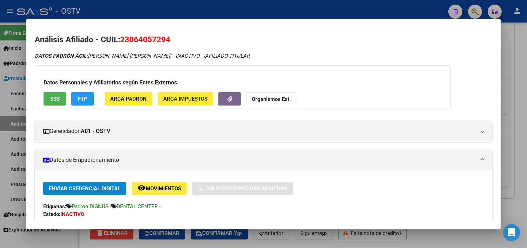
click at [273, 243] on div at bounding box center [263, 124] width 527 height 248
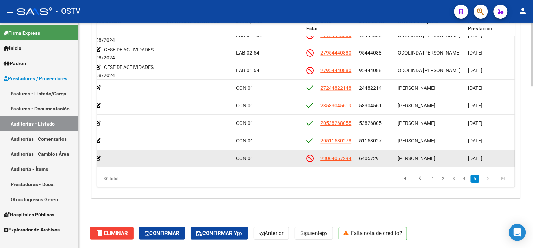
click at [363, 155] on span "6405729" at bounding box center [369, 158] width 20 height 6
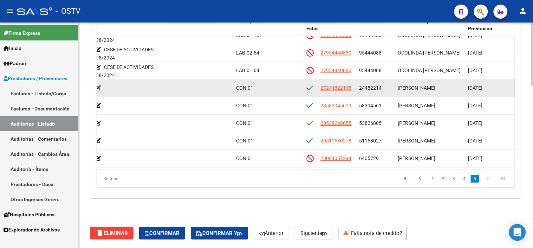
copy span "6405729"
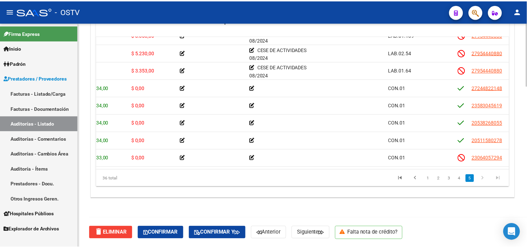
scroll to position [507, 0]
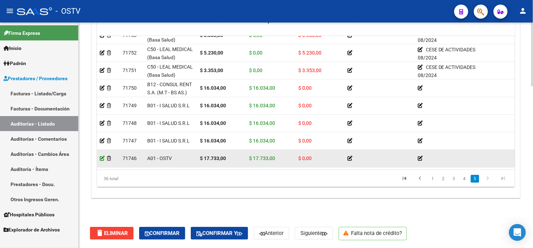
click at [103, 156] on icon at bounding box center [102, 158] width 5 height 5
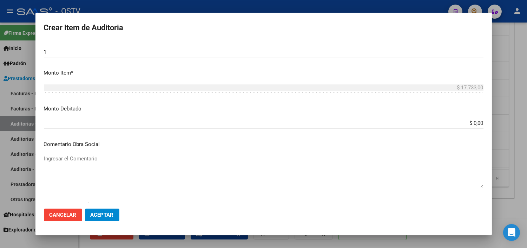
scroll to position [234, 0]
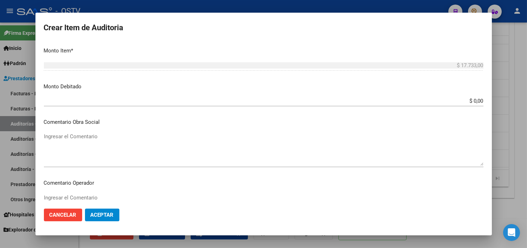
click at [466, 101] on input "$ 0,00" at bounding box center [264, 101] width 440 height 6
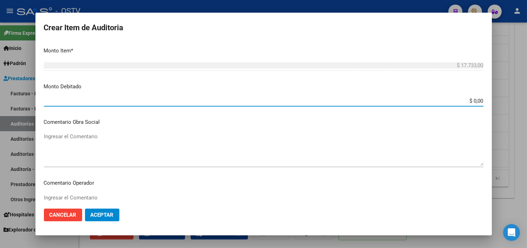
click at [466, 101] on input "$ 0,00" at bounding box center [264, 101] width 440 height 6
click at [471, 101] on input "$ 0,00" at bounding box center [264, 101] width 440 height 6
type input "$ 17.733,00"
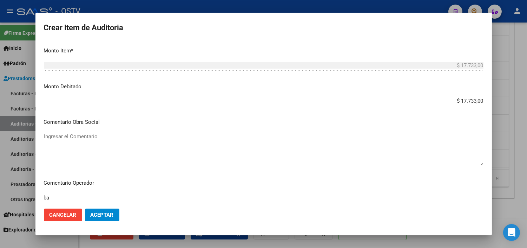
type textarea "b"
paste textarea "30-11-2024 POR OPCION"
click at [94, 199] on textarea "BAJA AL 30-11-2024 POR OPCION -" at bounding box center [264, 209] width 440 height 33
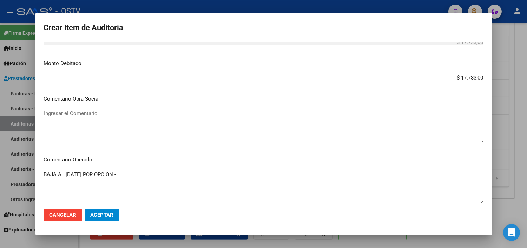
scroll to position [273, 0]
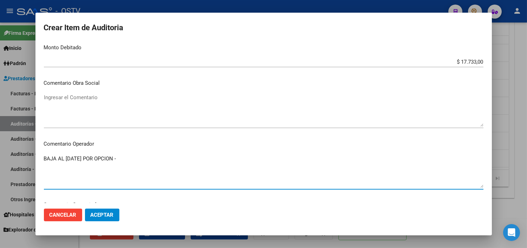
click at [146, 156] on textarea "BAJA AL 30-11-2024 POR OPCION -" at bounding box center [264, 171] width 440 height 33
paste textarea "JUBILADOS Y PENSIONADOS DE PAMI Código de Obra Social 5-0080-7"
click at [225, 156] on textarea "BAJA AL 30-11-2024 POR OPCION - JUBILADOS Y PENSIONADOS DE PAMI Código de Obra …" at bounding box center [264, 171] width 440 height 33
drag, startPoint x: 221, startPoint y: 158, endPoint x: 271, endPoint y: 157, distance: 50.2
click at [271, 157] on textarea "BAJA AL 30-11-2024 POR OPCION - JUBILADOS Y PENSIONADOS DE PAMI Código de Obra …" at bounding box center [264, 171] width 440 height 33
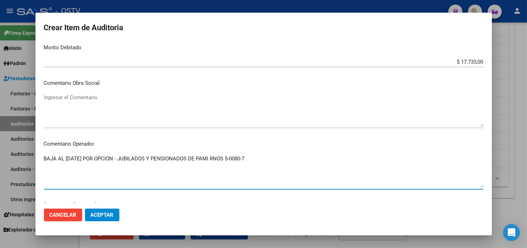
type textarea "BAJA AL 30-11-2024 POR OPCION - JUBILADOS Y PENSIONADOS DE PAMI RNOS 5-0080-7"
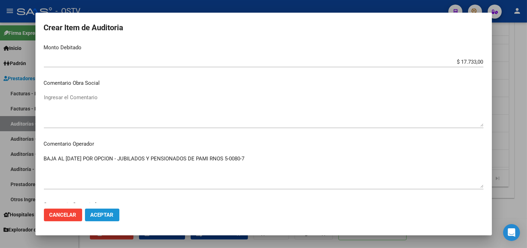
click at [100, 212] on span "Aceptar" at bounding box center [102, 214] width 23 height 6
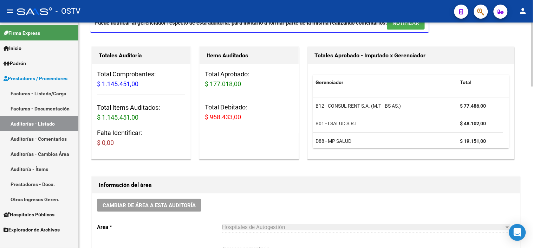
scroll to position [0, 0]
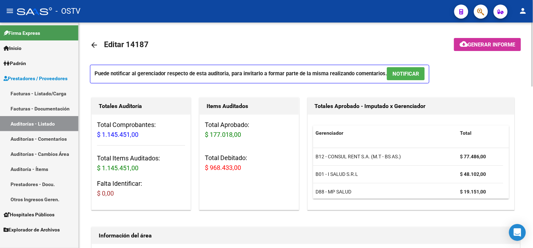
click at [489, 46] on span "Generar informe" at bounding box center [491, 44] width 47 height 6
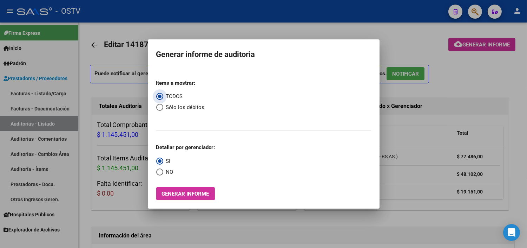
click at [177, 106] on span "Sólo los débitos" at bounding box center [183, 107] width 41 height 8
click at [163, 106] on input "Sólo los débitos" at bounding box center [159, 107] width 7 height 7
radio input "true"
click at [156, 174] on span "Select an option" at bounding box center [159, 171] width 7 height 7
click at [156, 174] on input "NO" at bounding box center [159, 171] width 7 height 7
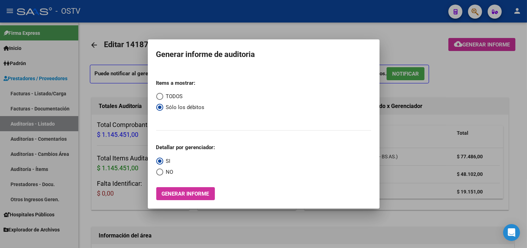
radio input "true"
click at [169, 188] on button "Generar informe" at bounding box center [185, 193] width 59 height 13
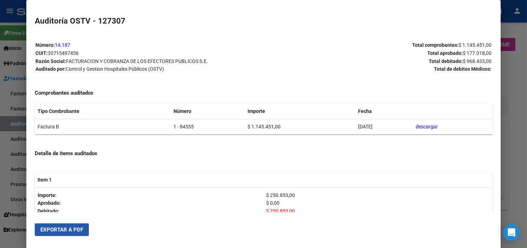
click at [78, 232] on span "Exportar a PDF" at bounding box center [61, 229] width 43 height 6
click at [515, 119] on div at bounding box center [263, 124] width 527 height 248
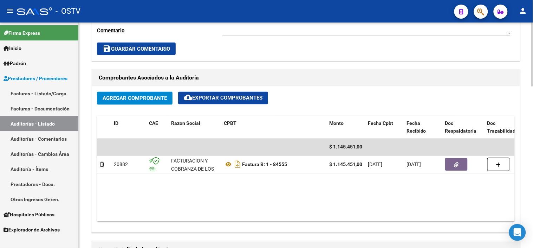
scroll to position [312, 0]
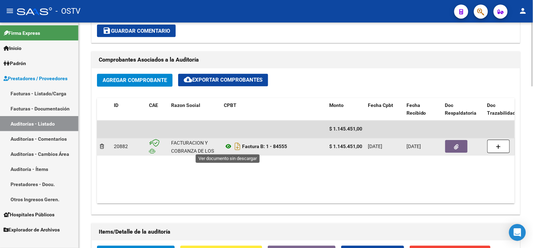
click at [227, 147] on icon at bounding box center [228, 146] width 9 height 8
click at [472, 143] on div at bounding box center [463, 146] width 37 height 13
click at [462, 149] on button "button" at bounding box center [456, 146] width 22 height 13
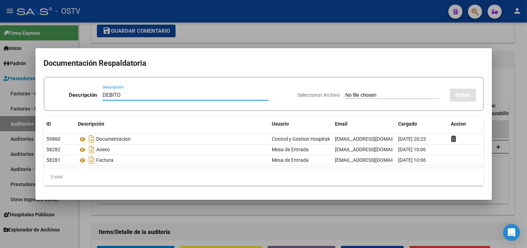
type input "DEBITO"
click at [346, 92] on input "Seleccionar Archivo" at bounding box center [392, 95] width 93 height 7
type input "C:\fakepath\DEBITO FC 1-84555.pdf"
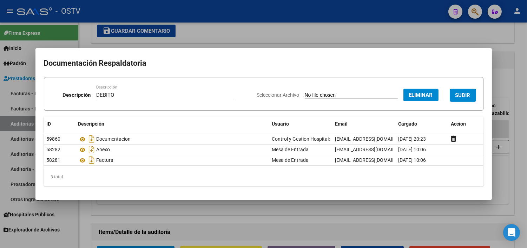
click at [459, 91] on button "SUBIR" at bounding box center [463, 94] width 26 height 13
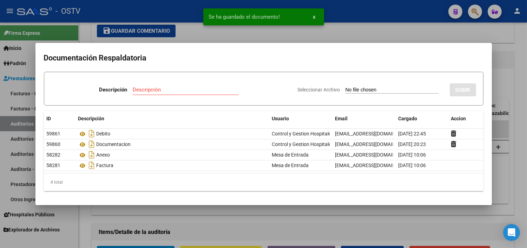
click at [502, 197] on div at bounding box center [263, 124] width 527 height 248
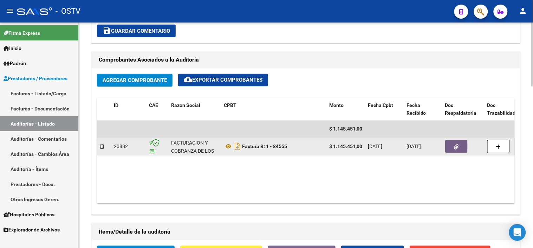
click at [453, 145] on button "button" at bounding box center [456, 146] width 22 height 13
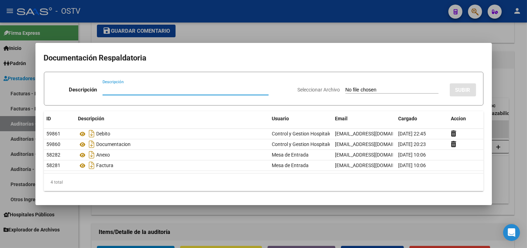
click at [440, 229] on div at bounding box center [263, 124] width 527 height 248
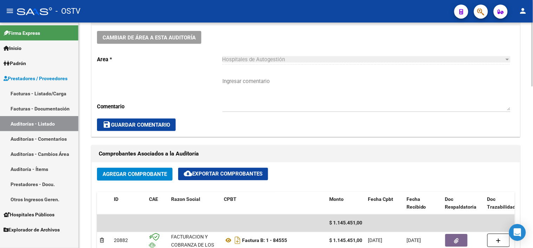
scroll to position [195, 0]
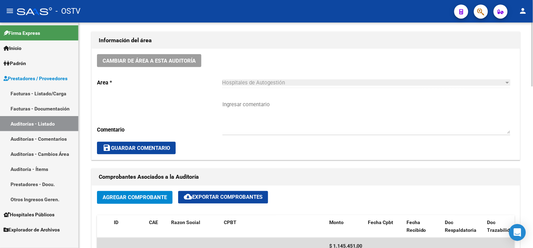
click at [250, 99] on div "Ingresar comentario" at bounding box center [366, 114] width 288 height 40
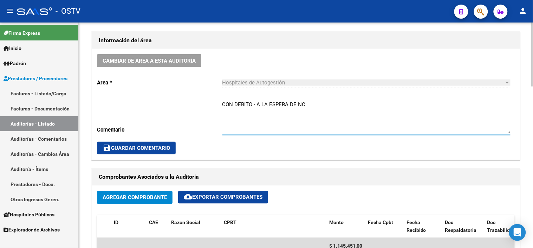
type textarea "CON DEBITO - A LA ESPERA DE NC"
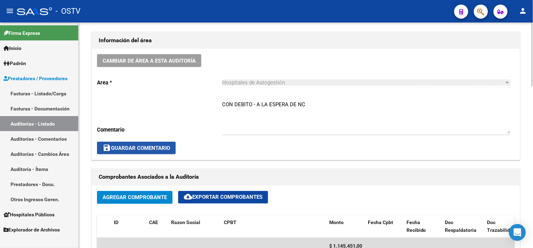
click at [163, 146] on span "save Guardar Comentario" at bounding box center [136, 148] width 67 height 6
click at [114, 152] on button "save Guardar Comentario" at bounding box center [136, 148] width 79 height 13
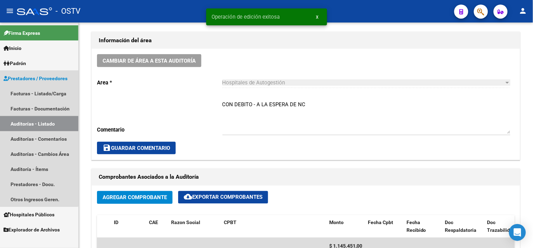
click at [33, 124] on link "Auditorías - Listado" at bounding box center [39, 123] width 78 height 15
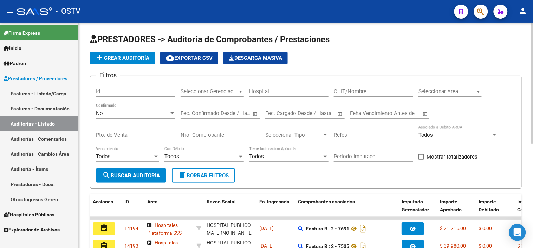
click at [127, 57] on span "add Crear Auditoría" at bounding box center [123, 58] width 54 height 6
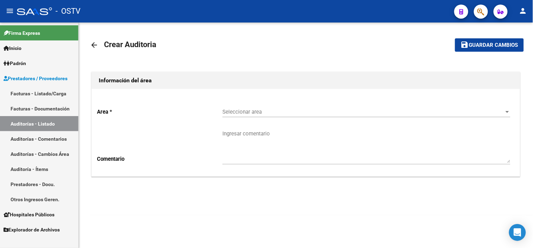
click at [260, 113] on span "Seleccionar area" at bounding box center [363, 112] width 282 height 6
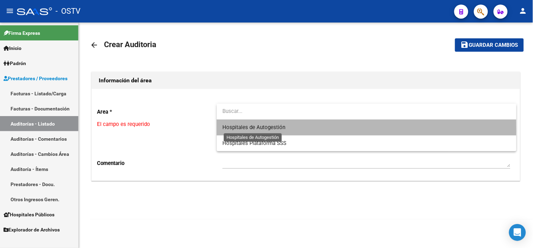
click at [258, 130] on span "Hospitales de Autogestión" at bounding box center [253, 127] width 63 height 6
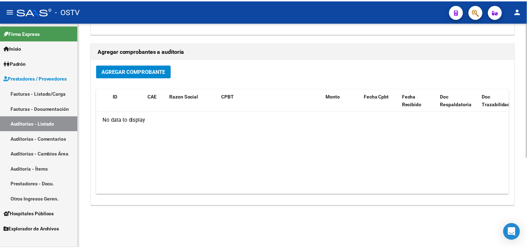
scroll to position [150, 0]
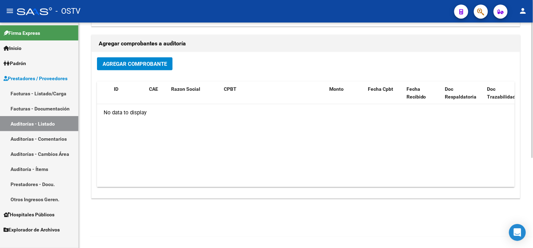
click at [131, 65] on span "Agregar Comprobante" at bounding box center [135, 64] width 64 height 6
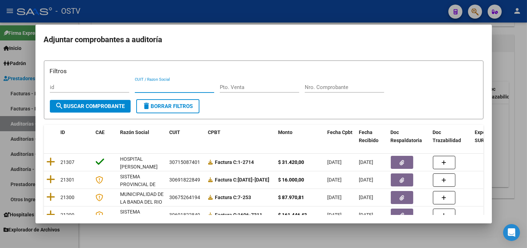
click at [149, 87] on input "CUIT / Razon Social" at bounding box center [174, 87] width 79 height 6
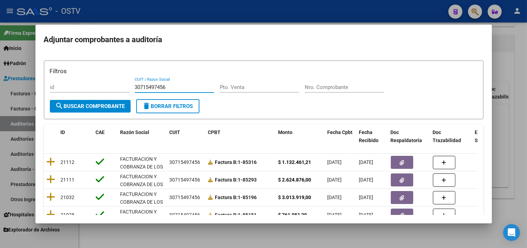
scroll to position [117, 0]
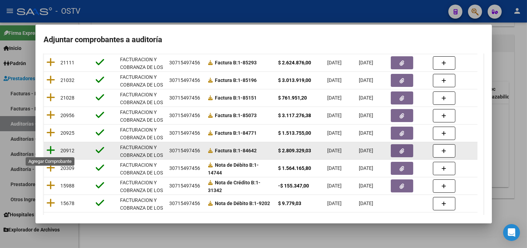
type input "30715497456"
click at [53, 149] on icon at bounding box center [51, 150] width 9 height 10
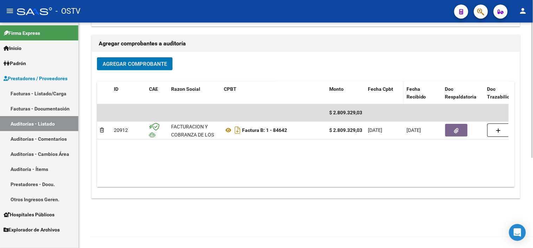
scroll to position [0, 0]
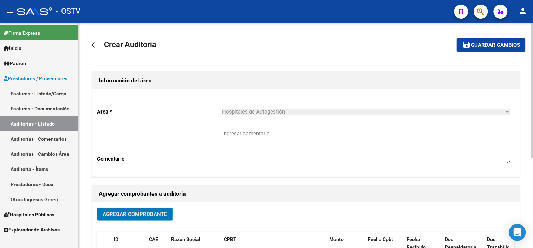
click at [469, 44] on mat-icon "save" at bounding box center [466, 44] width 8 height 8
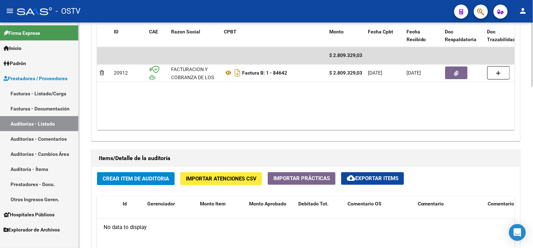
scroll to position [390, 0]
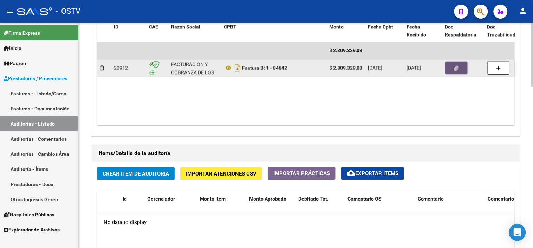
click at [455, 69] on icon "button" at bounding box center [456, 68] width 5 height 5
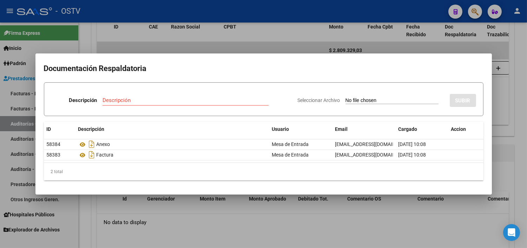
click at [520, 141] on div at bounding box center [263, 124] width 527 height 248
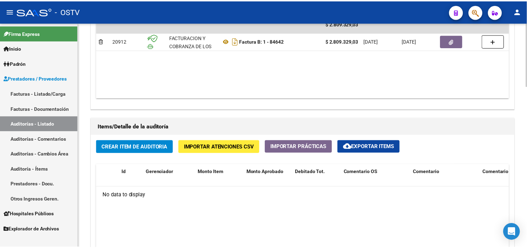
scroll to position [429, 0]
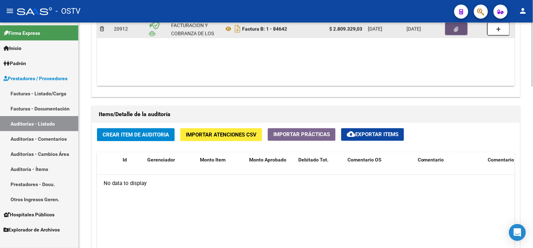
click at [455, 31] on icon "button" at bounding box center [456, 29] width 5 height 5
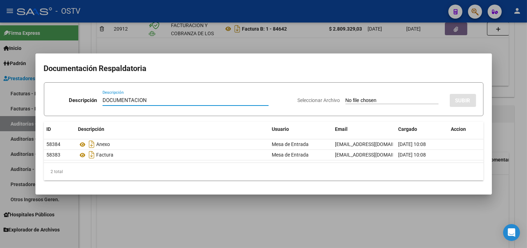
type input "DOCUMENTACION"
click at [346, 97] on input "Seleccionar Archivo" at bounding box center [392, 100] width 93 height 7
type input "C:\fakepath\FACB2_1_84642_CRGASOC_8801.pdf"
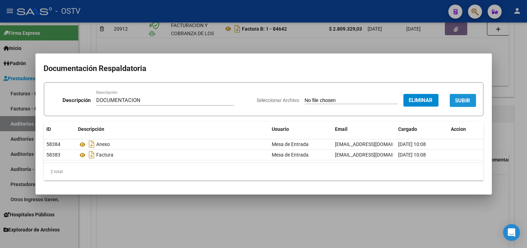
click at [471, 100] on button "SUBIR" at bounding box center [463, 100] width 26 height 13
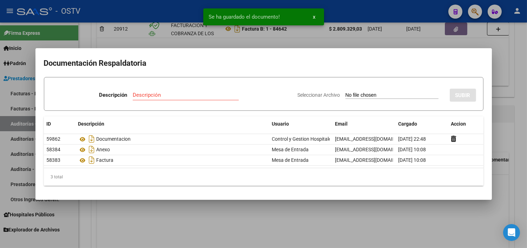
click at [305, 222] on div at bounding box center [263, 124] width 527 height 248
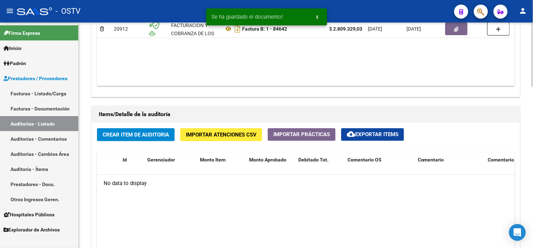
click at [212, 132] on span "Importar Atenciones CSV" at bounding box center [221, 134] width 71 height 6
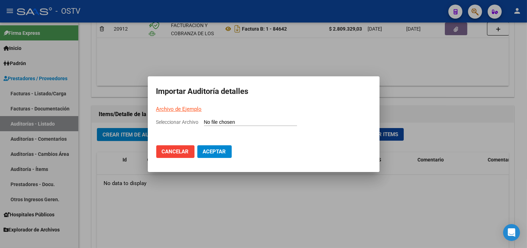
click at [193, 111] on link "Archivo de Ejemplo" at bounding box center [179, 109] width 46 height 6
click at [241, 120] on input "Seleccionar Archivo" at bounding box center [250, 122] width 93 height 7
type input "C:\fakepath\Auditoria-demo-saas-total (62).csv"
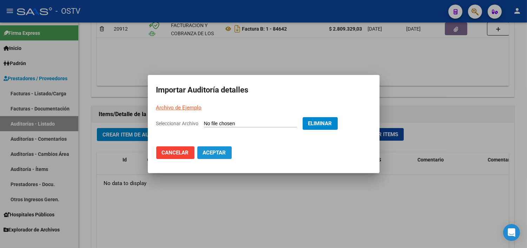
click at [224, 150] on span "Aceptar" at bounding box center [214, 152] width 23 height 6
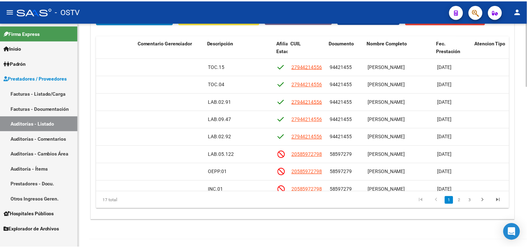
scroll to position [0, 349]
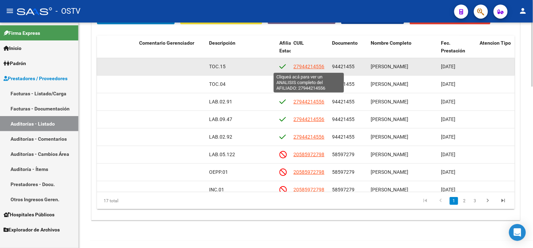
click at [308, 66] on span "27944214556" at bounding box center [309, 67] width 31 height 6
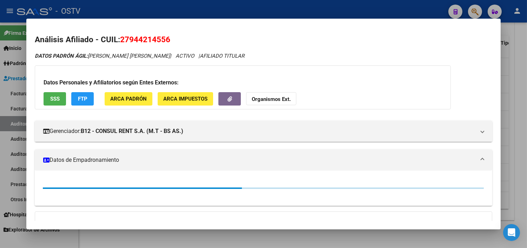
click at [44, 101] on button "SSS" at bounding box center [55, 98] width 22 height 13
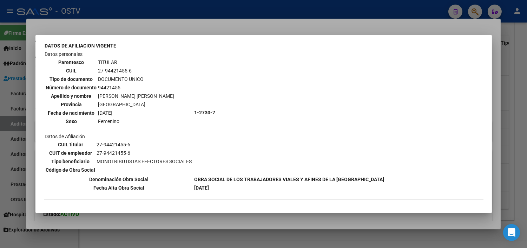
scroll to position [64, 0]
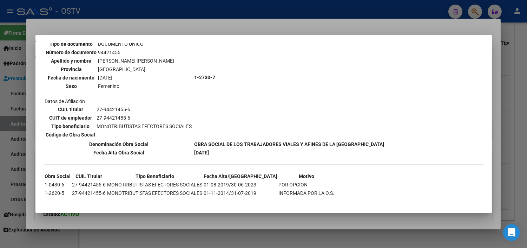
click at [208, 214] on div at bounding box center [263, 124] width 527 height 248
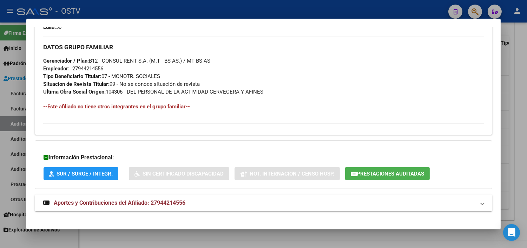
scroll to position [333, 0]
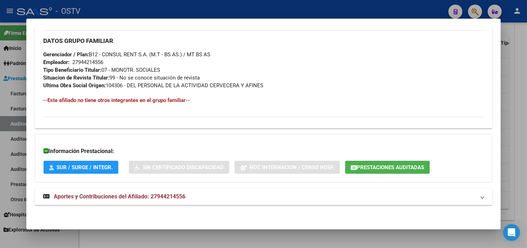
click at [141, 197] on span "Aportes y Contribuciones del Afiliado: 27944214556" at bounding box center [120, 196] width 132 height 7
click at [359, 167] on span "Prestaciones Auditadas" at bounding box center [390, 167] width 67 height 6
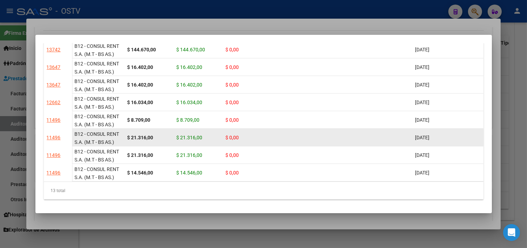
scroll to position [134, 0]
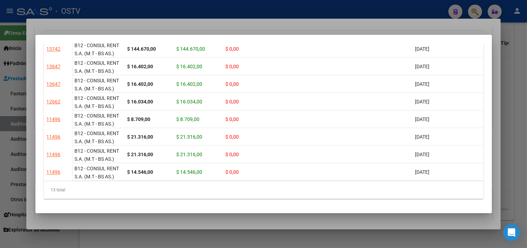
click at [249, 215] on div at bounding box center [263, 124] width 527 height 248
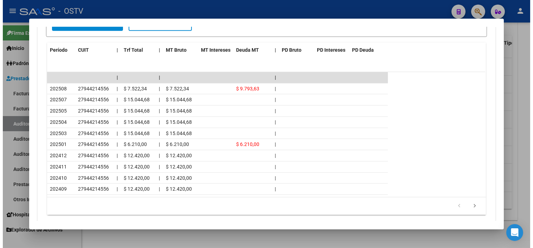
scroll to position [645, 0]
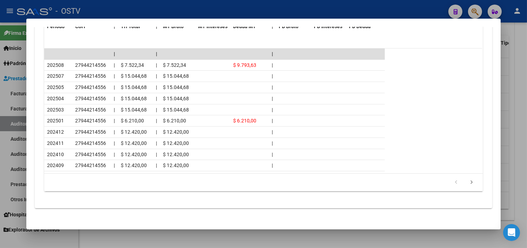
click at [257, 237] on div at bounding box center [263, 124] width 527 height 248
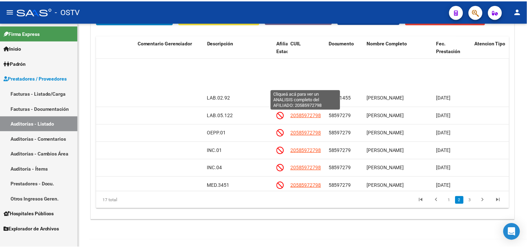
scroll to position [78, 349]
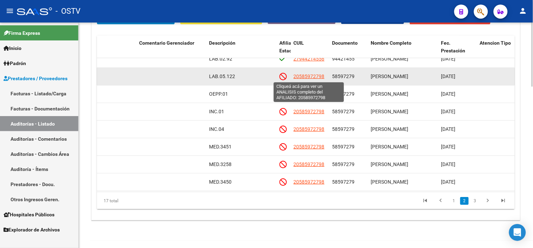
click at [305, 77] on span "20585972798" at bounding box center [309, 76] width 31 height 6
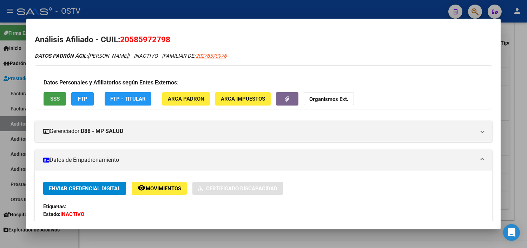
click at [54, 96] on span "SSS" at bounding box center [54, 99] width 9 height 6
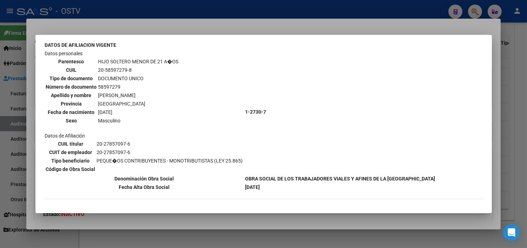
scroll to position [223, 0]
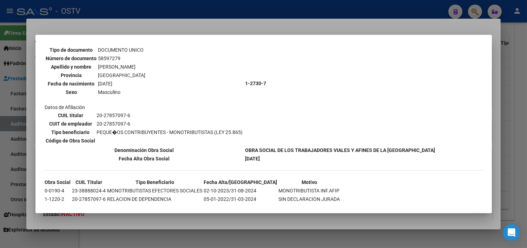
click at [191, 216] on div at bounding box center [263, 124] width 527 height 248
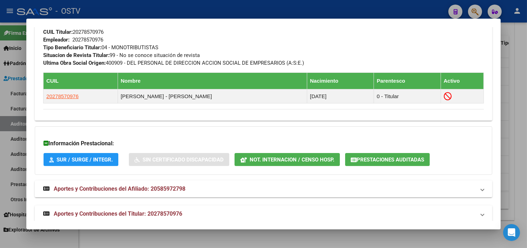
scroll to position [375, 0]
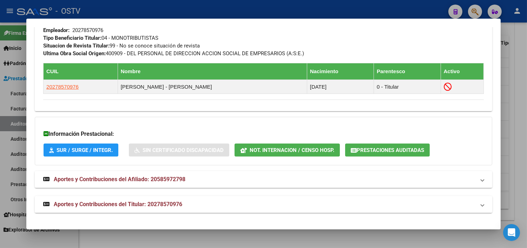
click at [171, 205] on span "Aportes y Contribuciones del Titular: 20278570976" at bounding box center [118, 204] width 129 height 7
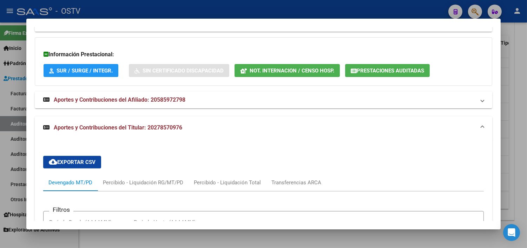
scroll to position [456, 0]
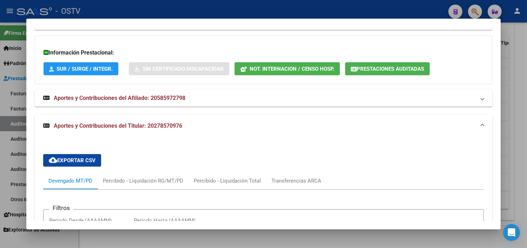
click at [372, 64] on button "Prestaciones Auditadas" at bounding box center [387, 68] width 85 height 13
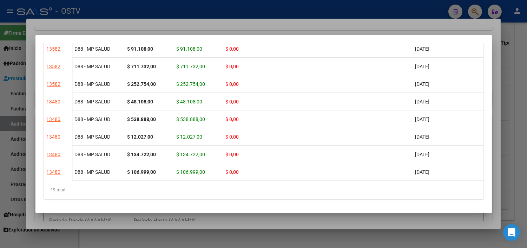
scroll to position [240, 0]
click at [272, 216] on div at bounding box center [263, 124] width 527 height 248
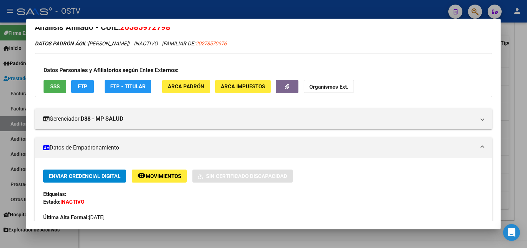
scroll to position [0, 0]
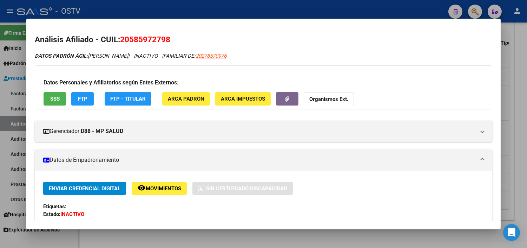
click at [59, 95] on button "SSS" at bounding box center [55, 98] width 22 height 13
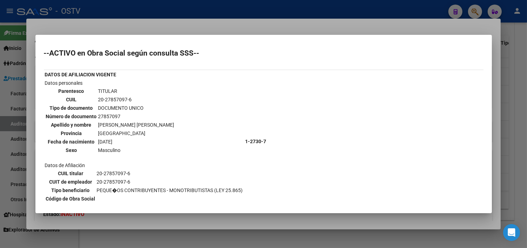
click at [117, 96] on td "20-27857097-6" at bounding box center [136, 100] width 77 height 8
copy tbody "20-27857097-6"
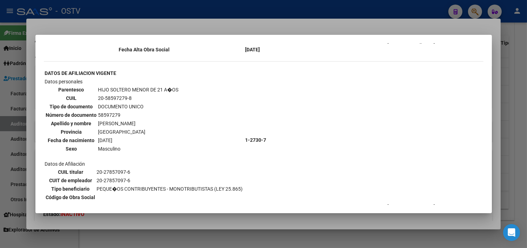
scroll to position [223, 0]
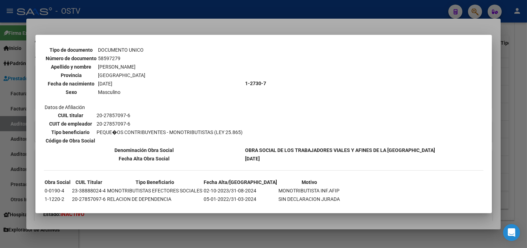
click at [180, 222] on div at bounding box center [263, 124] width 527 height 248
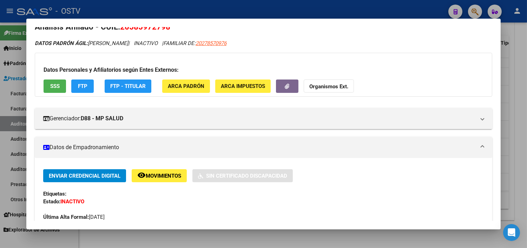
scroll to position [0, 0]
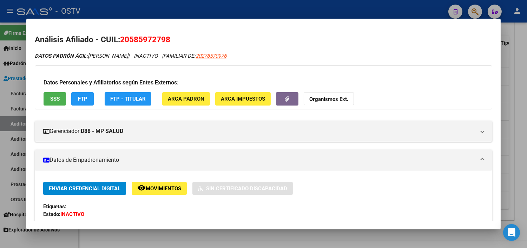
click at [78, 99] on span "FTP" at bounding box center [82, 99] width 9 height 6
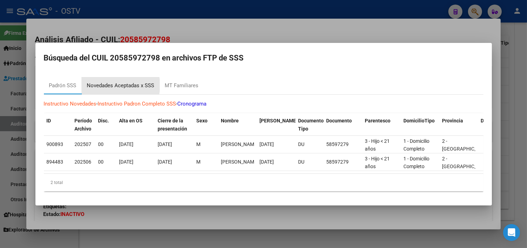
click at [104, 83] on div "Novedades Aceptadas x SSS" at bounding box center [120, 85] width 67 height 8
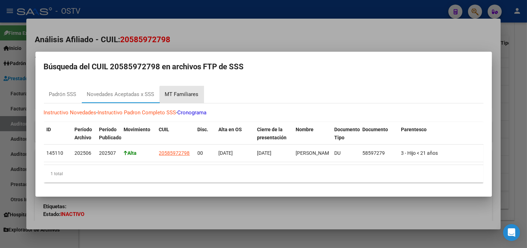
click at [184, 94] on div "MT Familiares" at bounding box center [182, 94] width 34 height 8
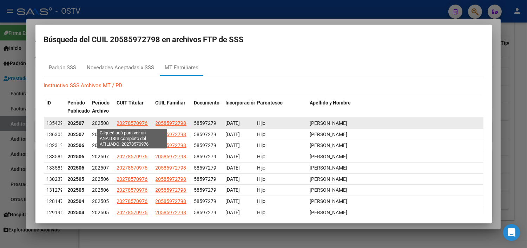
click at [124, 124] on span "20278570976" at bounding box center [132, 123] width 31 height 6
type textarea "20278570976"
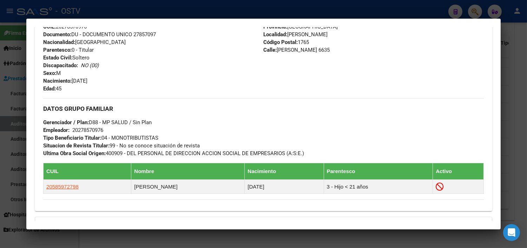
scroll to position [356, 0]
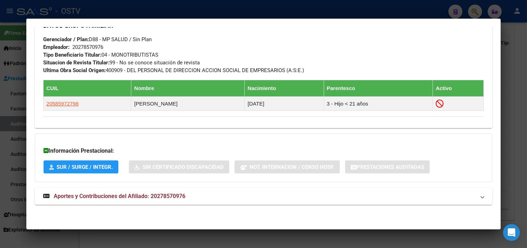
click at [151, 195] on span "Aportes y Contribuciones del Afiliado: 20278570976" at bounding box center [120, 195] width 132 height 7
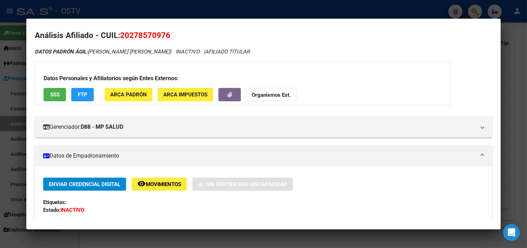
scroll to position [0, 0]
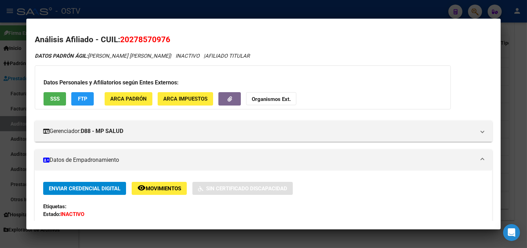
click at [60, 100] on button "SSS" at bounding box center [55, 98] width 22 height 13
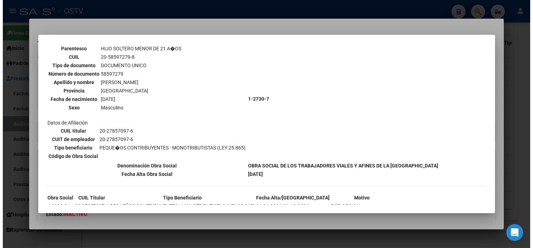
scroll to position [178, 0]
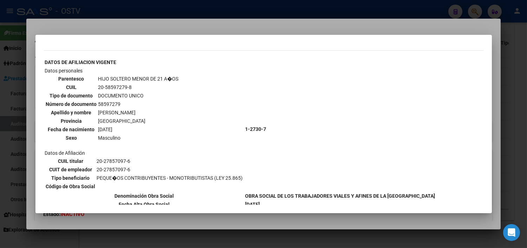
click at [205, 215] on div at bounding box center [263, 124] width 527 height 248
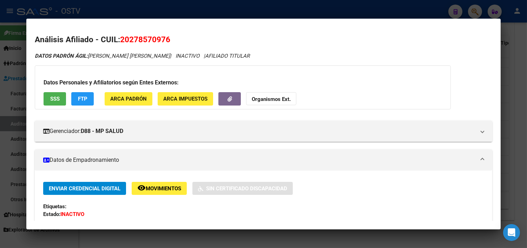
click at [149, 39] on span "20278570976" at bounding box center [145, 39] width 50 height 9
drag, startPoint x: 149, startPoint y: 39, endPoint x: 142, endPoint y: 40, distance: 7.2
click at [142, 40] on span "20278570976" at bounding box center [145, 39] width 50 height 9
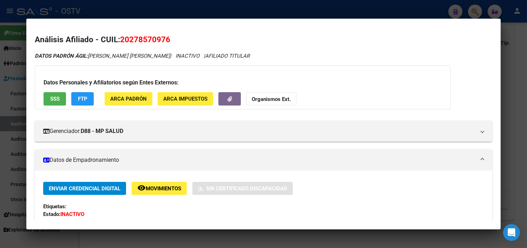
click at [142, 40] on span "20278570976" at bounding box center [145, 39] width 50 height 9
click at [261, 234] on div at bounding box center [263, 124] width 527 height 248
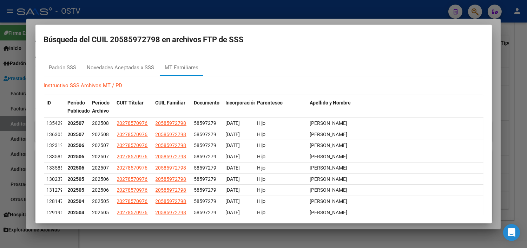
click at [275, 229] on div at bounding box center [263, 124] width 527 height 248
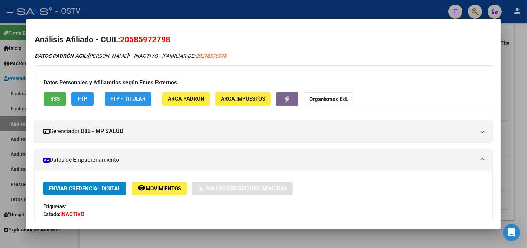
click at [275, 234] on div at bounding box center [263, 124] width 527 height 248
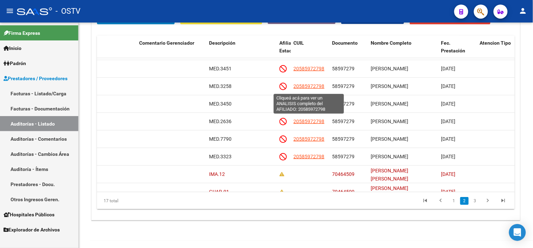
scroll to position [173, 349]
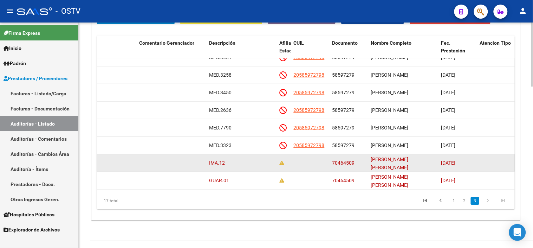
click at [346, 160] on span "70464509" at bounding box center [343, 163] width 22 height 6
copy span "70464509"
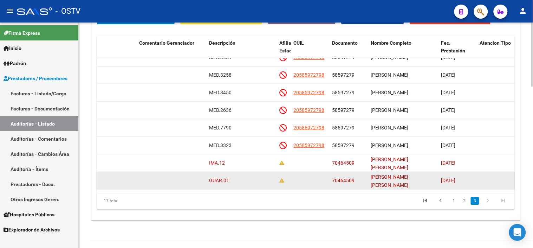
copy span "70464509"
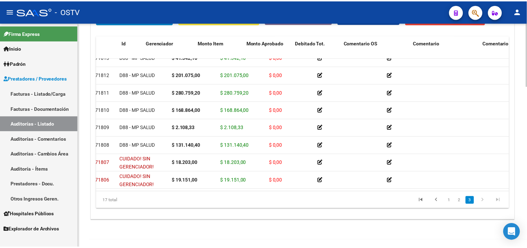
scroll to position [173, 0]
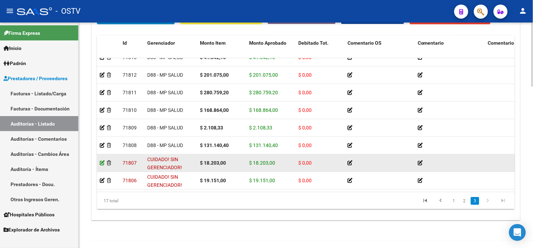
click at [102, 160] on icon at bounding box center [102, 162] width 5 height 5
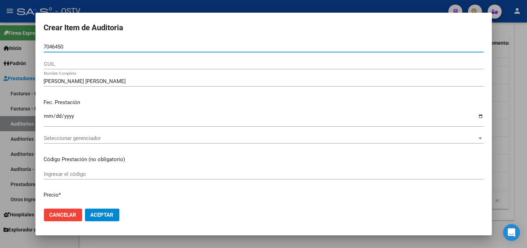
type input "70464509"
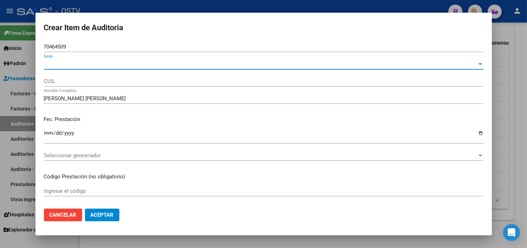
click at [63, 61] on span "Sexo" at bounding box center [260, 64] width 433 height 6
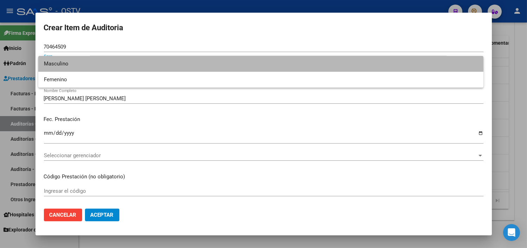
click at [64, 63] on span "Masculino" at bounding box center [261, 64] width 434 height 16
type input "20704645091"
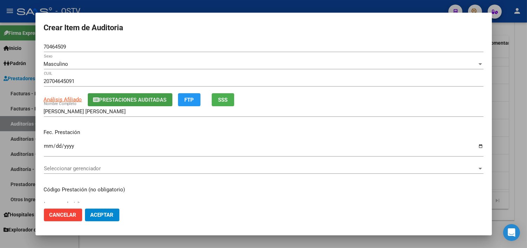
click at [153, 103] on button "Prestaciones Auditadas" at bounding box center [130, 99] width 85 height 13
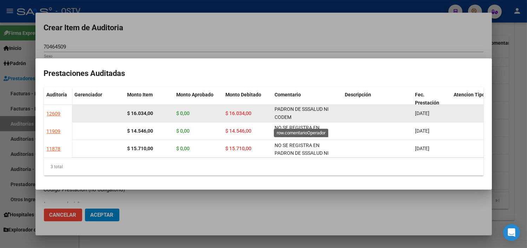
scroll to position [0, 0]
drag, startPoint x: 275, startPoint y: 106, endPoint x: 318, endPoint y: 114, distance: 44.7
click at [318, 114] on div "NO SE REGISTRA EN PADRON DE SSSALUD NI CODEM" at bounding box center [307, 113] width 65 height 15
copy span "NO SE REGISTRA EN PADRON DE SSSALUD NI CODEM"
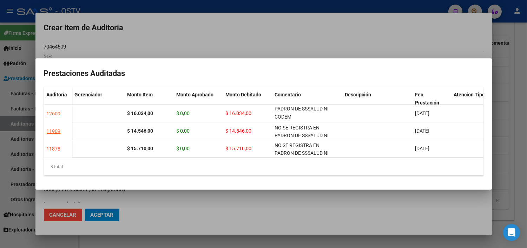
click at [315, 212] on div at bounding box center [263, 124] width 527 height 248
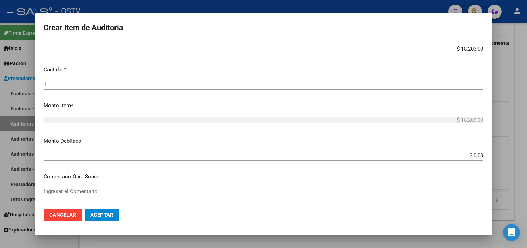
scroll to position [234, 0]
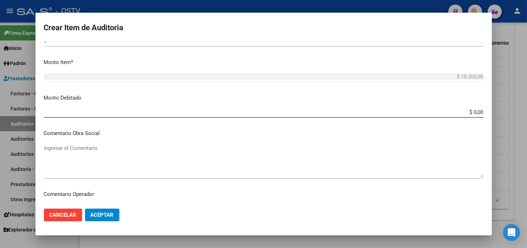
click at [469, 114] on input "$ 0,00" at bounding box center [264, 112] width 440 height 6
type input "$ 18.203,00"
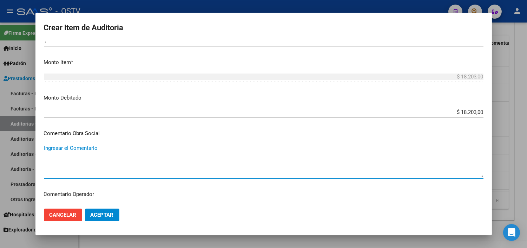
paste textarea "NO SE REGISTRA EN PADRON DE SSSALUD NI CODEM"
type textarea "NO SE REGISTRA EN PADRON DE SSSALUD NI CODEM"
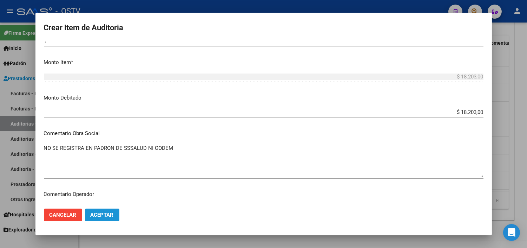
click at [108, 215] on span "Aceptar" at bounding box center [102, 214] width 23 height 6
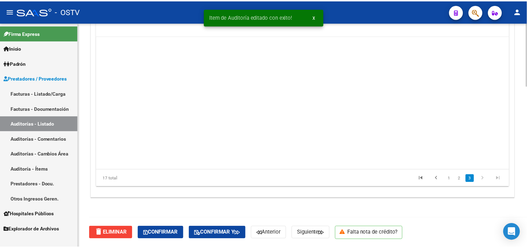
scroll to position [173, 0]
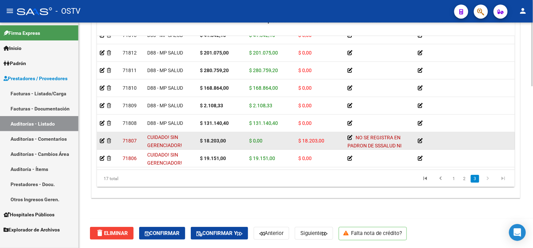
click at [421, 138] on icon at bounding box center [420, 140] width 5 height 5
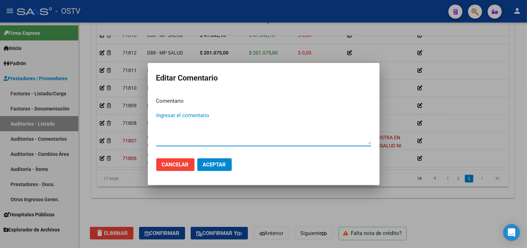
paste textarea "NO SE REGISTRA EN PADRON DE SSSALUD NI CODEM"
type textarea "NO SE REGISTRA EN PADRON DE SSSALUD NI CODEM"
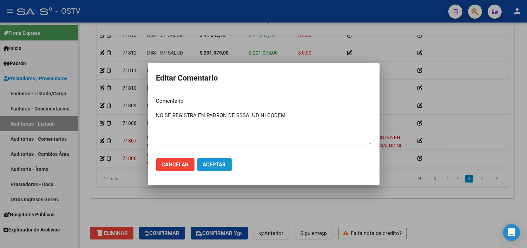
drag, startPoint x: 227, startPoint y: 162, endPoint x: 260, endPoint y: 162, distance: 33.0
click at [226, 162] on button "Aceptar" at bounding box center [214, 164] width 34 height 13
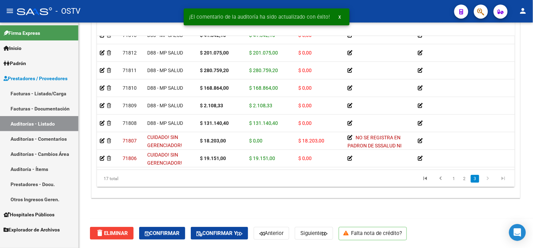
click at [420, 156] on icon at bounding box center [420, 158] width 5 height 5
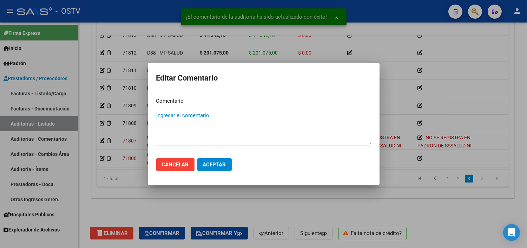
paste textarea "NO SE REGISTRA EN PADRON DE SSSALUD NI CODEM"
type textarea "NO SE REGISTRA EN PADRON DE SSSALUD NI CODEM"
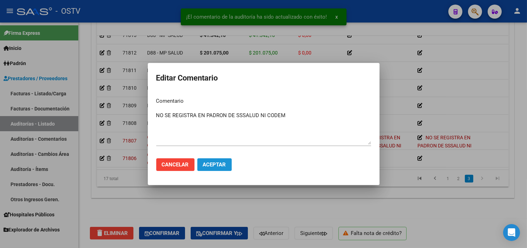
click at [223, 169] on button "Aceptar" at bounding box center [214, 164] width 34 height 13
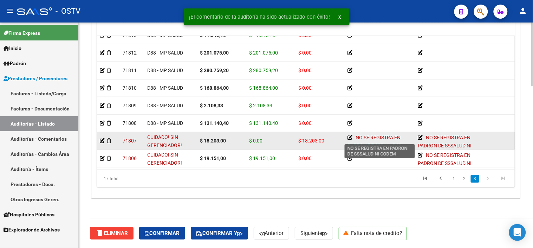
click at [350, 135] on icon at bounding box center [349, 137] width 5 height 5
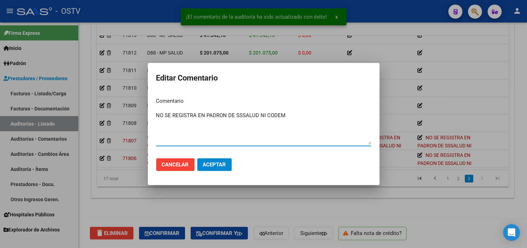
drag, startPoint x: 294, startPoint y: 117, endPoint x: 140, endPoint y: 118, distance: 154.2
click at [140, 118] on div "¡El comentario de la auditoría ha sido actualizado con éxito! x Editar Comentar…" at bounding box center [263, 124] width 527 height 248
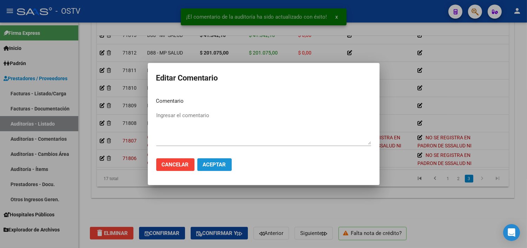
click at [209, 167] on span "Aceptar" at bounding box center [214, 164] width 23 height 6
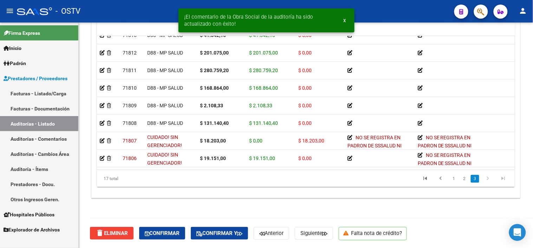
click at [101, 156] on icon at bounding box center [102, 158] width 5 height 5
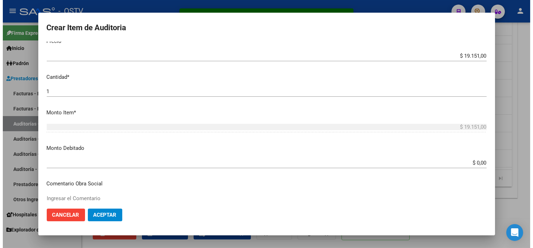
scroll to position [156, 0]
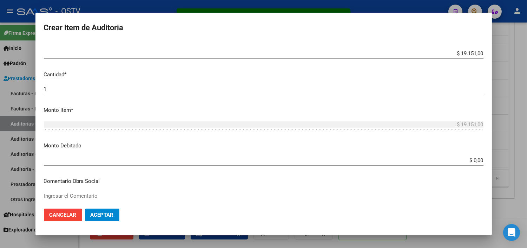
click at [468, 155] on div "$ 0,00 Ingresar el monto" at bounding box center [264, 160] width 440 height 11
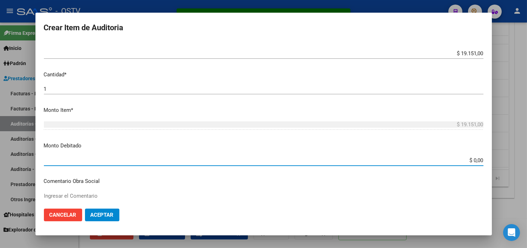
click at [468, 166] on div "$ 0,00 Ingresar el monto" at bounding box center [264, 163] width 440 height 17
click at [468, 160] on input "$ 0,00" at bounding box center [264, 160] width 440 height 6
drag, startPoint x: 468, startPoint y: 160, endPoint x: 471, endPoint y: 155, distance: 5.8
click at [468, 160] on input "$ 0,00" at bounding box center [264, 160] width 440 height 6
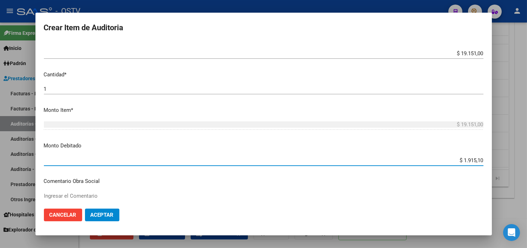
type input "$ 19.151,00"
click at [109, 211] on button "Aceptar" at bounding box center [102, 214] width 34 height 13
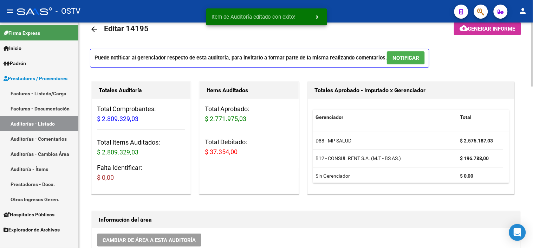
scroll to position [0, 0]
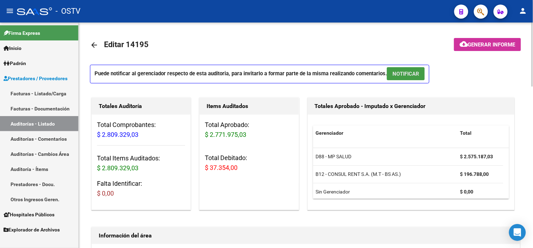
click at [407, 74] on span "NOTIFICAR" at bounding box center [405, 74] width 27 height 6
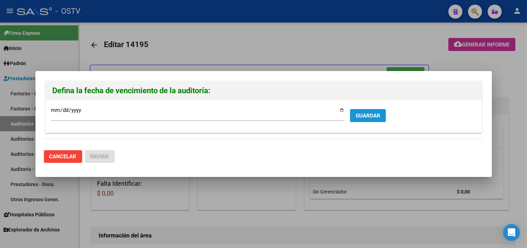
click at [376, 118] on span "GUARDAR" at bounding box center [368, 115] width 25 height 6
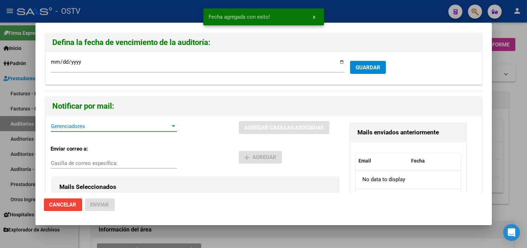
click at [82, 126] on span "Gerenciadores" at bounding box center [111, 126] width 120 height 6
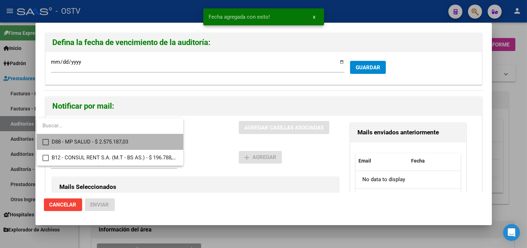
click at [82, 143] on span "D88 - MP SALUD - $ 2.575.187,03" at bounding box center [115, 142] width 126 height 16
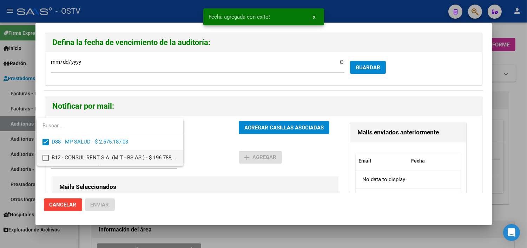
click at [87, 156] on span "B12 - CONSUL RENT S.A. (M.T - BS AS.) - $ 196.788,00" at bounding box center [115, 158] width 126 height 16
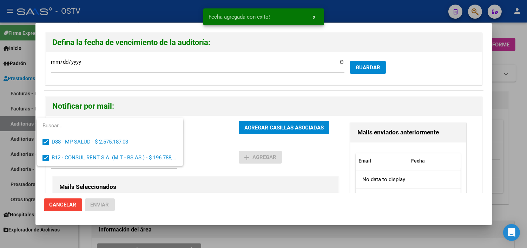
click at [270, 128] on div at bounding box center [263, 124] width 527 height 248
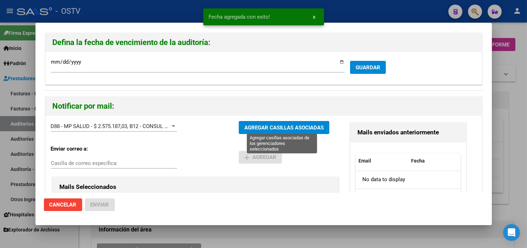
click at [269, 128] on span "AGREGAR CASILLAS ASOCIADAS" at bounding box center [283, 127] width 79 height 6
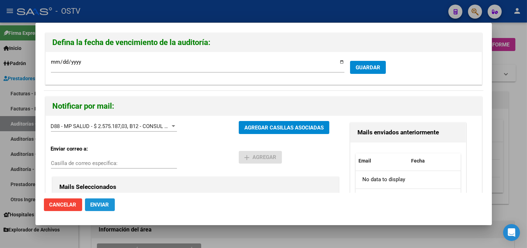
click at [98, 206] on span "Enviar" at bounding box center [100, 204] width 19 height 6
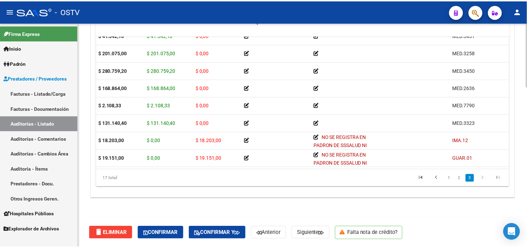
scroll to position [173, 0]
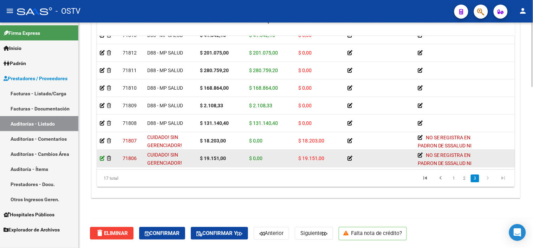
click at [101, 156] on icon at bounding box center [102, 158] width 5 height 5
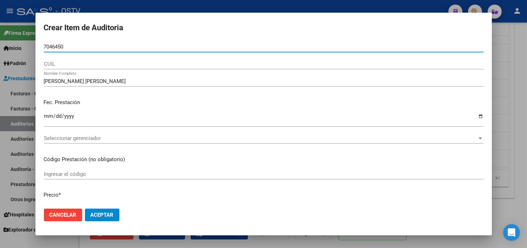
type input "70464509"
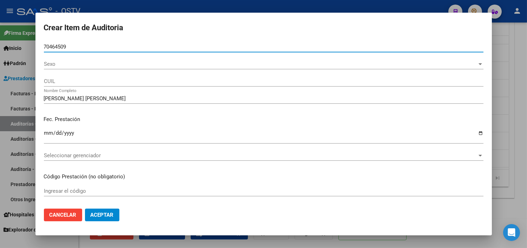
click at [72, 62] on span "Sexo" at bounding box center [260, 64] width 433 height 6
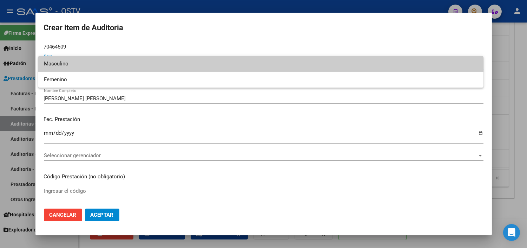
click at [72, 66] on span "Masculino" at bounding box center [261, 64] width 434 height 16
type input "20704645091"
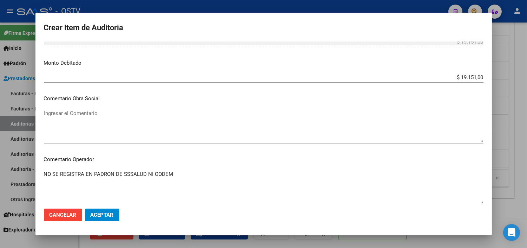
scroll to position [273, 0]
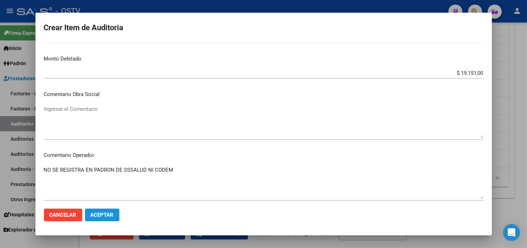
click at [103, 213] on span "Aceptar" at bounding box center [102, 214] width 23 height 6
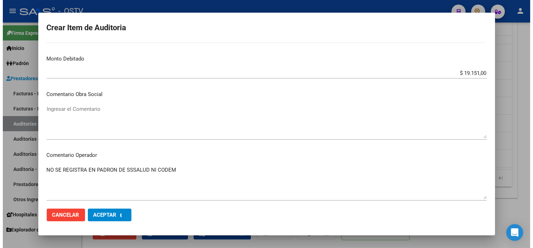
scroll to position [0, 0]
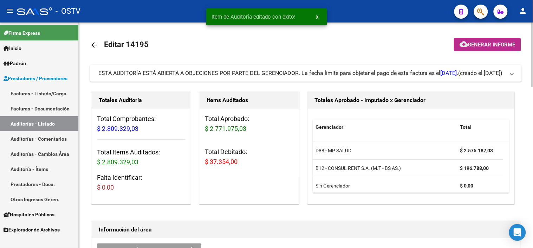
click at [486, 48] on button "cloud_download Generar informe" at bounding box center [487, 44] width 67 height 13
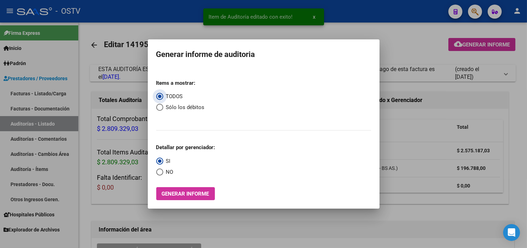
click at [191, 108] on span "Sólo los débitos" at bounding box center [183, 107] width 41 height 8
click at [163, 108] on input "Sólo los débitos" at bounding box center [159, 107] width 7 height 7
radio input "true"
click at [163, 171] on span "NO" at bounding box center [168, 172] width 10 height 8
click at [163, 171] on input "NO" at bounding box center [159, 171] width 7 height 7
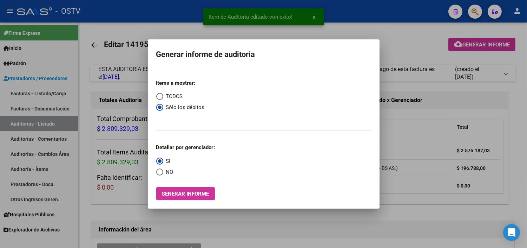
radio input "true"
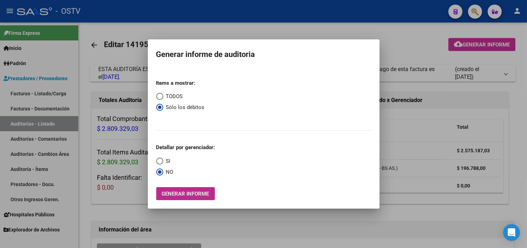
click at [167, 192] on span "Generar informe" at bounding box center [185, 193] width 47 height 6
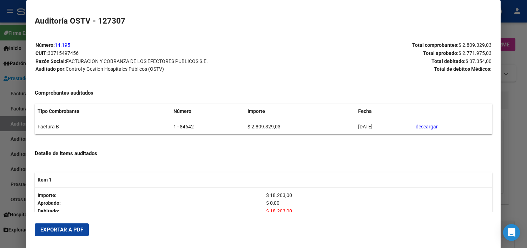
click at [68, 225] on button "Exportar a PDF" at bounding box center [62, 229] width 54 height 13
click at [517, 123] on div at bounding box center [263, 124] width 527 height 248
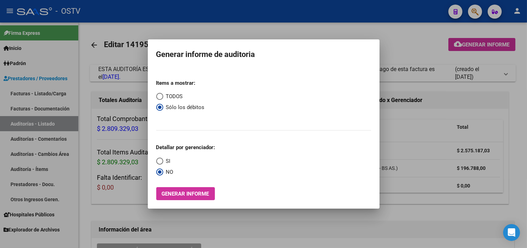
click at [517, 123] on div at bounding box center [263, 124] width 527 height 248
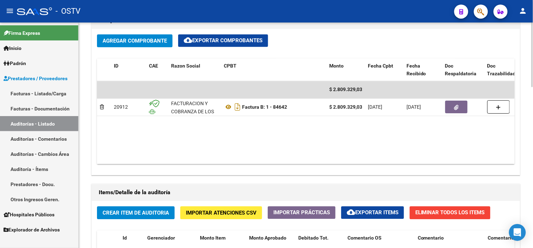
scroll to position [351, 0]
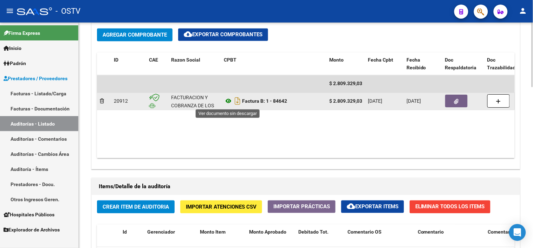
click at [232, 100] on icon at bounding box center [228, 101] width 9 height 8
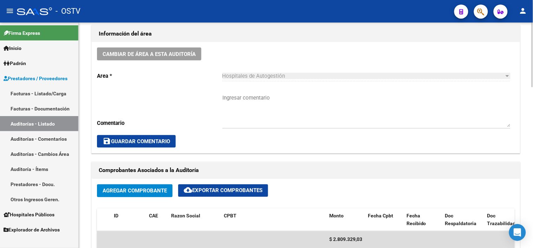
scroll to position [195, 0]
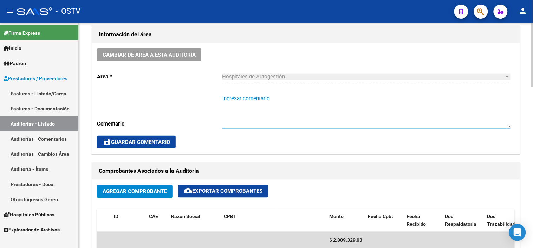
drag, startPoint x: 248, startPoint y: 99, endPoint x: 249, endPoint y: 95, distance: 3.8
click at [248, 97] on textarea "Ingresar comentario" at bounding box center [366, 110] width 288 height 33
type textarea "CON DEBITO - A LA ESPERA DE NC"
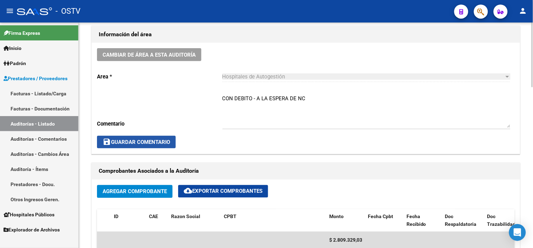
click at [161, 138] on button "save Guardar Comentario" at bounding box center [136, 142] width 79 height 13
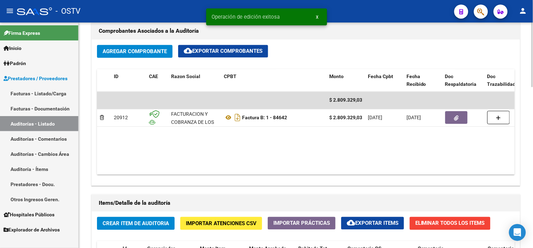
scroll to position [351, 0]
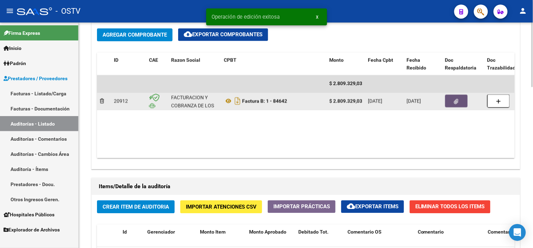
click at [448, 103] on button "button" at bounding box center [456, 101] width 22 height 13
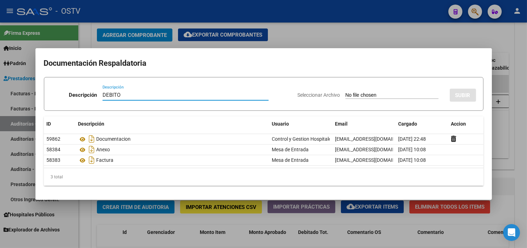
type input "DEBITO"
click at [346, 92] on input "Seleccionar Archivo" at bounding box center [392, 95] width 93 height 7
type input "C:\fakepath\DEBITO FC 1-84642.pdf"
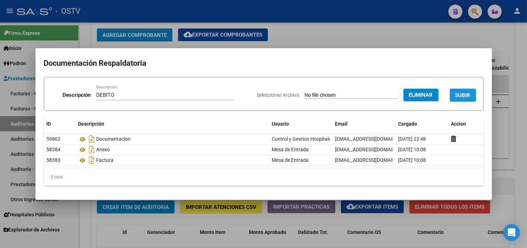
click at [468, 97] on span "SUBIR" at bounding box center [462, 95] width 15 height 6
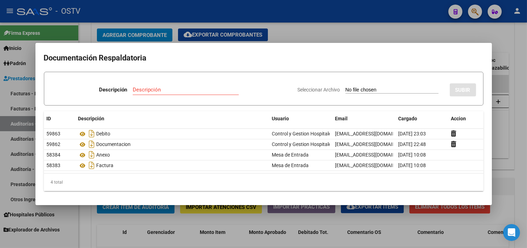
click at [219, 239] on div at bounding box center [263, 124] width 527 height 248
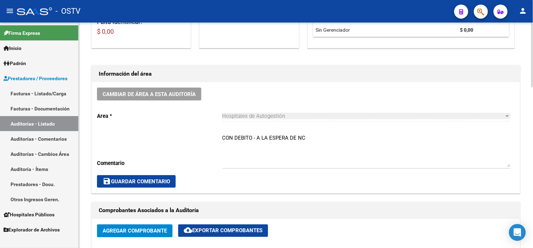
scroll to position [156, 0]
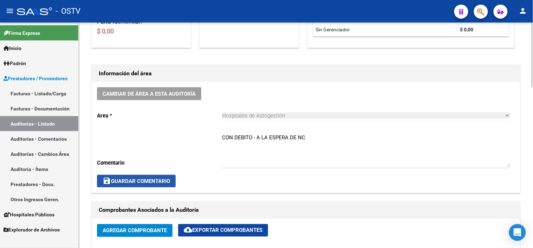
click at [129, 184] on button "save Guardar Comentario" at bounding box center [136, 181] width 79 height 13
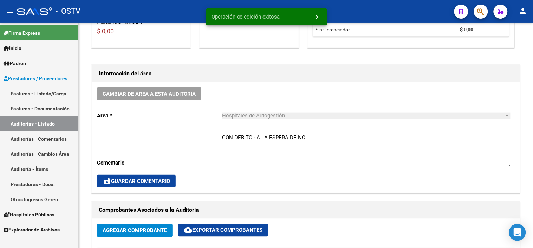
drag, startPoint x: 27, startPoint y: 125, endPoint x: 34, endPoint y: 121, distance: 7.4
click at [27, 125] on link "Auditorías - Listado" at bounding box center [39, 123] width 78 height 15
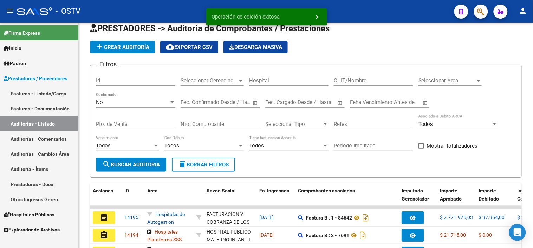
scroll to position [156, 0]
